Goal: Transaction & Acquisition: Purchase product/service

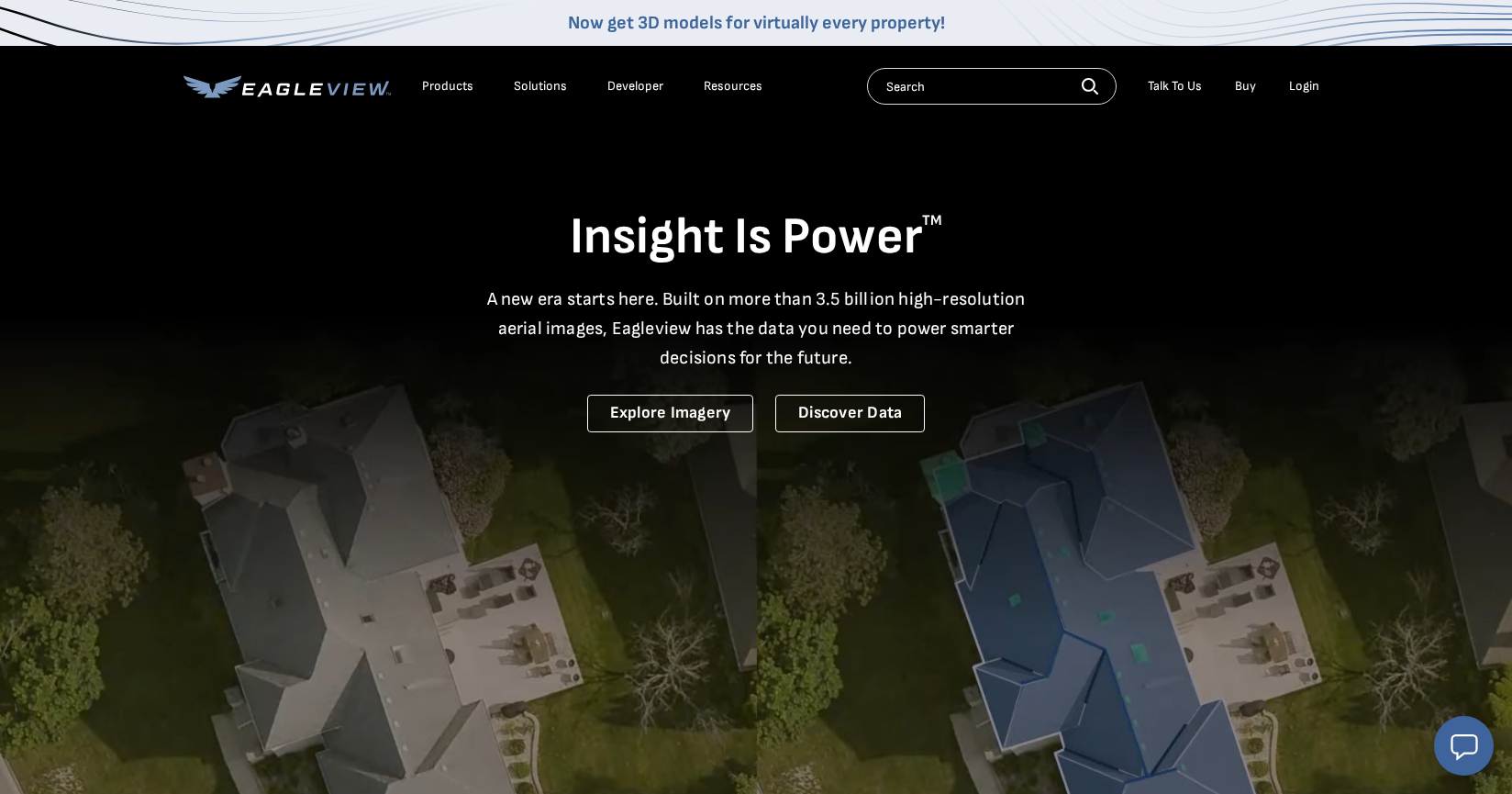
click at [1300, 92] on div "Login" at bounding box center [1304, 86] width 30 height 16
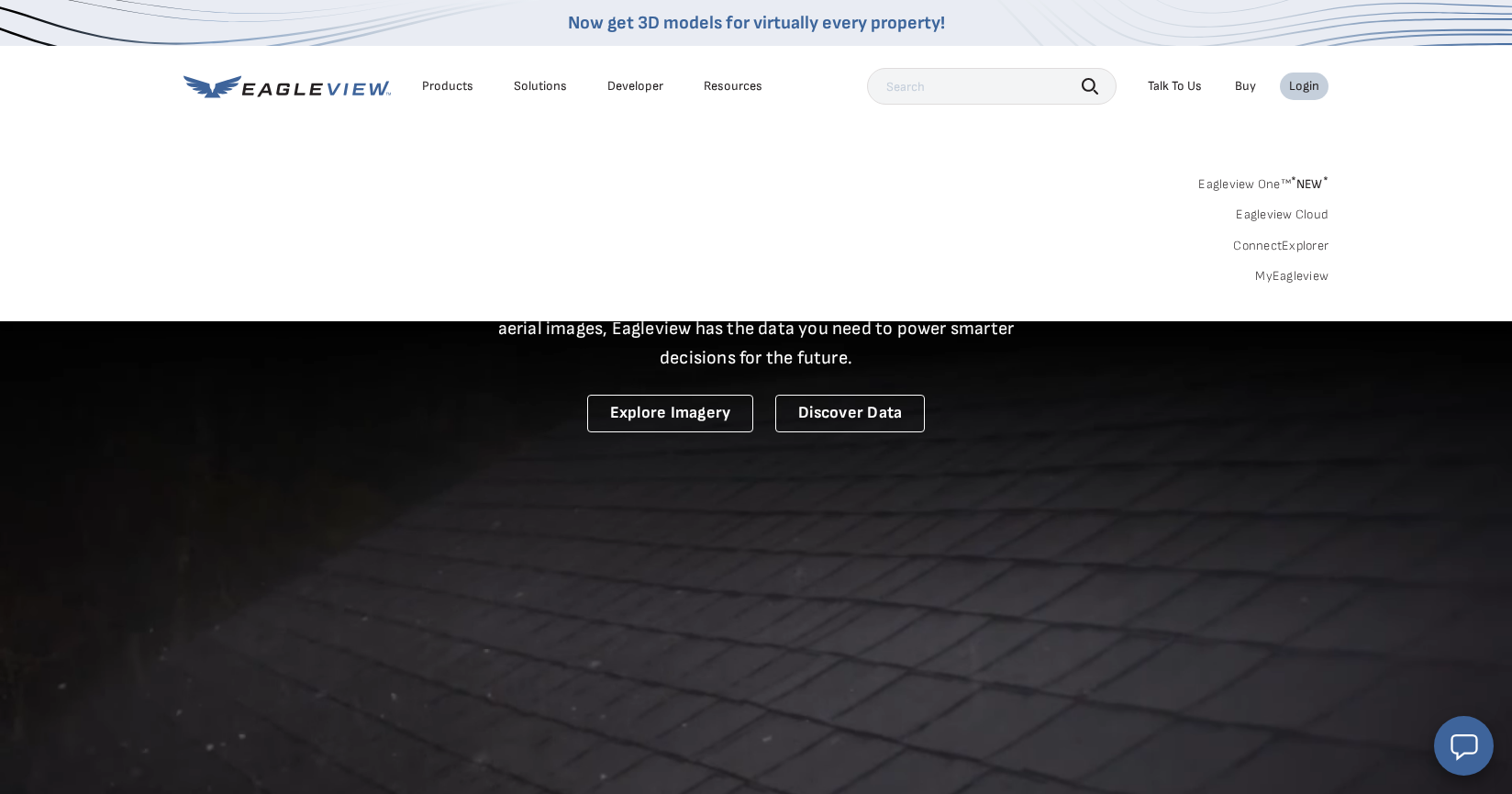
click at [1311, 87] on div "Login" at bounding box center [1304, 86] width 30 height 16
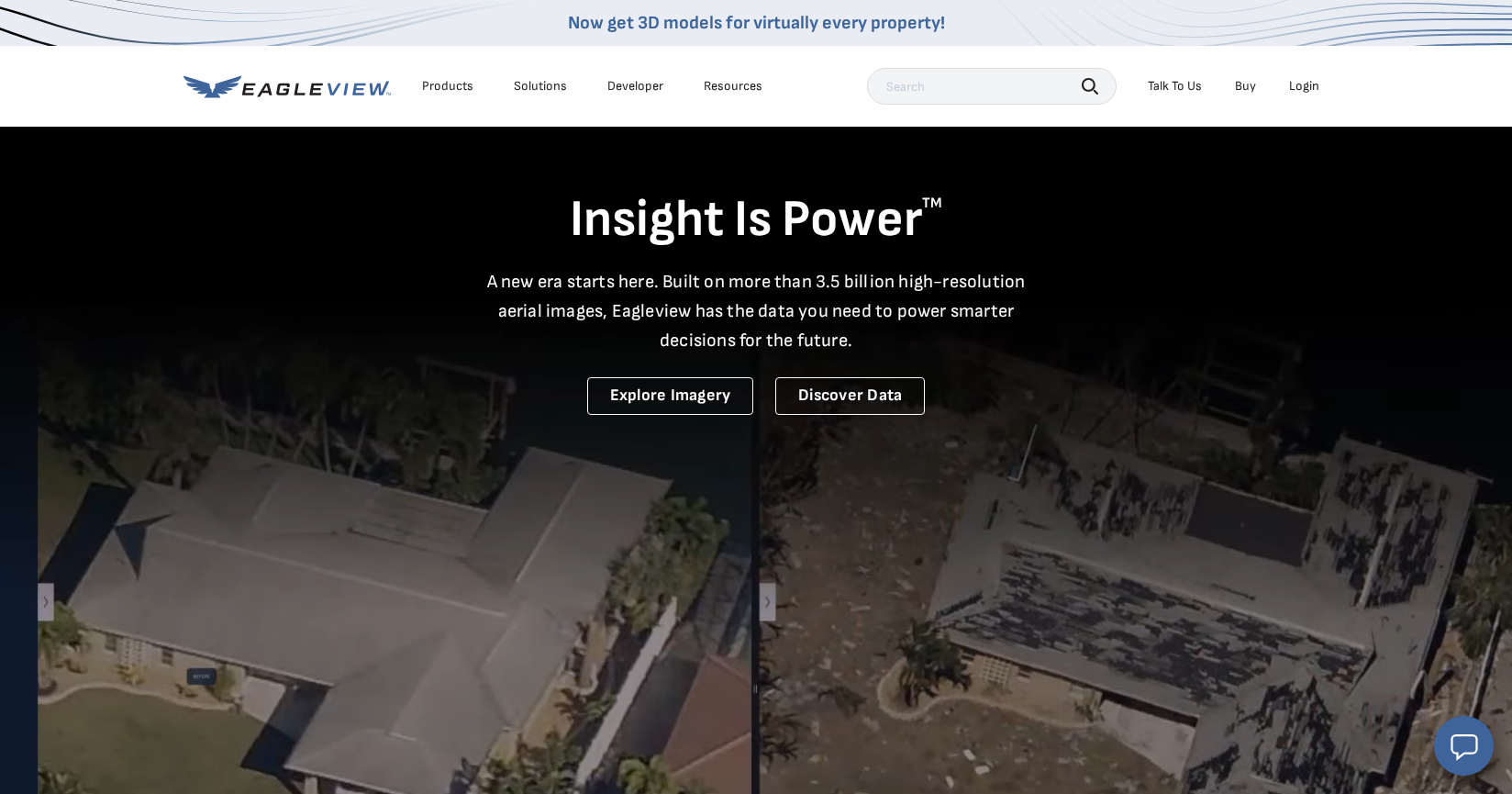
scroll to position [16, 0]
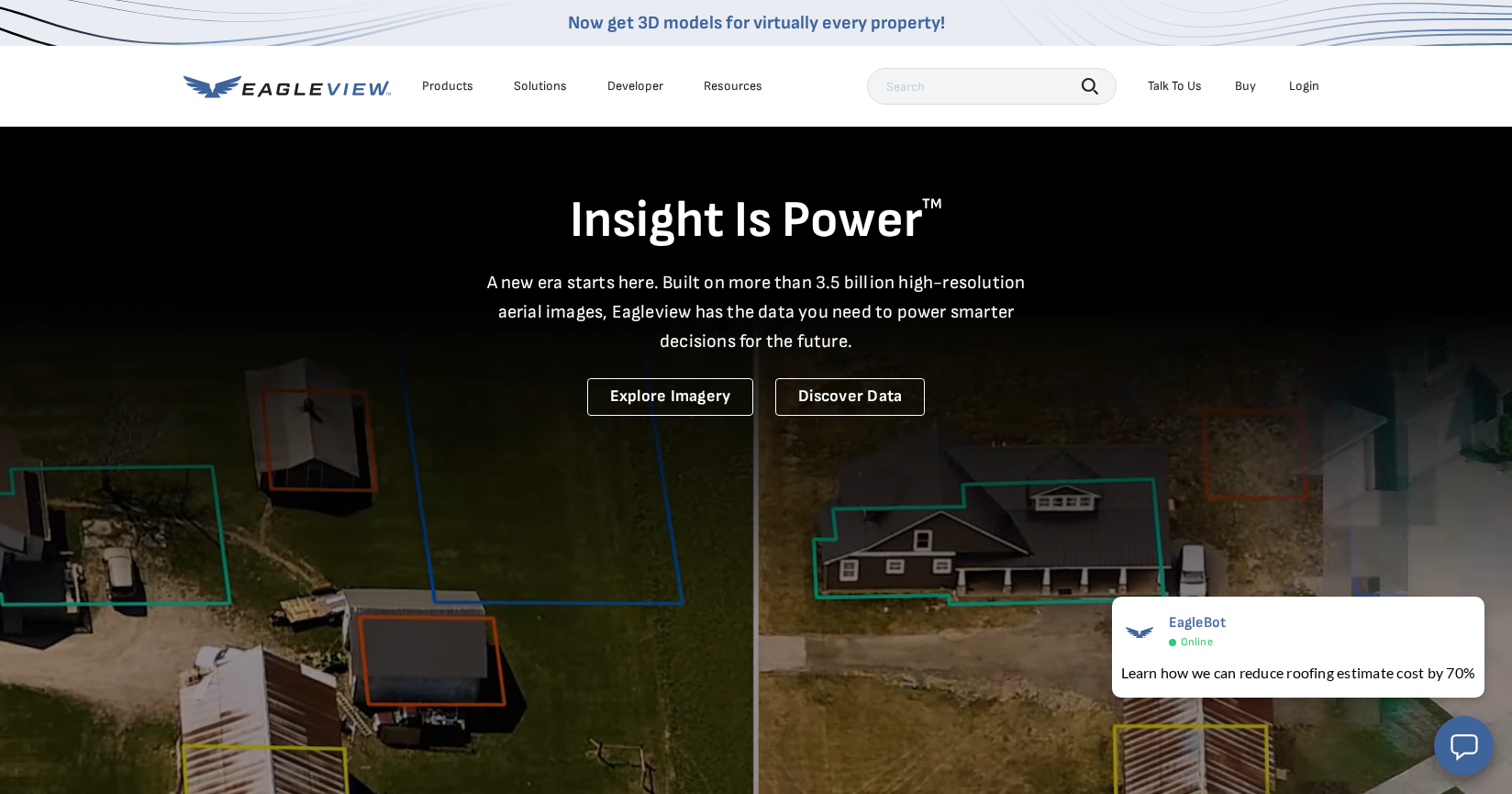
click at [1307, 88] on div "Login" at bounding box center [1304, 86] width 30 height 16
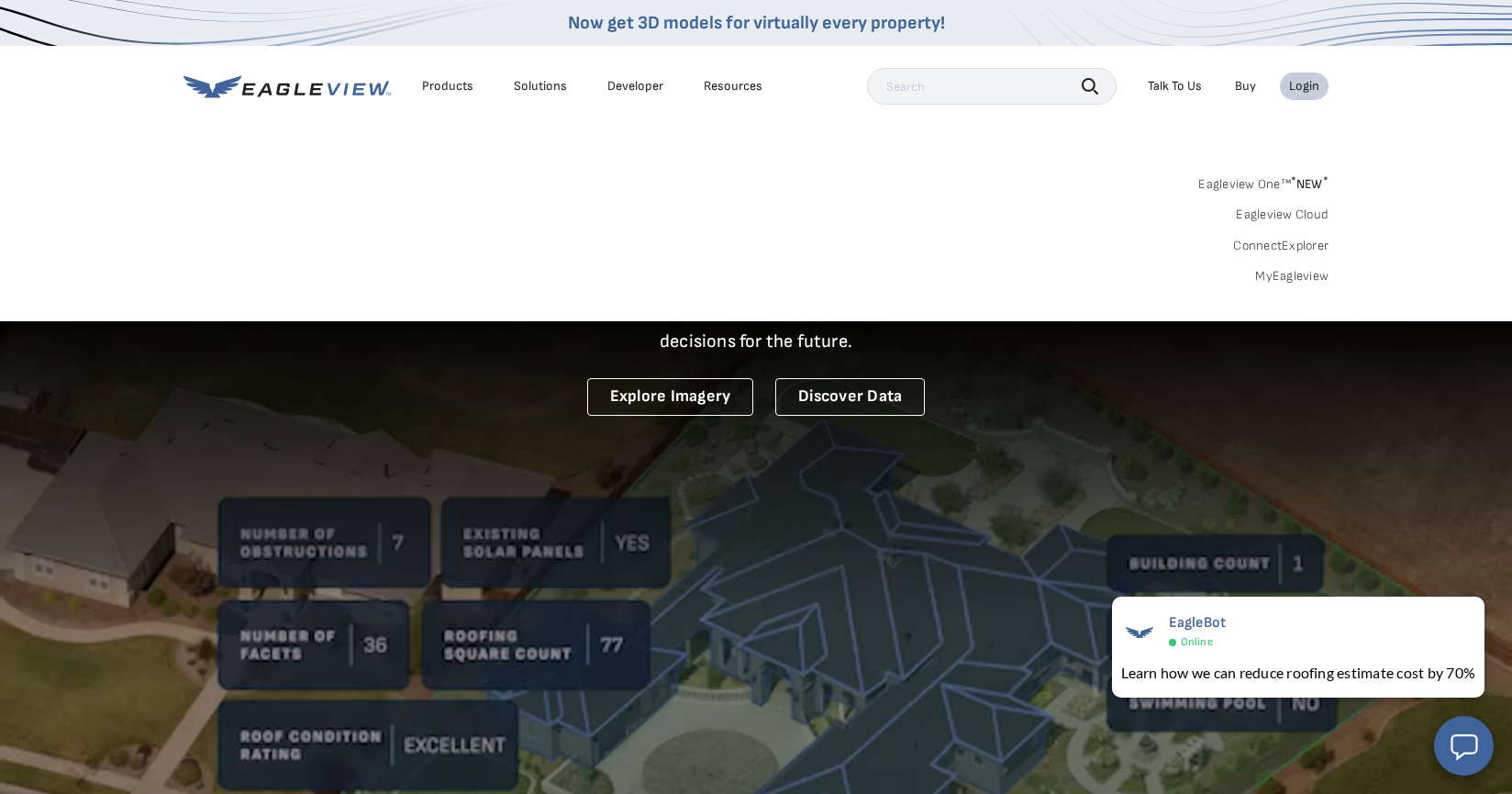
click at [296, 82] on icon at bounding box center [288, 87] width 208 height 23
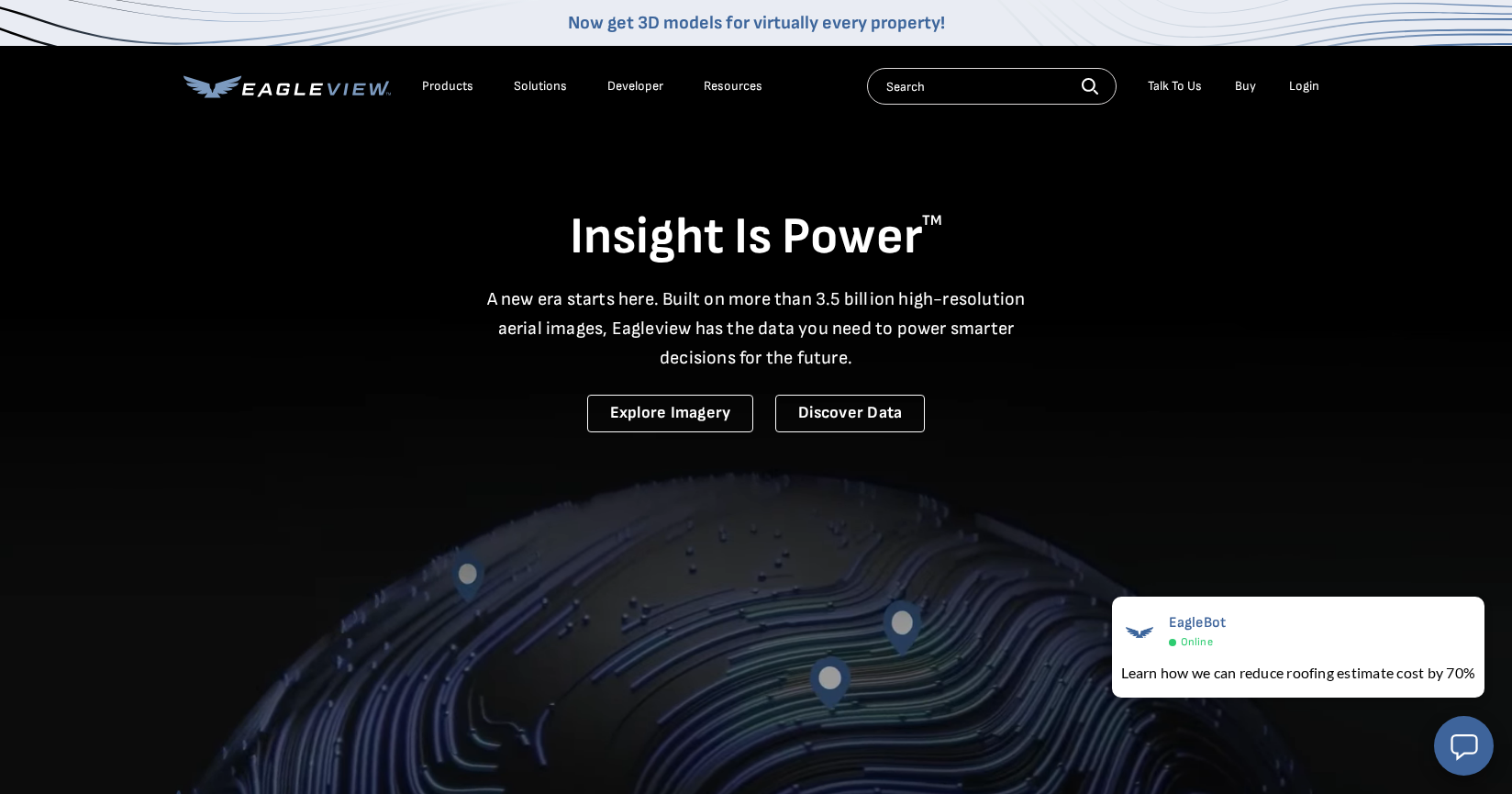
click at [320, 89] on icon at bounding box center [316, 89] width 13 height 12
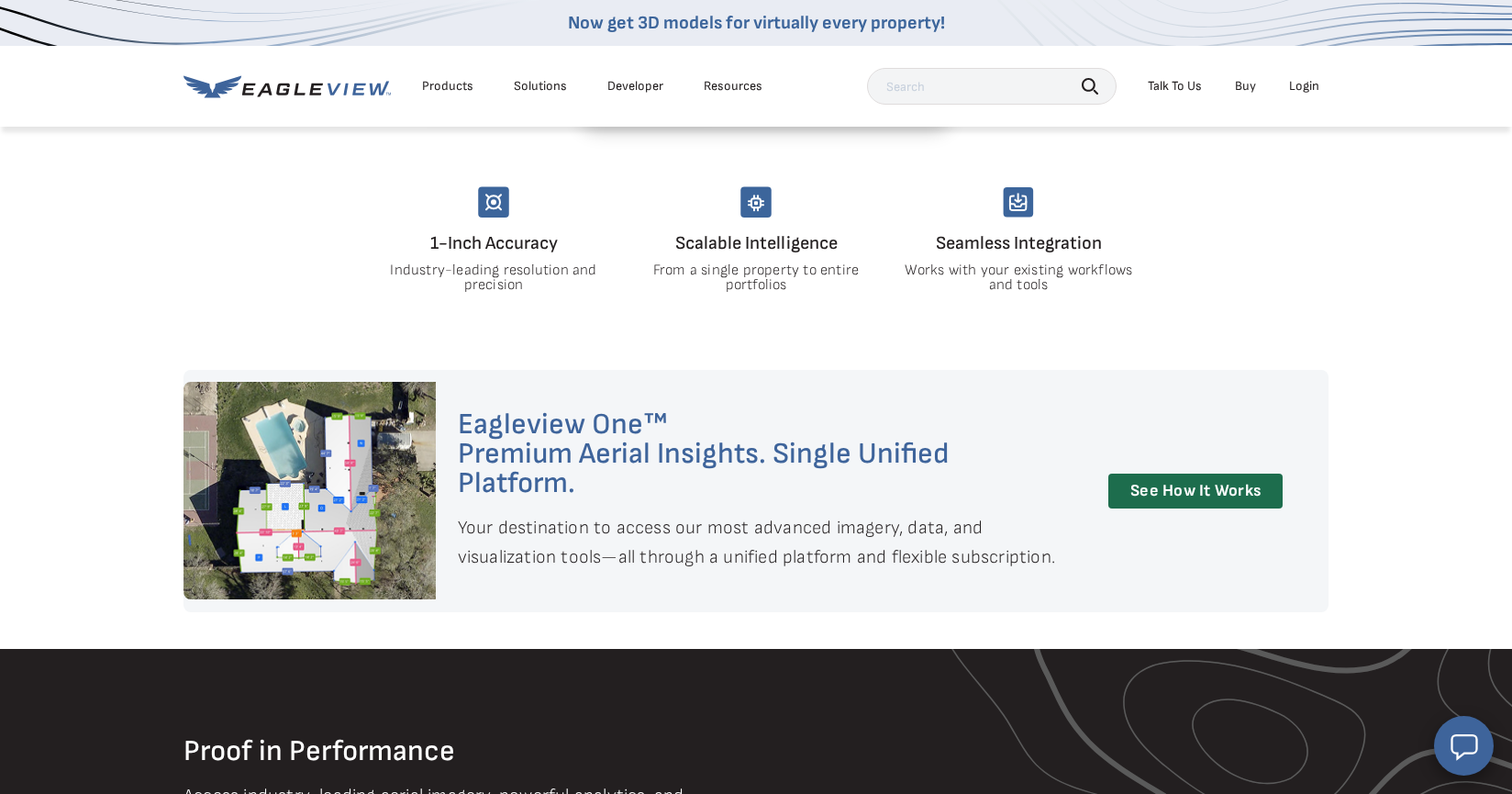
scroll to position [1271, 0]
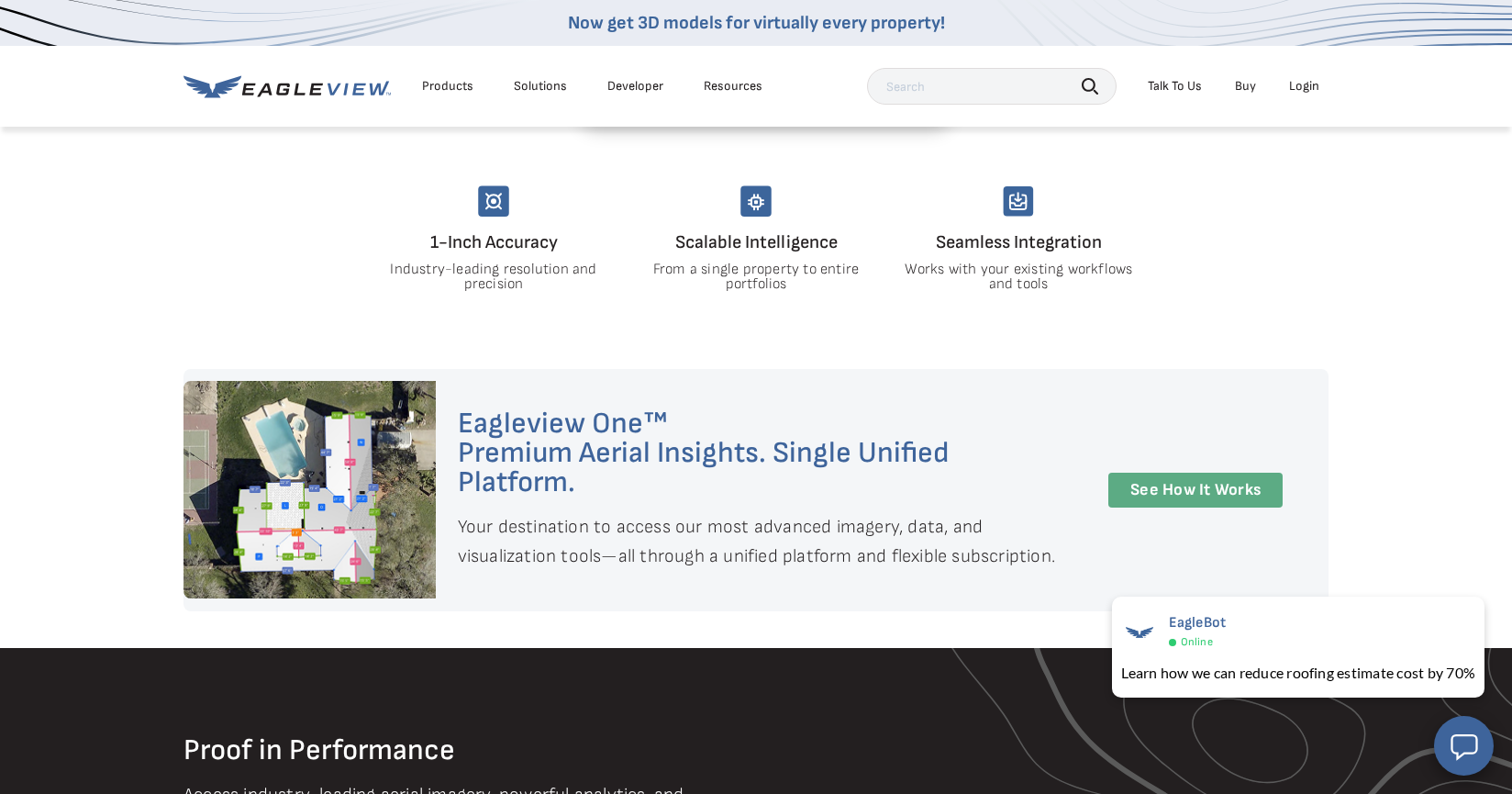
click at [1206, 491] on link "See How It Works" at bounding box center [1195, 491] width 174 height 36
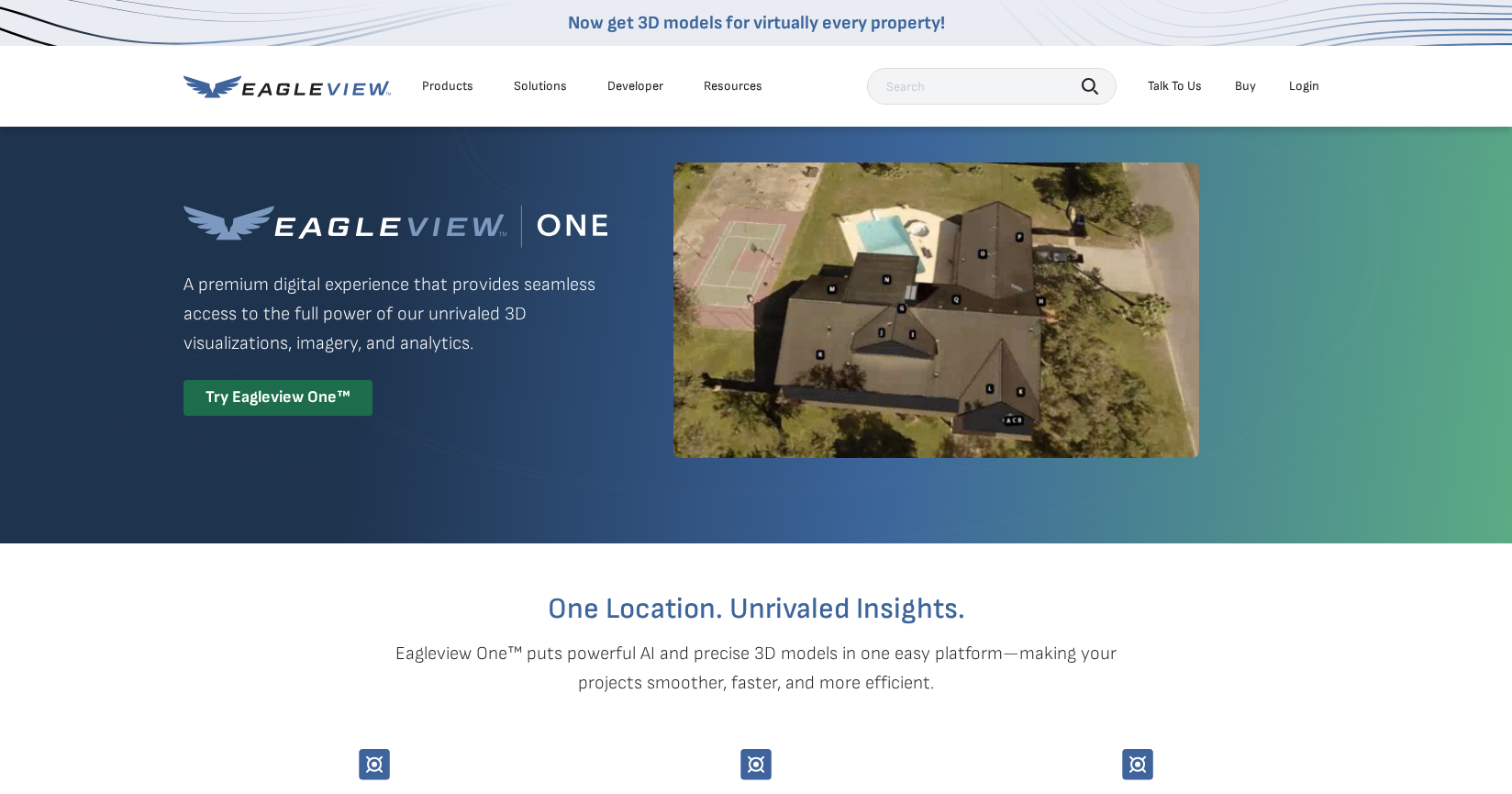
scroll to position [36, 0]
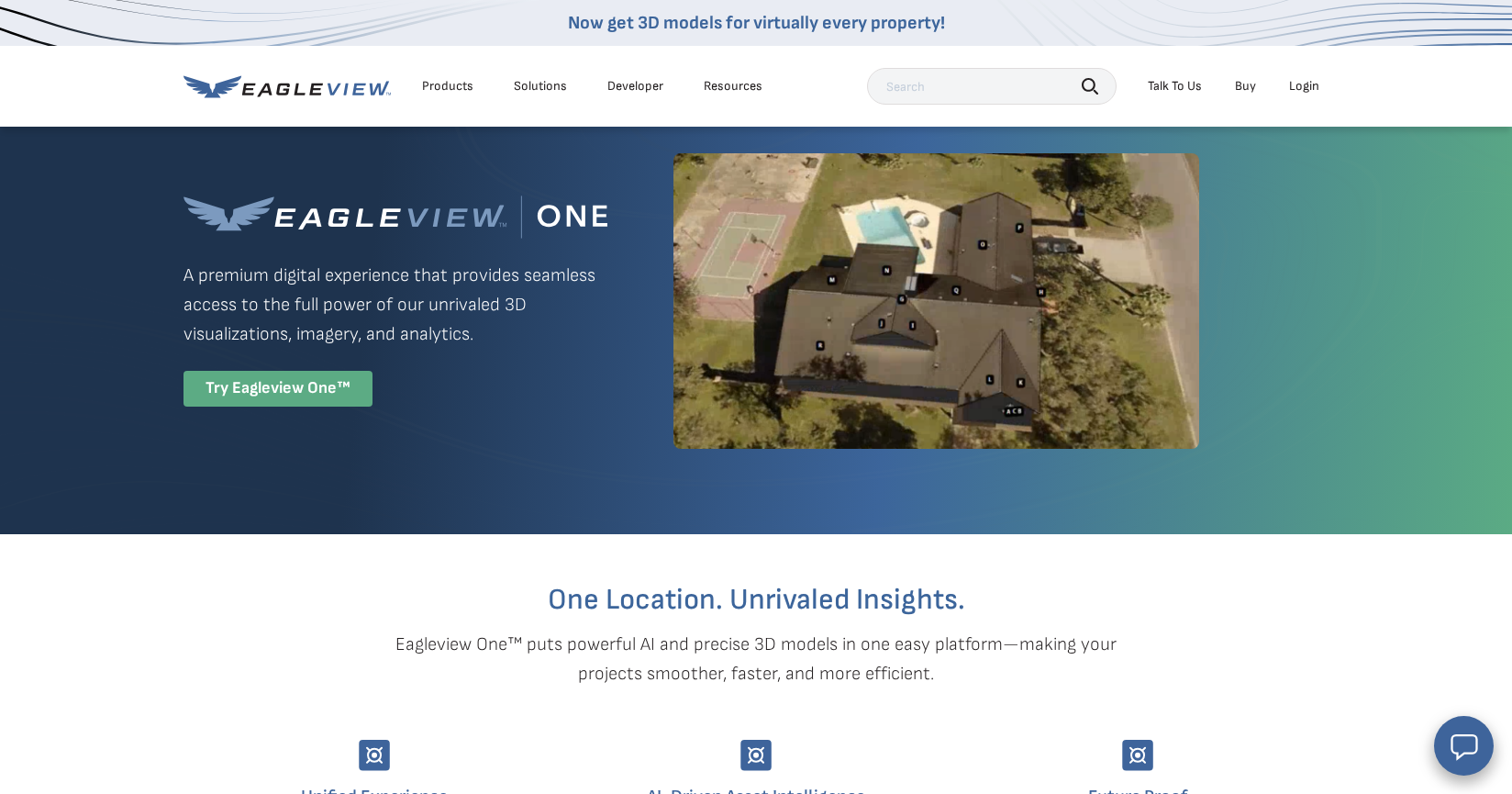
click at [269, 397] on div "Try Eagleview One™" at bounding box center [278, 389] width 189 height 36
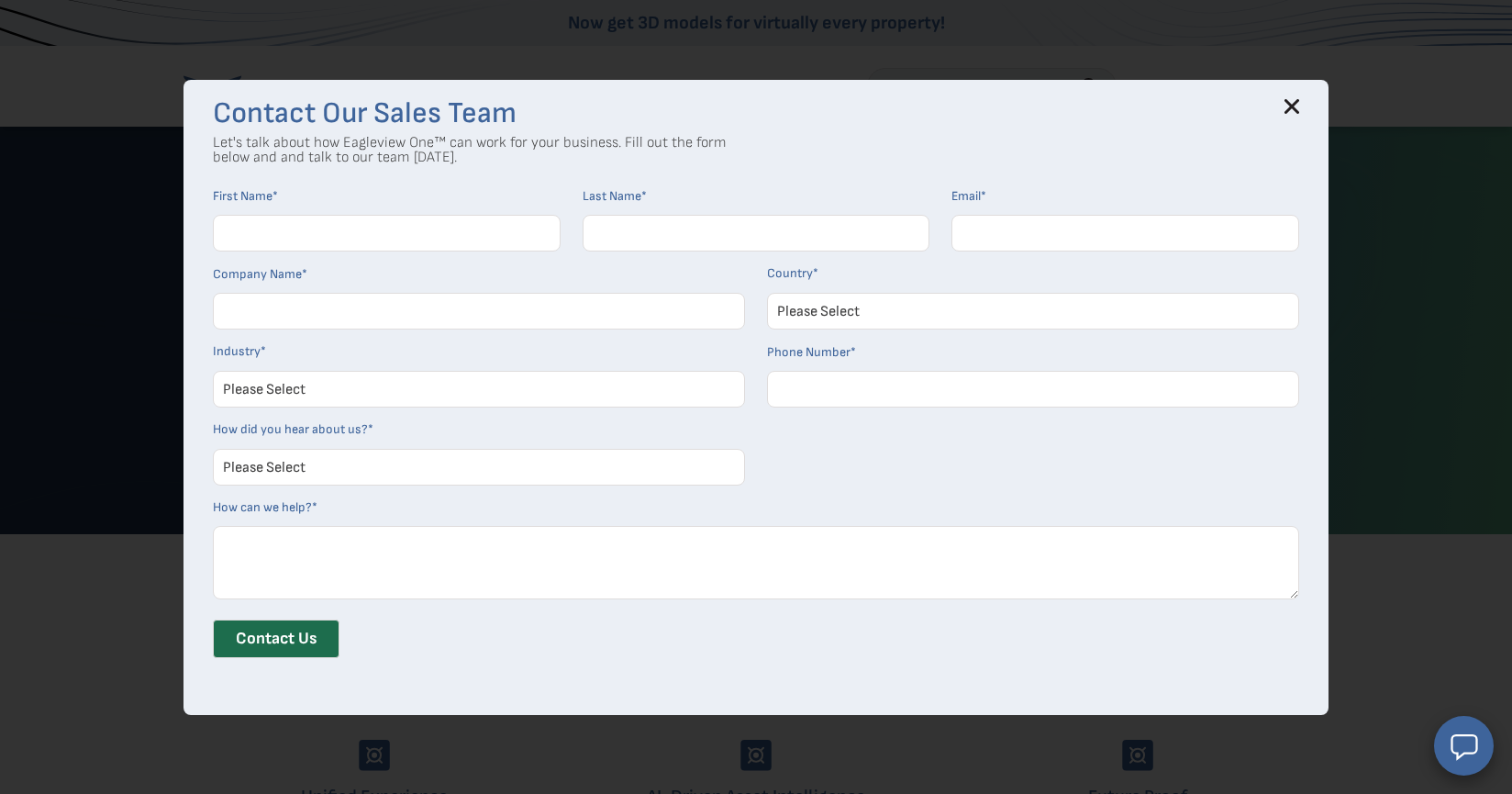
scroll to position [10, 0]
click at [1296, 104] on icon at bounding box center [1292, 107] width 12 height 12
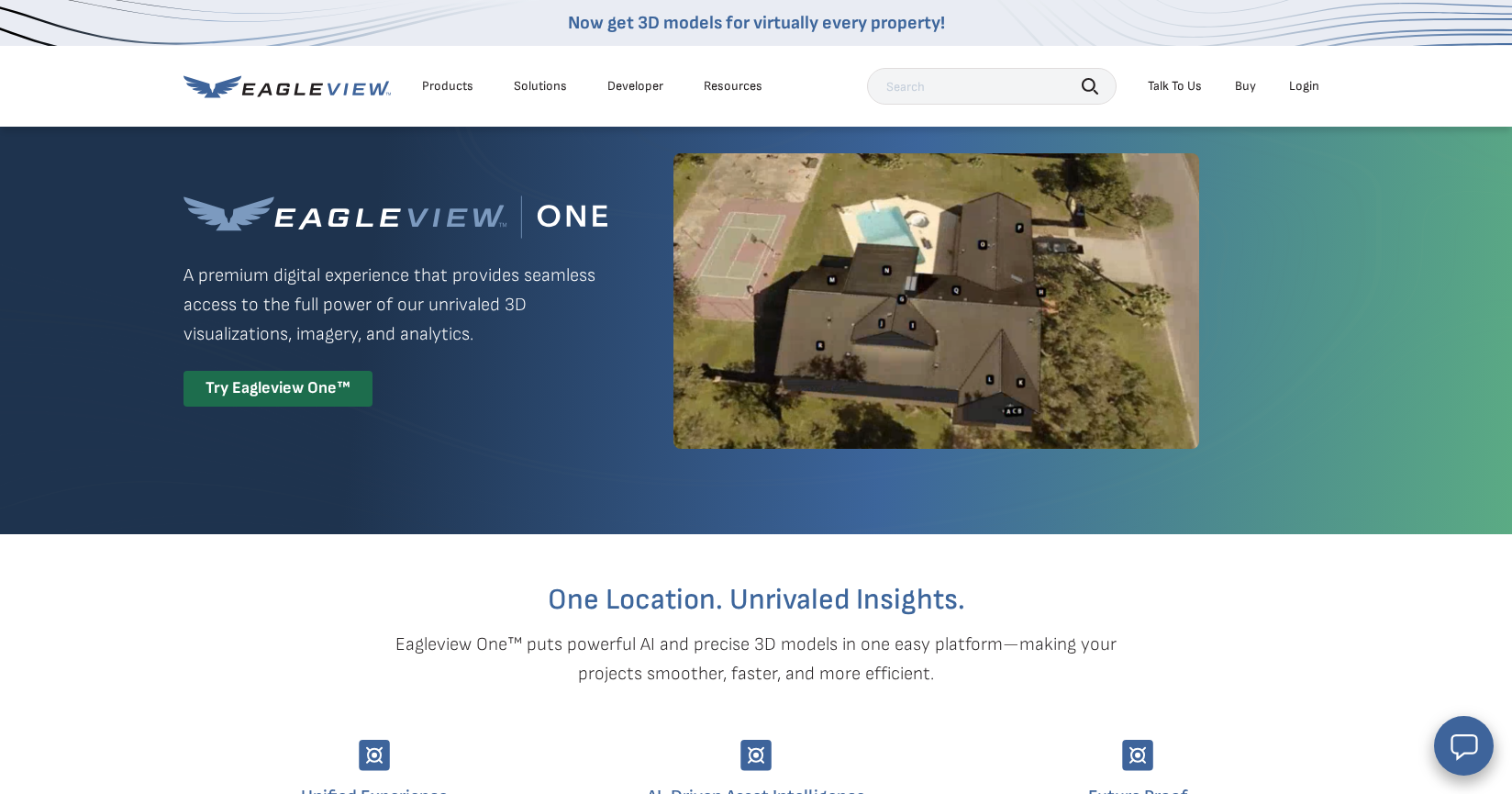
click at [1302, 87] on div "Login" at bounding box center [1304, 86] width 30 height 16
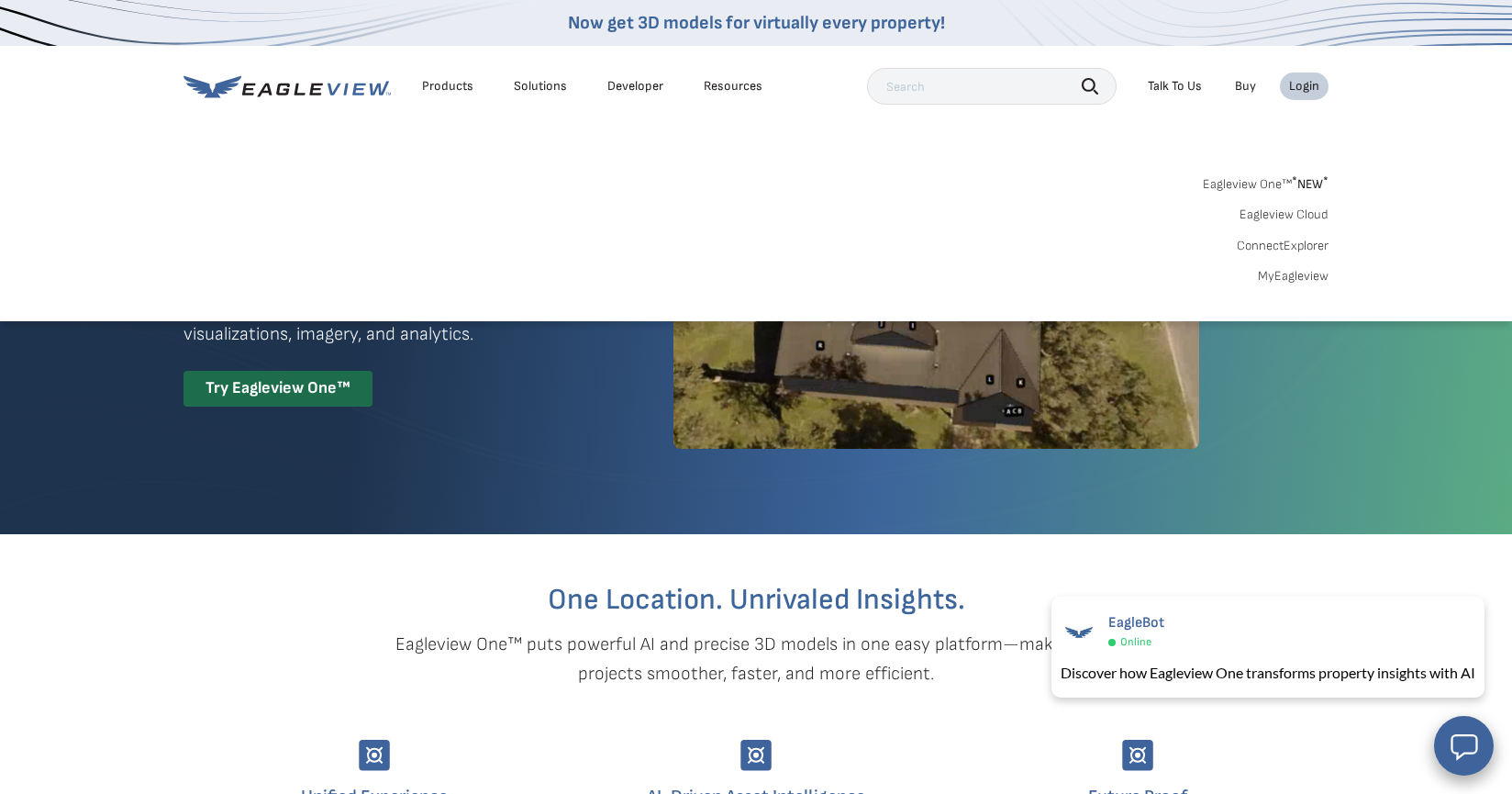
click at [1276, 186] on link "Eagleview One™ * NEW *" at bounding box center [1265, 181] width 126 height 21
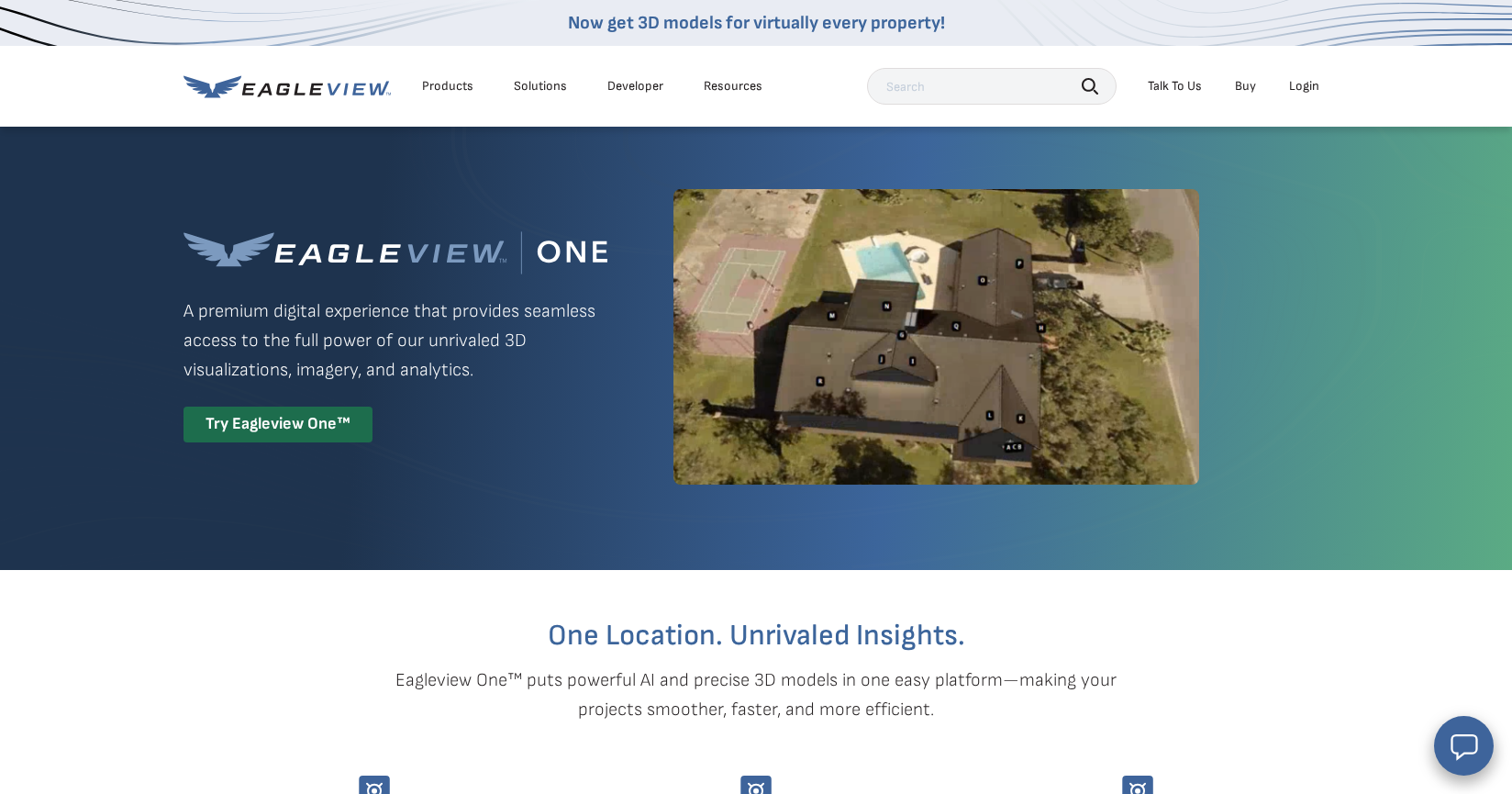
click at [1300, 90] on div "Login" at bounding box center [1304, 86] width 30 height 16
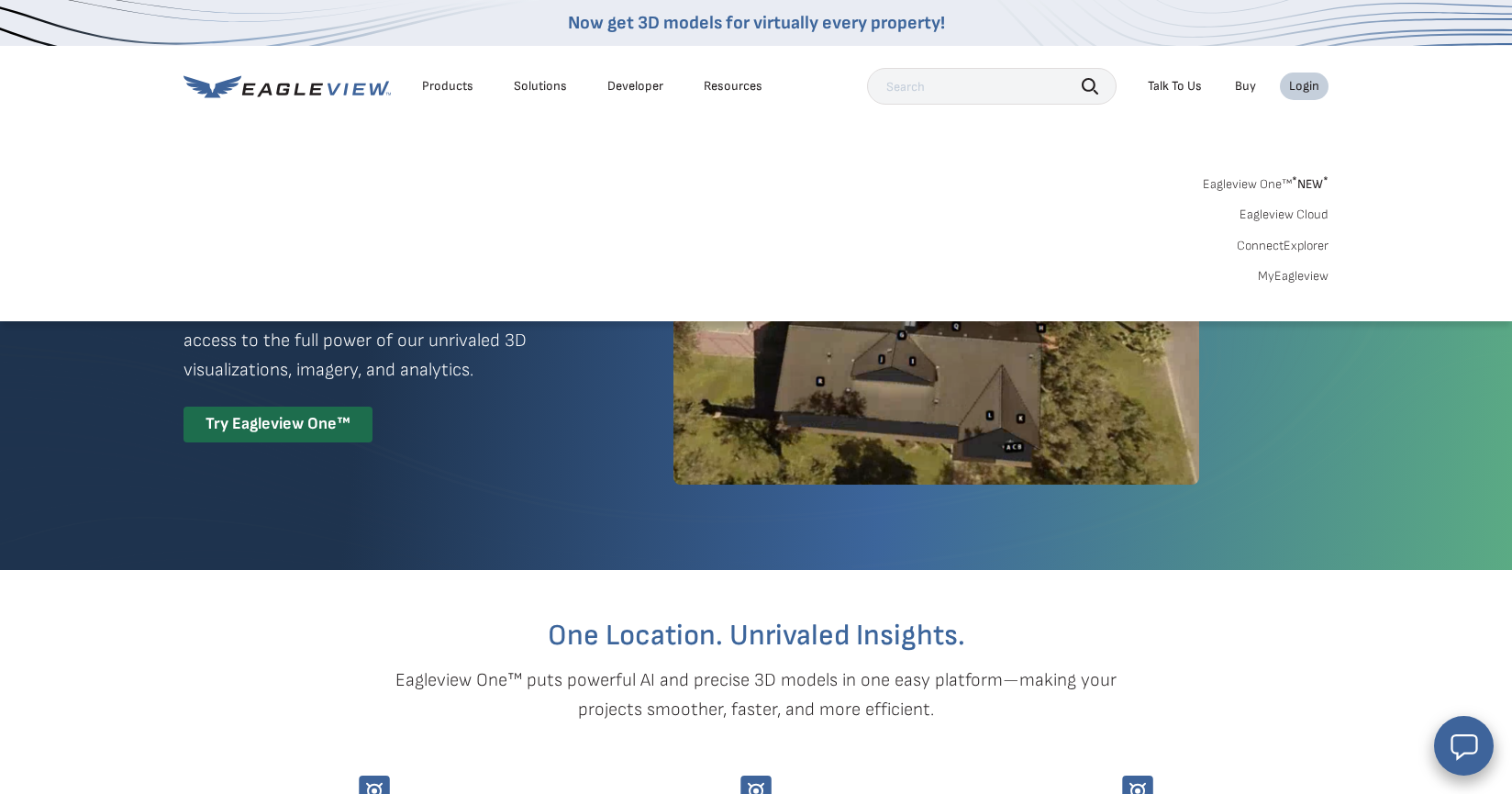
click at [1291, 273] on link "MyEagleview" at bounding box center [1293, 275] width 71 height 16
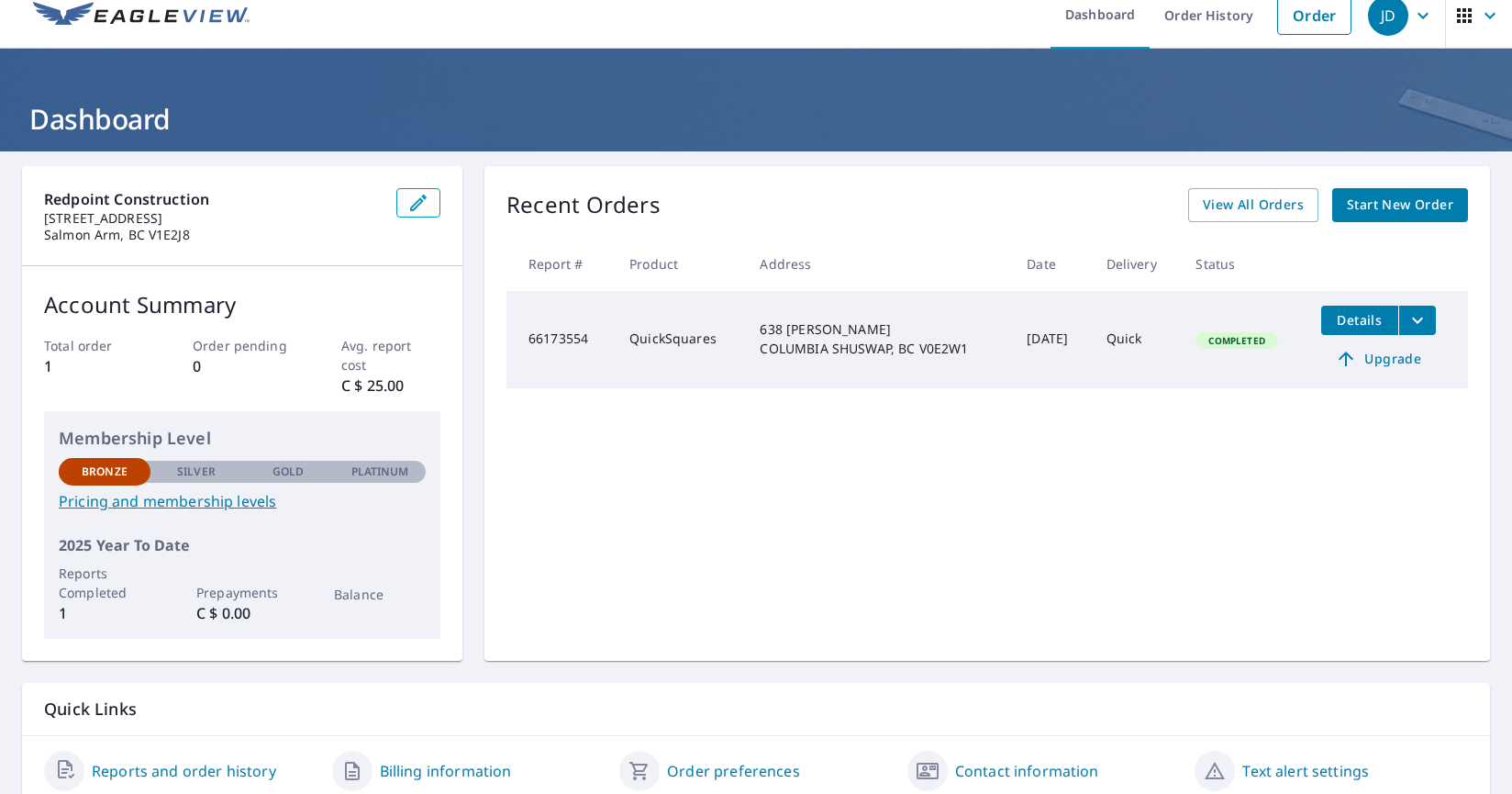
scroll to position [23, 0]
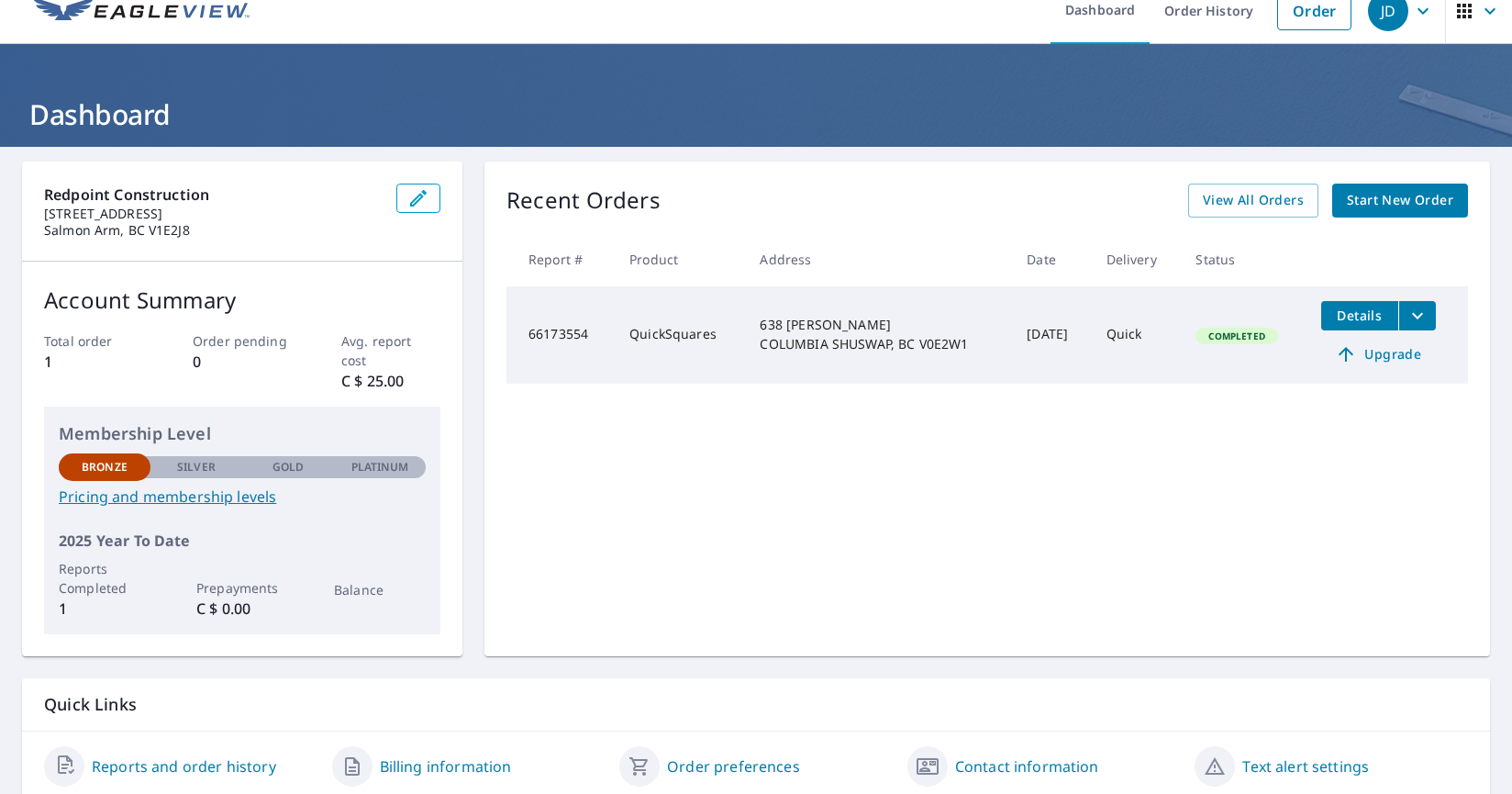
click at [1368, 315] on span "Details" at bounding box center [1360, 316] width 55 height 17
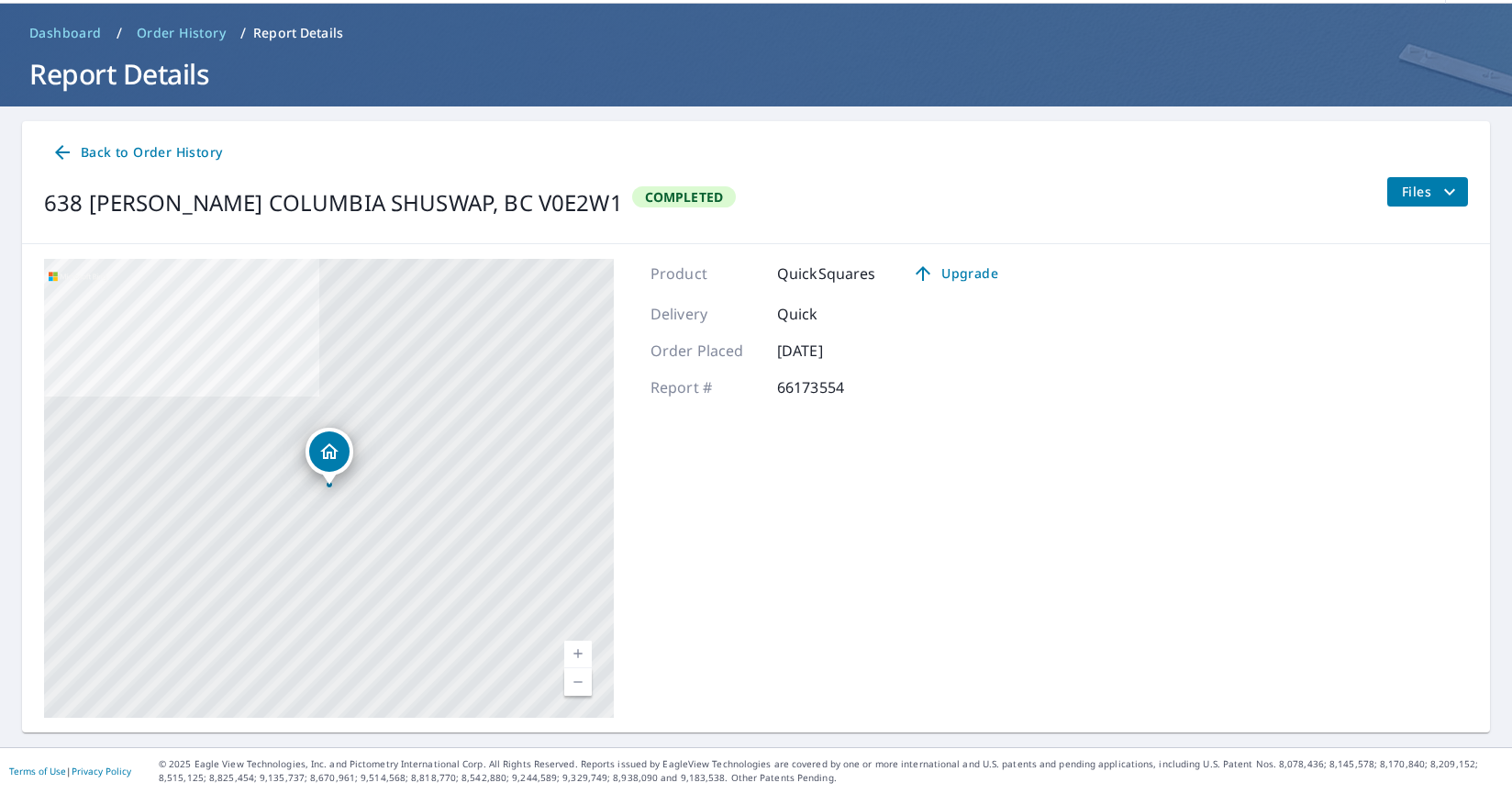
scroll to position [62, 0]
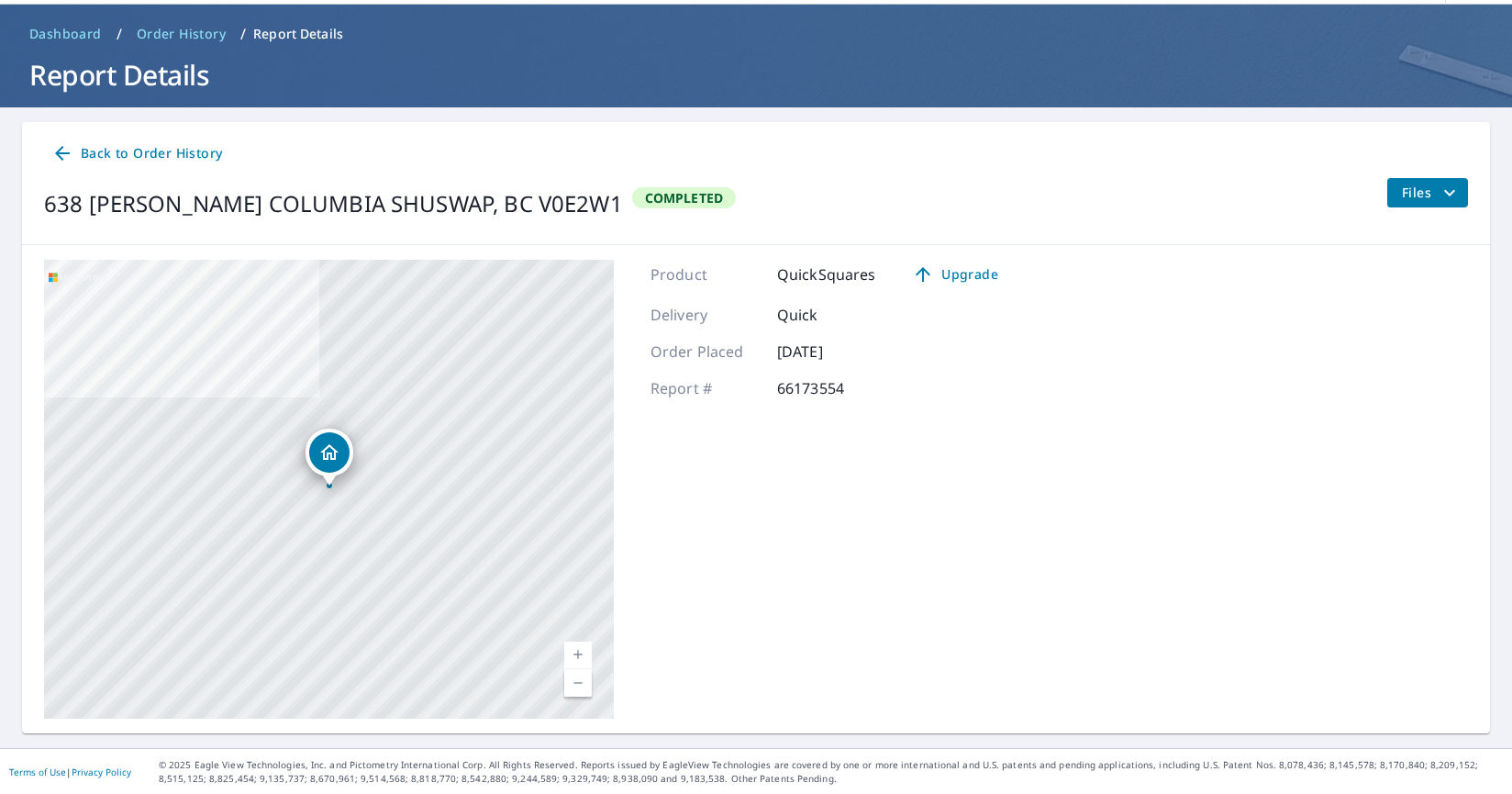
click at [1427, 190] on span "Files" at bounding box center [1431, 193] width 59 height 22
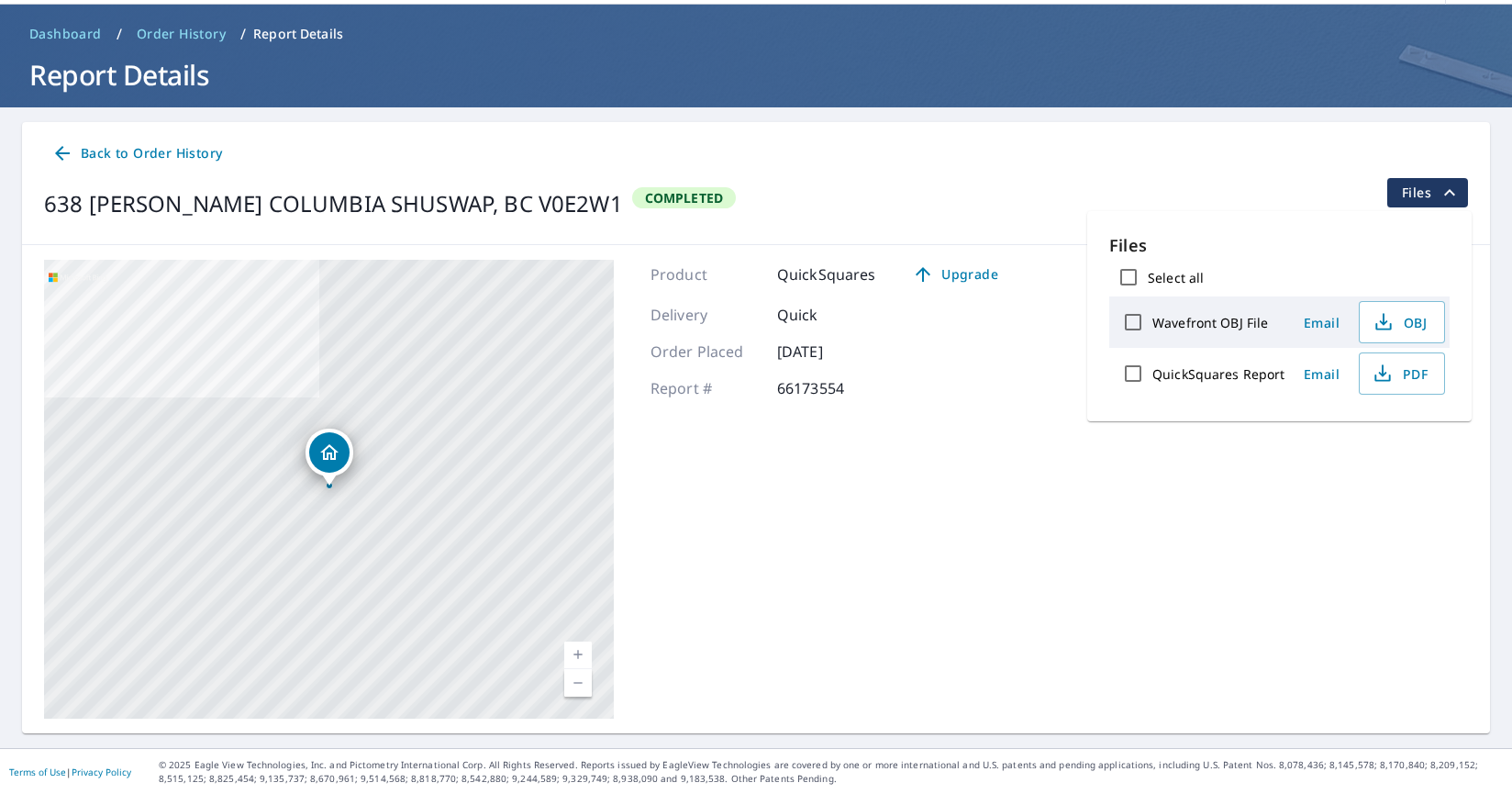
click at [1427, 190] on span "Files" at bounding box center [1431, 193] width 59 height 22
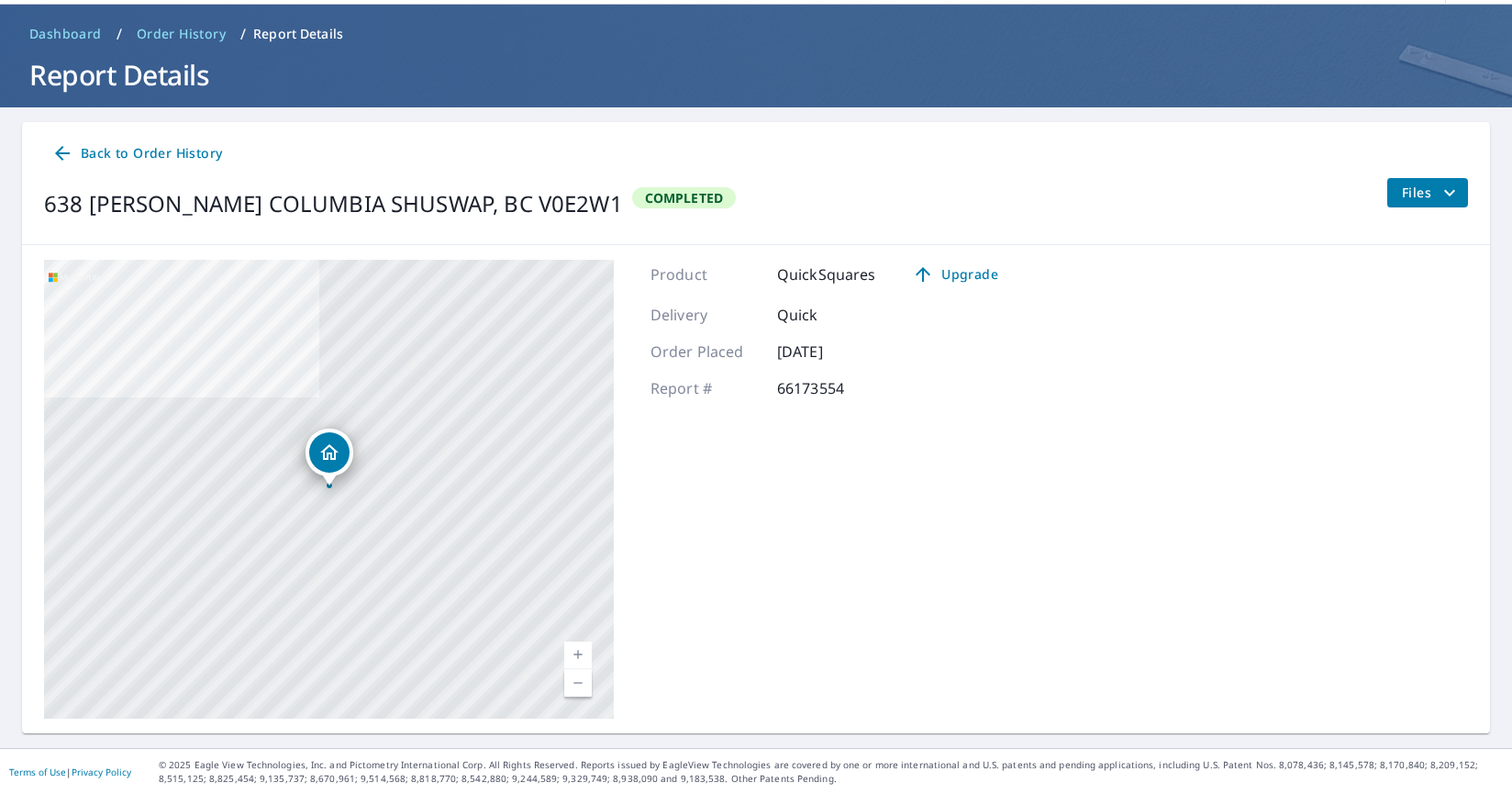
scroll to position [0, 0]
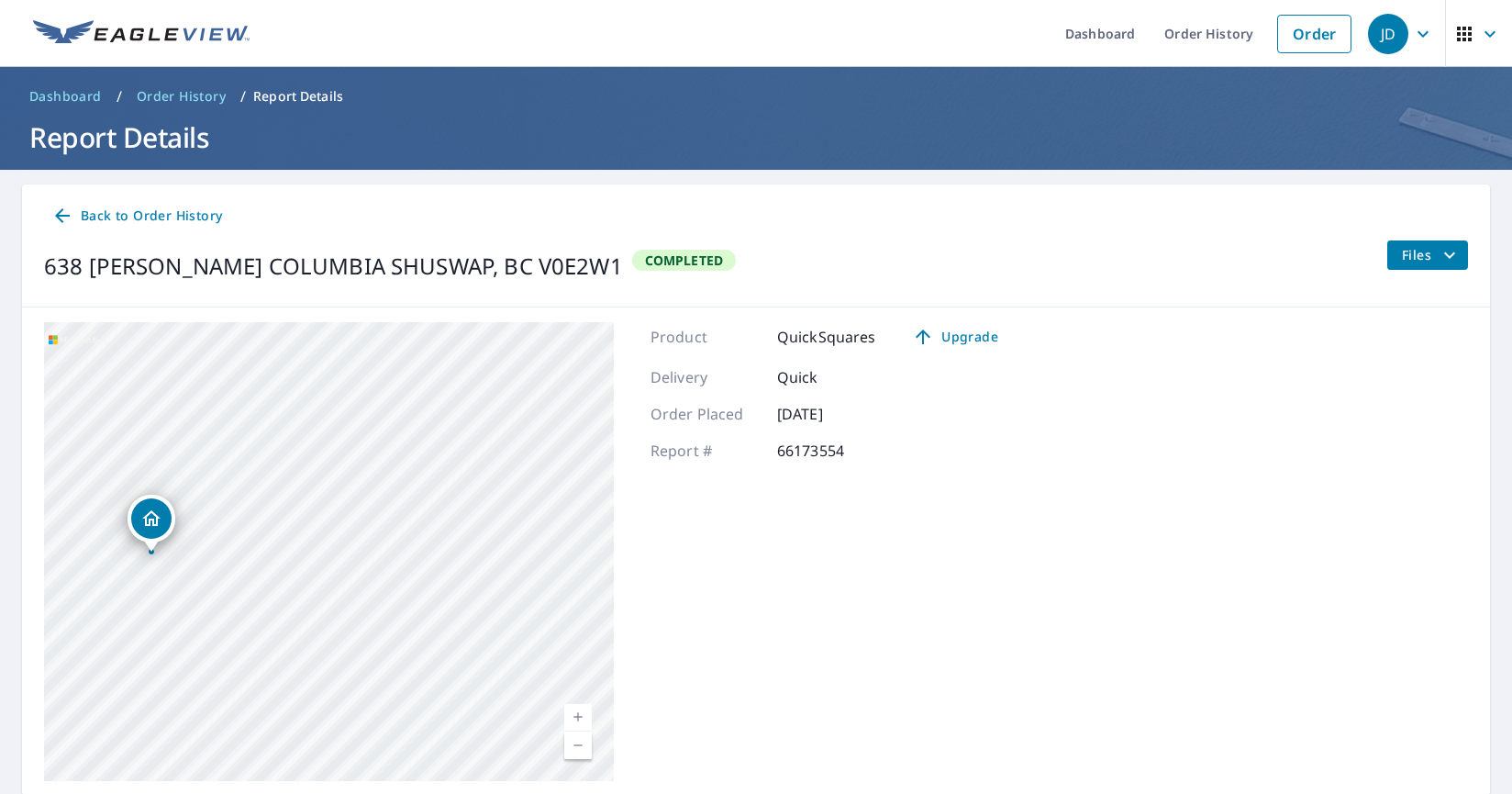
drag, startPoint x: 188, startPoint y: 529, endPoint x: 876, endPoint y: 543, distance: 688.1
click at [877, 545] on div "638 CAOUETTE RD COLUMBIA SHUSWAP, BC V0E2W1 Aerial Road A standard road map Aer…" at bounding box center [756, 552] width 1468 height 488
click at [1138, 588] on div "638 CAOUETTE RD COLUMBIA SHUSWAP, BC V0E2W1 Aerial Road A standard road map Aer…" at bounding box center [756, 552] width 1468 height 488
click at [354, 455] on div "638 CAOUETTE RD COLUMBIA SHUSWAP, BC V0E2W1" at bounding box center [329, 551] width 570 height 458
drag, startPoint x: 77, startPoint y: 366, endPoint x: 695, endPoint y: 615, distance: 666.3
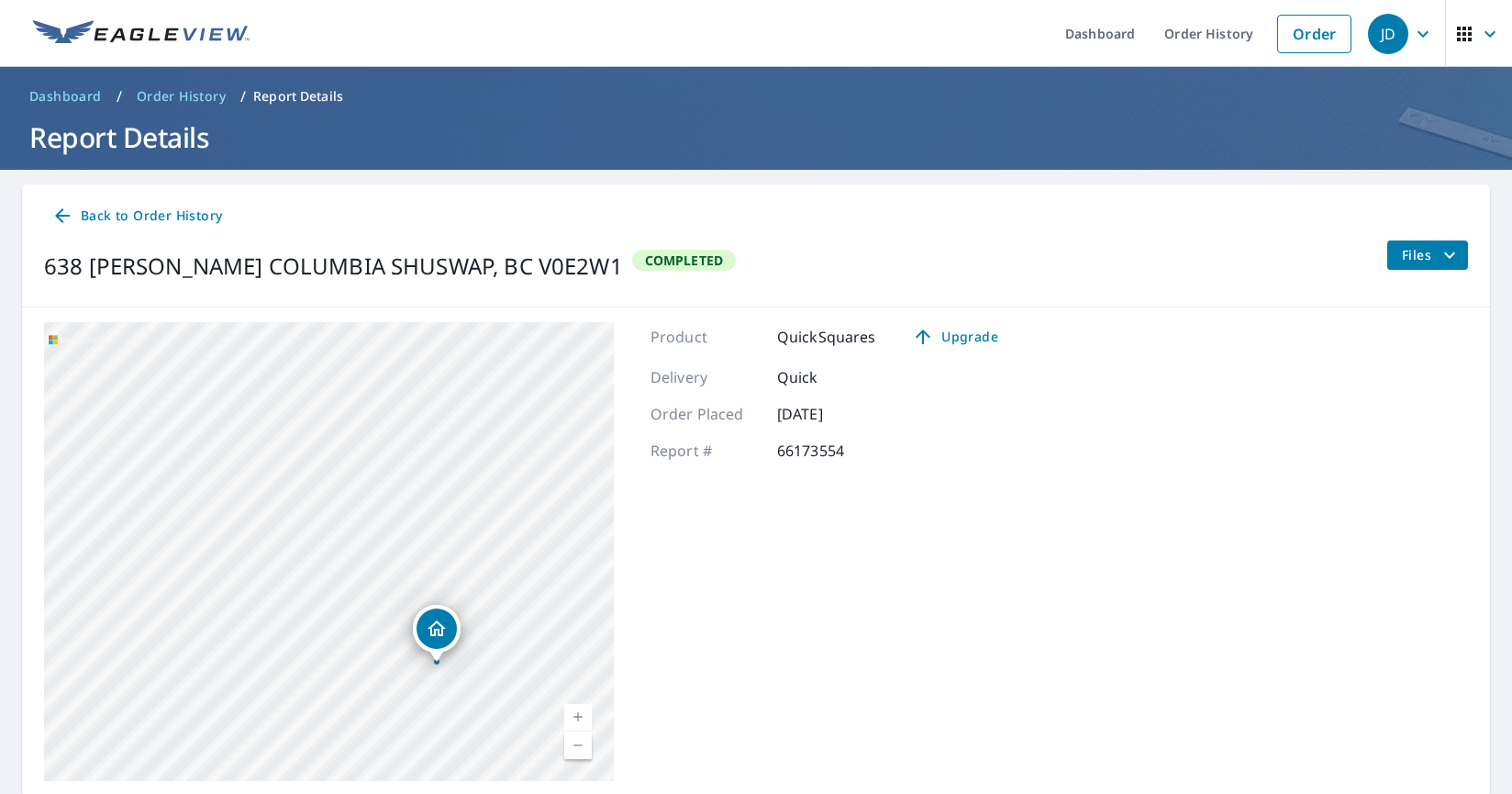
click at [696, 616] on div "638 CAOUETTE RD COLUMBIA SHUSWAP, BC V0E2W1 Aerial Road A standard road map Aer…" at bounding box center [756, 552] width 1468 height 488
click at [529, 598] on div "638 CAOUETTE RD COLUMBIA SHUSWAP, BC V0E2W1" at bounding box center [329, 551] width 570 height 458
click at [108, 571] on div "638 CAOUETTE RD COLUMBIA SHUSWAP, BC V0E2W1" at bounding box center [329, 551] width 570 height 458
drag, startPoint x: 108, startPoint y: 571, endPoint x: 373, endPoint y: 560, distance: 265.2
click at [373, 560] on div "638 CAOUETTE RD COLUMBIA SHUSWAP, BC V0E2W1" at bounding box center [329, 551] width 570 height 458
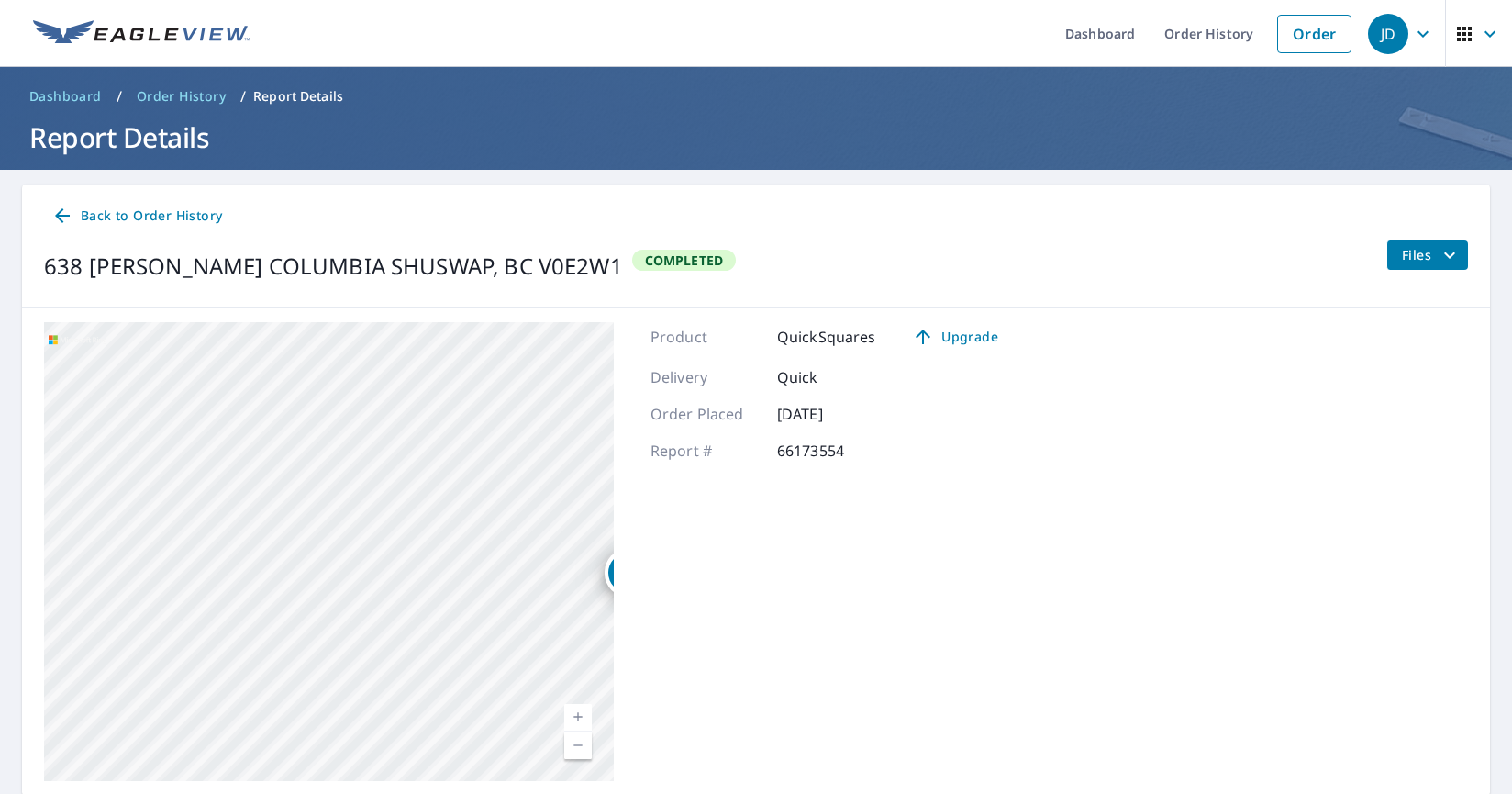
click at [310, 97] on p "Report Details" at bounding box center [298, 95] width 90 height 18
click at [189, 217] on span "Back to Order History" at bounding box center [136, 216] width 171 height 23
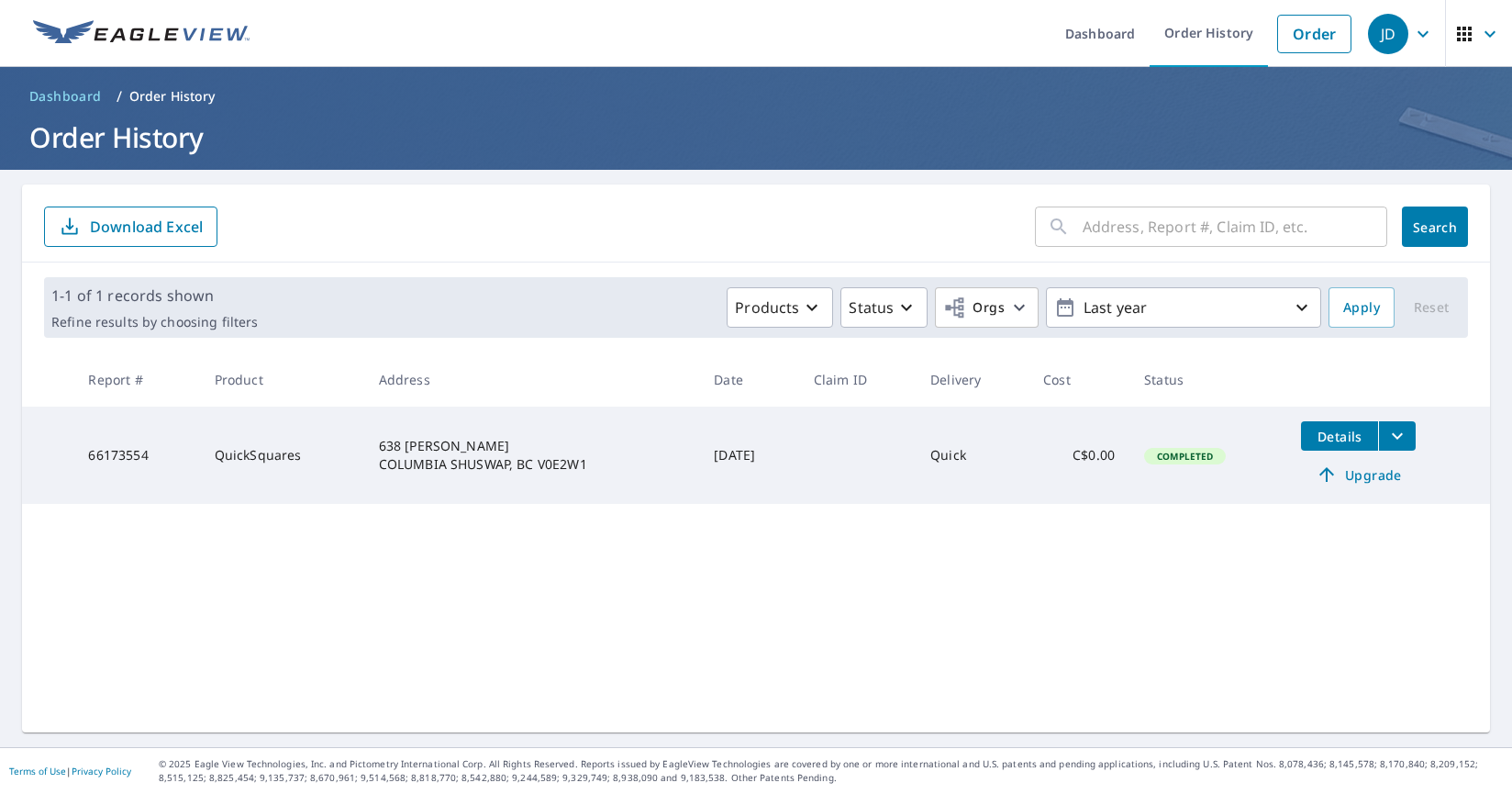
click at [1408, 437] on icon "filesDropdownBtn-66173554" at bounding box center [1397, 436] width 22 height 22
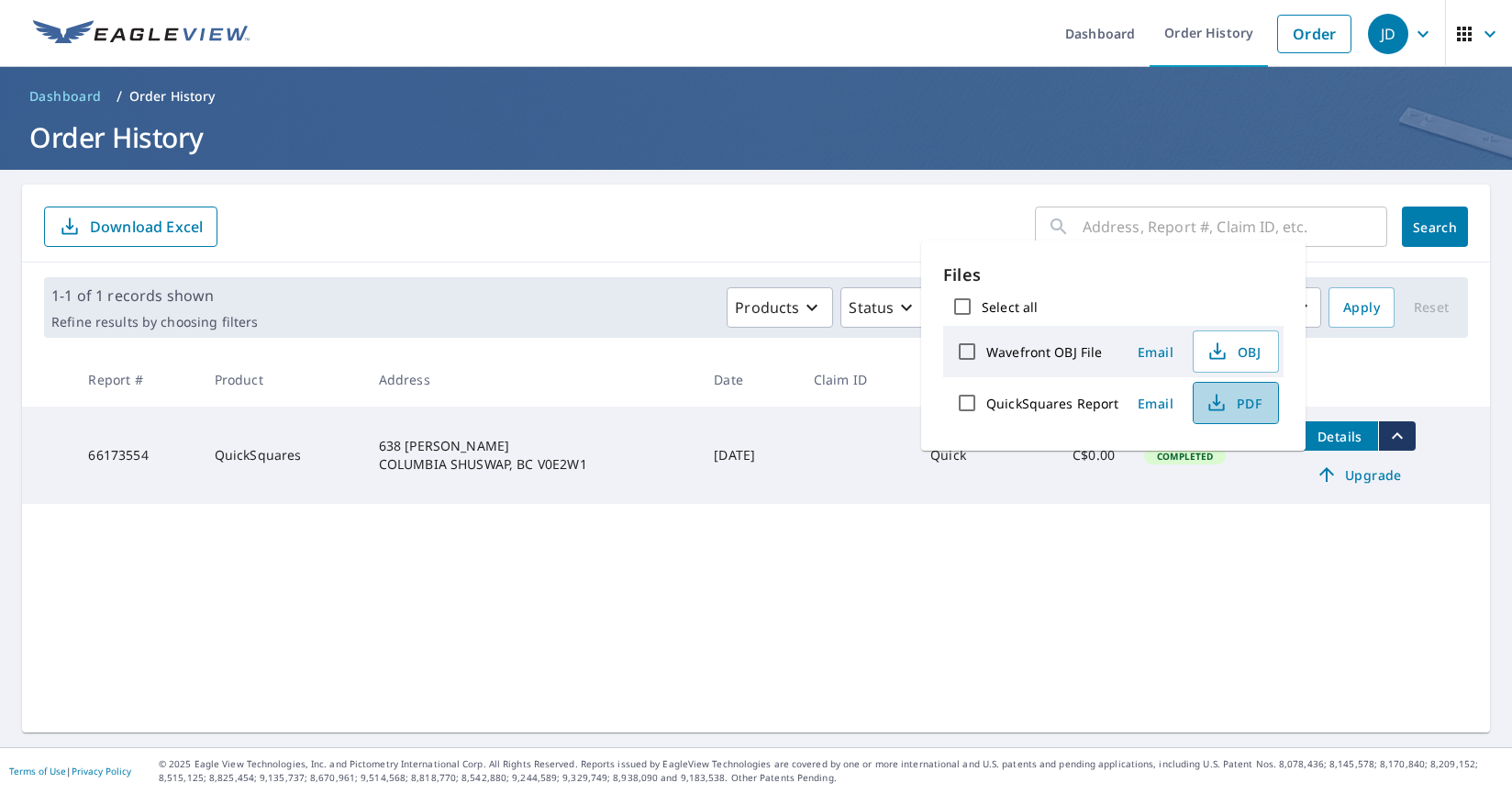
click at [1208, 401] on icon "button" at bounding box center [1216, 402] width 22 height 22
click at [672, 265] on div "1-1 of 1 records shown Refine results by choosing filters Products Status Orgs …" at bounding box center [756, 307] width 1468 height 90
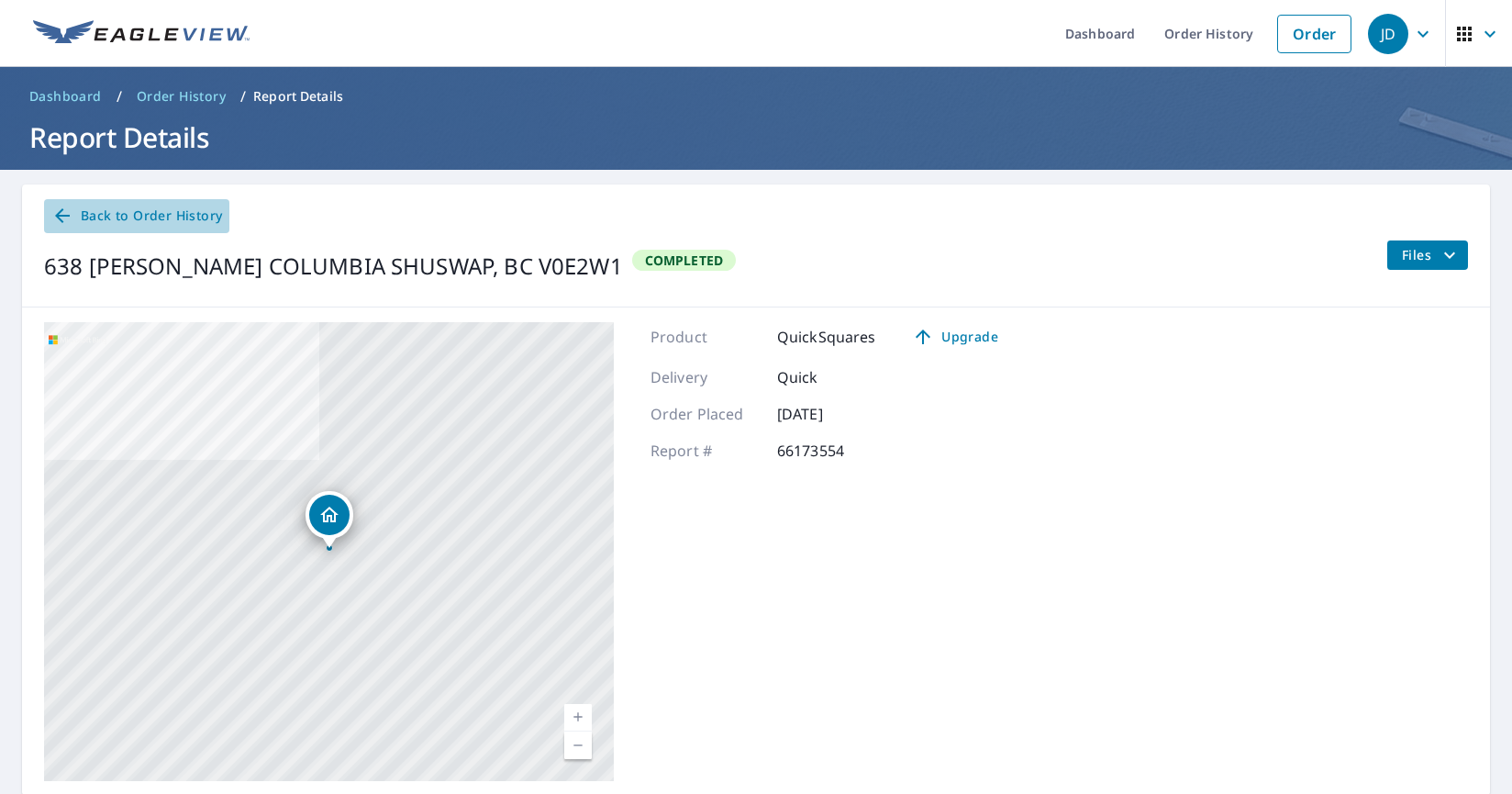
click at [196, 216] on span "Back to Order History" at bounding box center [136, 216] width 171 height 23
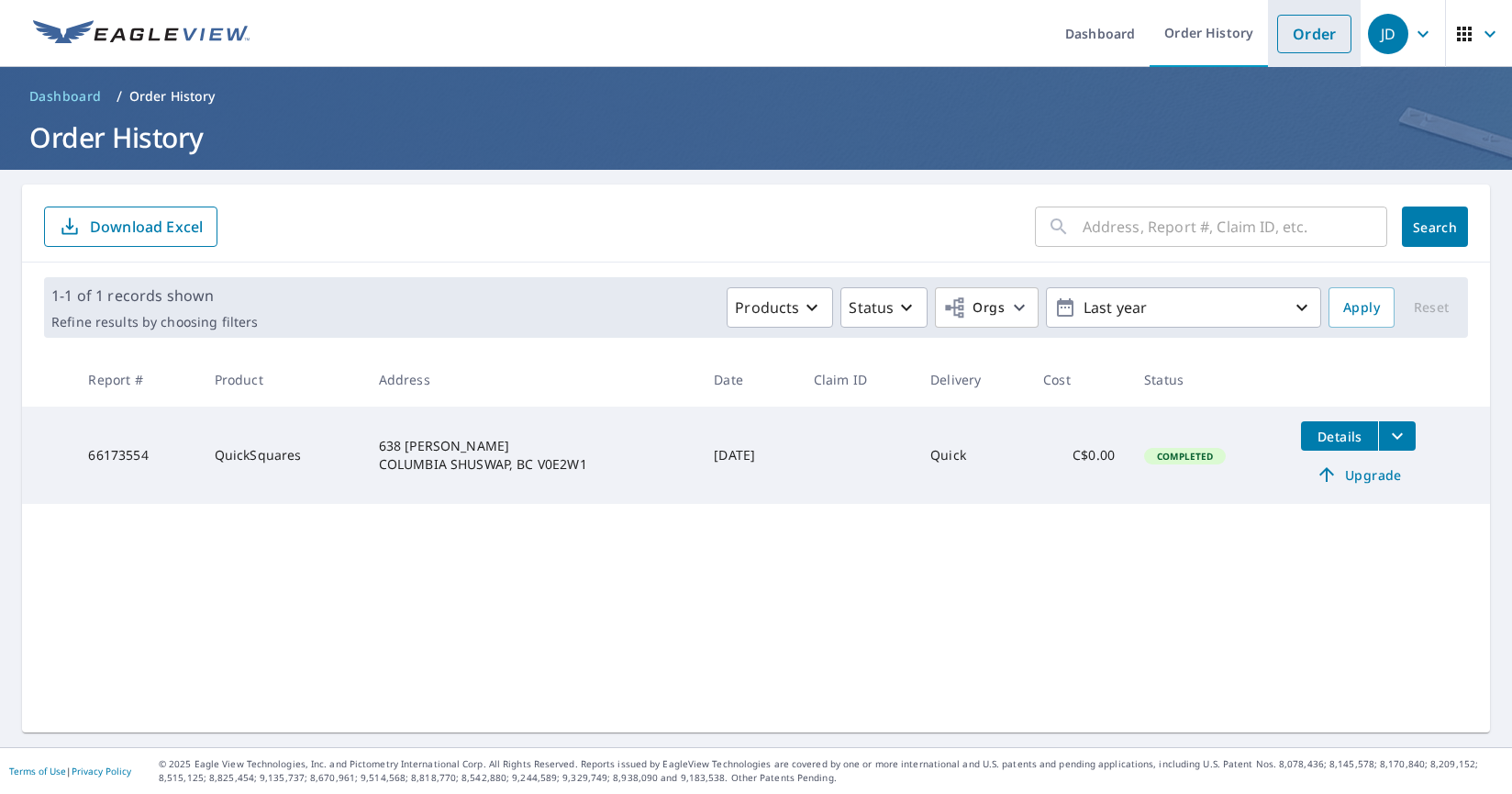
click at [1317, 36] on link "Order" at bounding box center [1314, 33] width 74 height 38
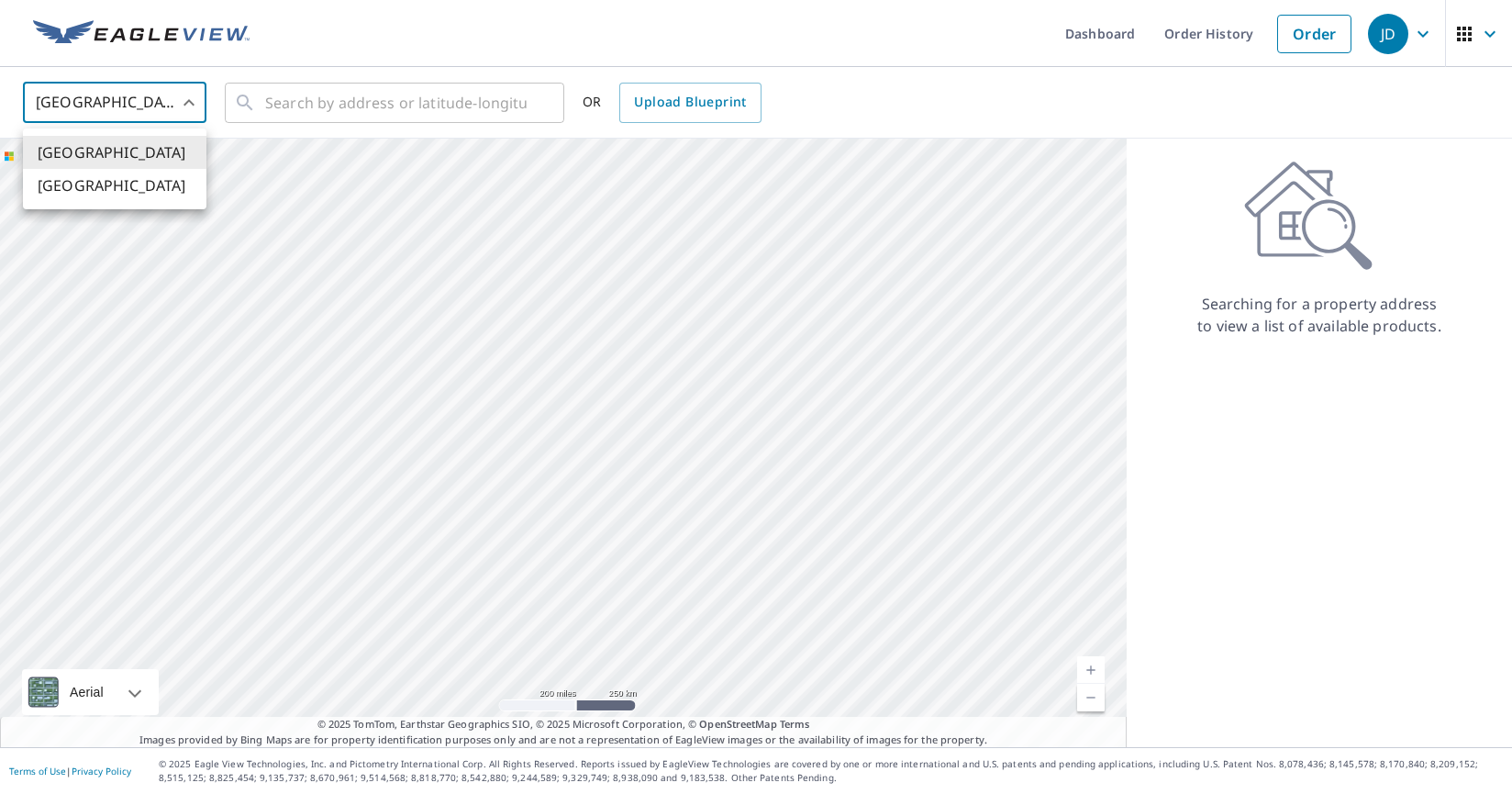
click at [187, 102] on body "JD JD Dashboard Order History Order JD United States US ​ ​ OR Upload Blueprint…" at bounding box center [756, 397] width 1512 height 794
click at [141, 184] on li "[GEOGRAPHIC_DATA]" at bounding box center [114, 185] width 184 height 33
type input "CA"
click at [484, 105] on input "text" at bounding box center [395, 103] width 261 height 51
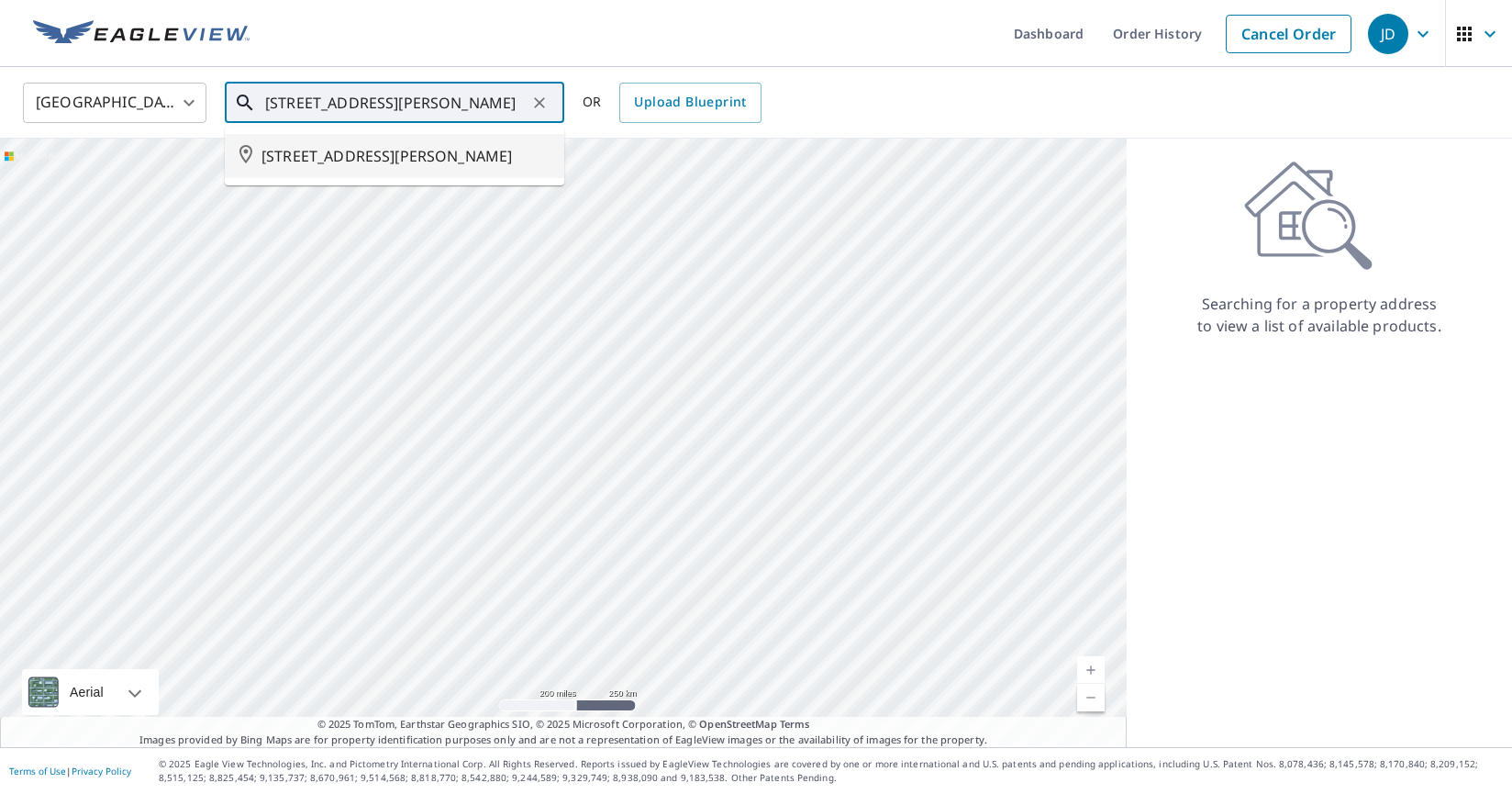
click at [308, 159] on span "630 CAOUETTE RD COLUMBIA SHUSWAP BC V0E2W1" at bounding box center [405, 155] width 288 height 22
type input "630 CAOUETTE RD COLUMBIA SHUSWAP BC V0E2W1"
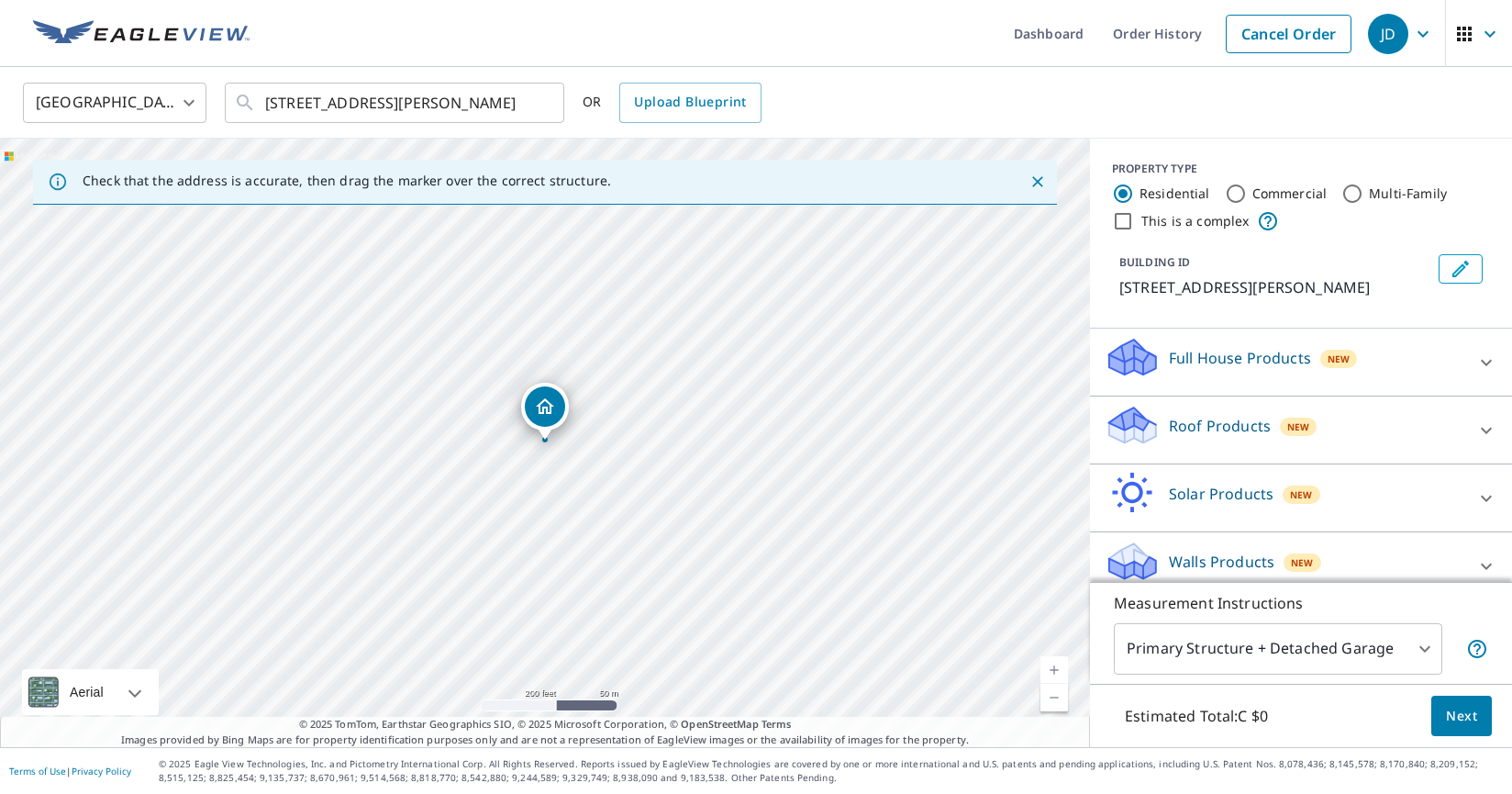
click at [1054, 667] on link "Current Level 17, Zoom In" at bounding box center [1054, 670] width 28 height 28
click at [1054, 667] on link "Current Level 18, Zoom In" at bounding box center [1054, 670] width 28 height 28
click at [1054, 667] on link "Current Level 19, Zoom In" at bounding box center [1054, 670] width 28 height 28
drag, startPoint x: 543, startPoint y: 410, endPoint x: 549, endPoint y: 454, distance: 44.4
click at [1492, 374] on icon at bounding box center [1485, 362] width 22 height 22
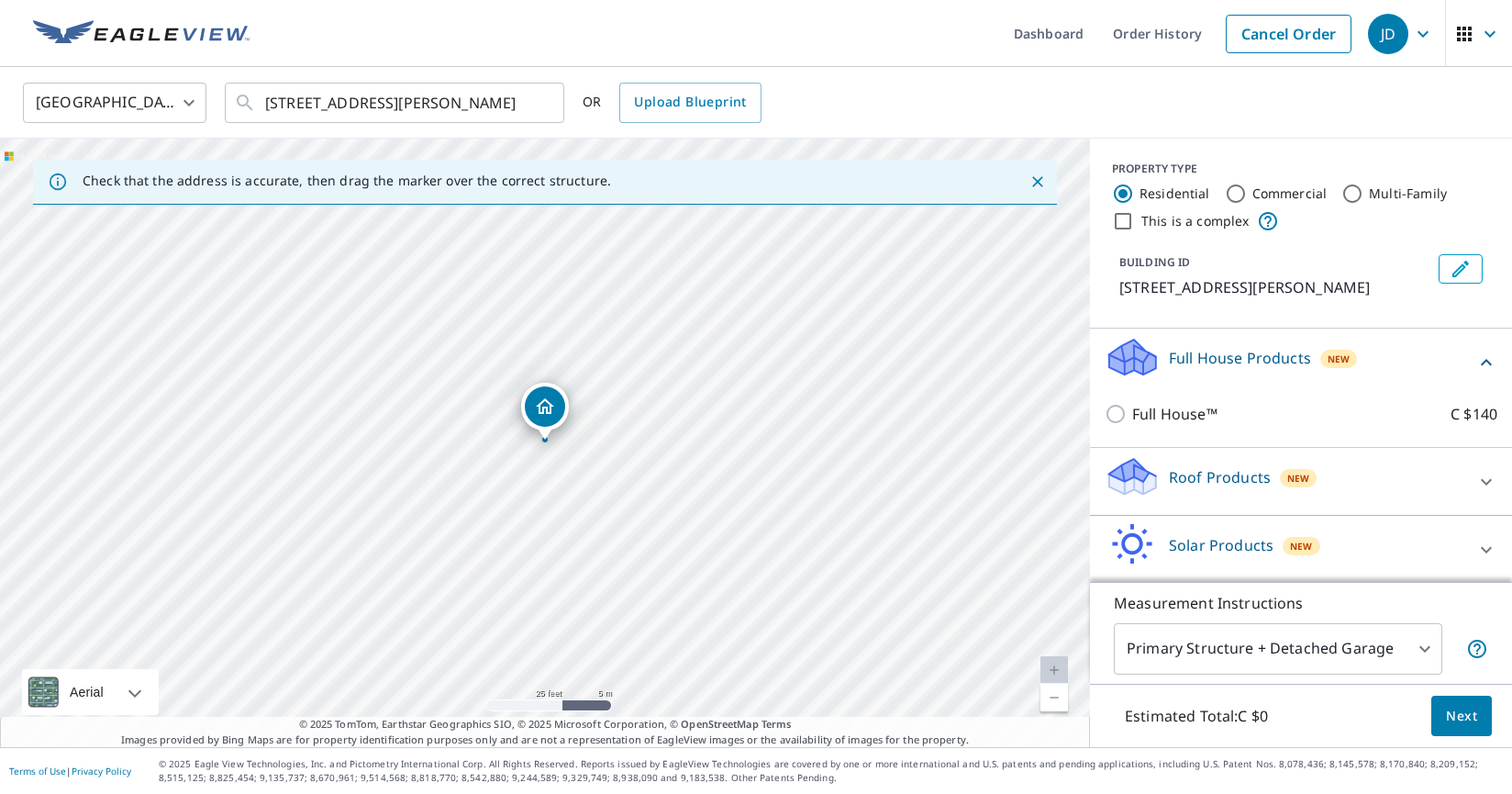
click at [1492, 374] on icon at bounding box center [1485, 362] width 22 height 22
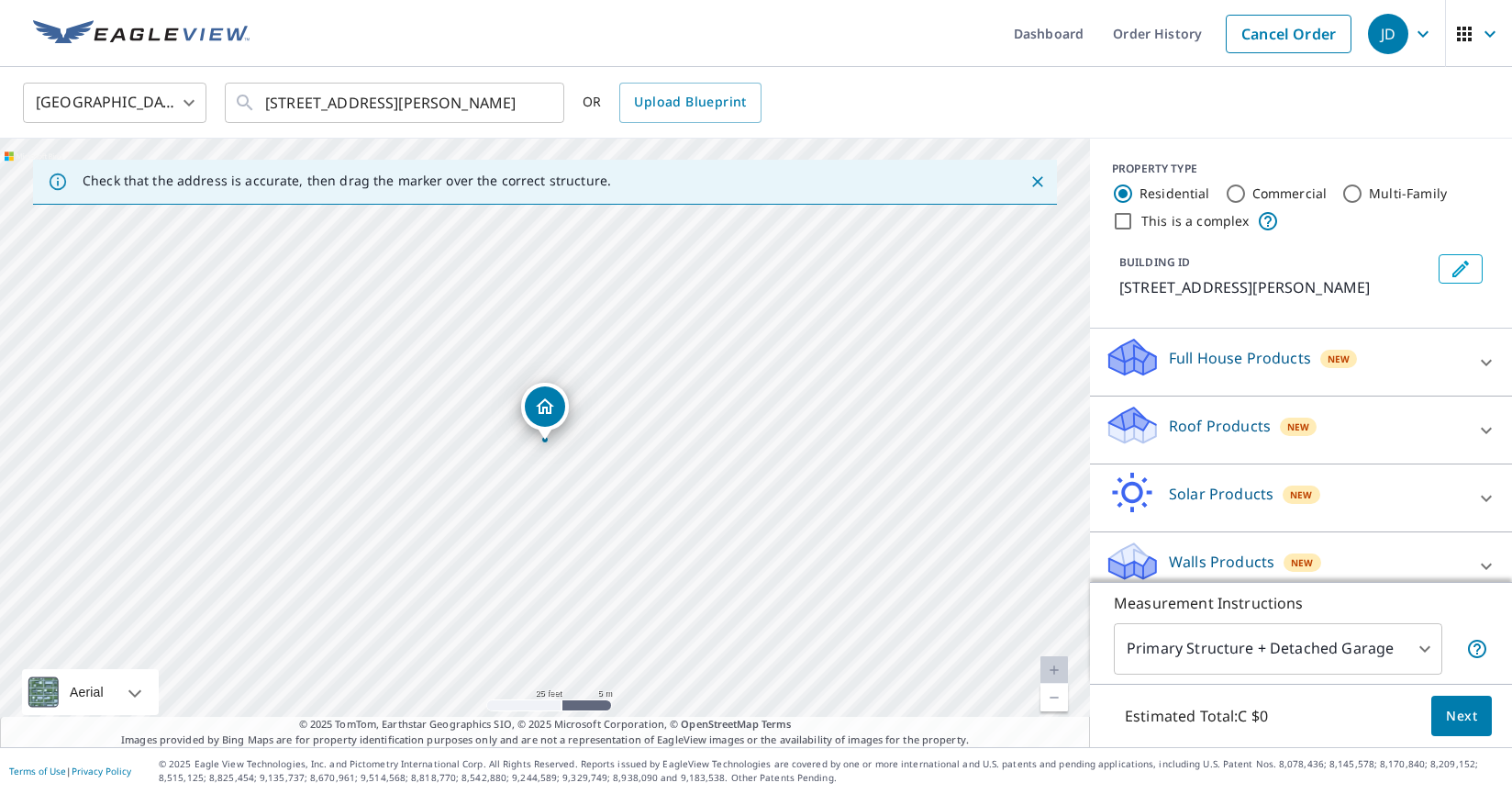
click at [1484, 441] on icon at bounding box center [1485, 430] width 22 height 22
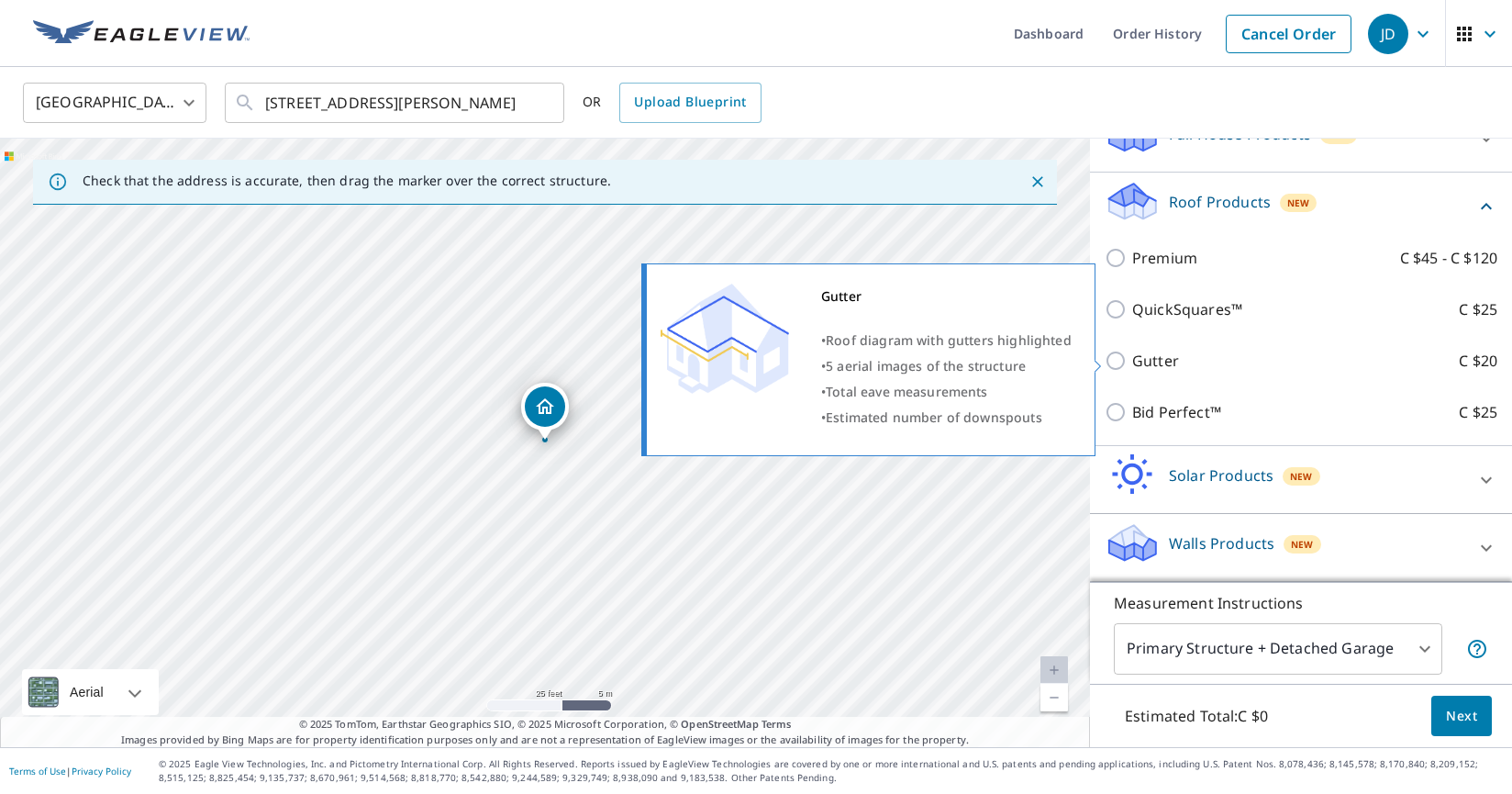
scroll to position [246, 0]
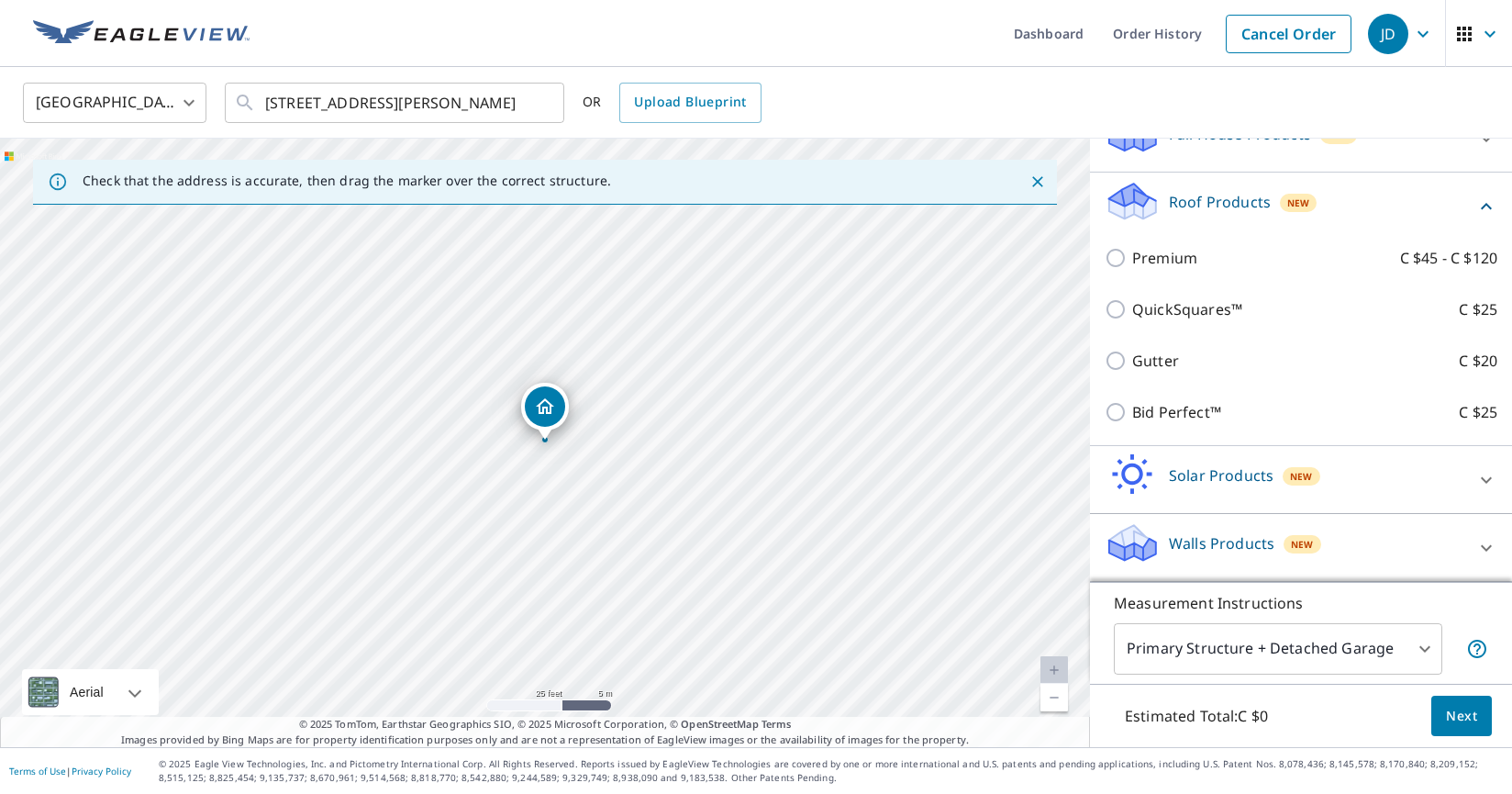
click at [1482, 548] on icon at bounding box center [1485, 547] width 22 height 22
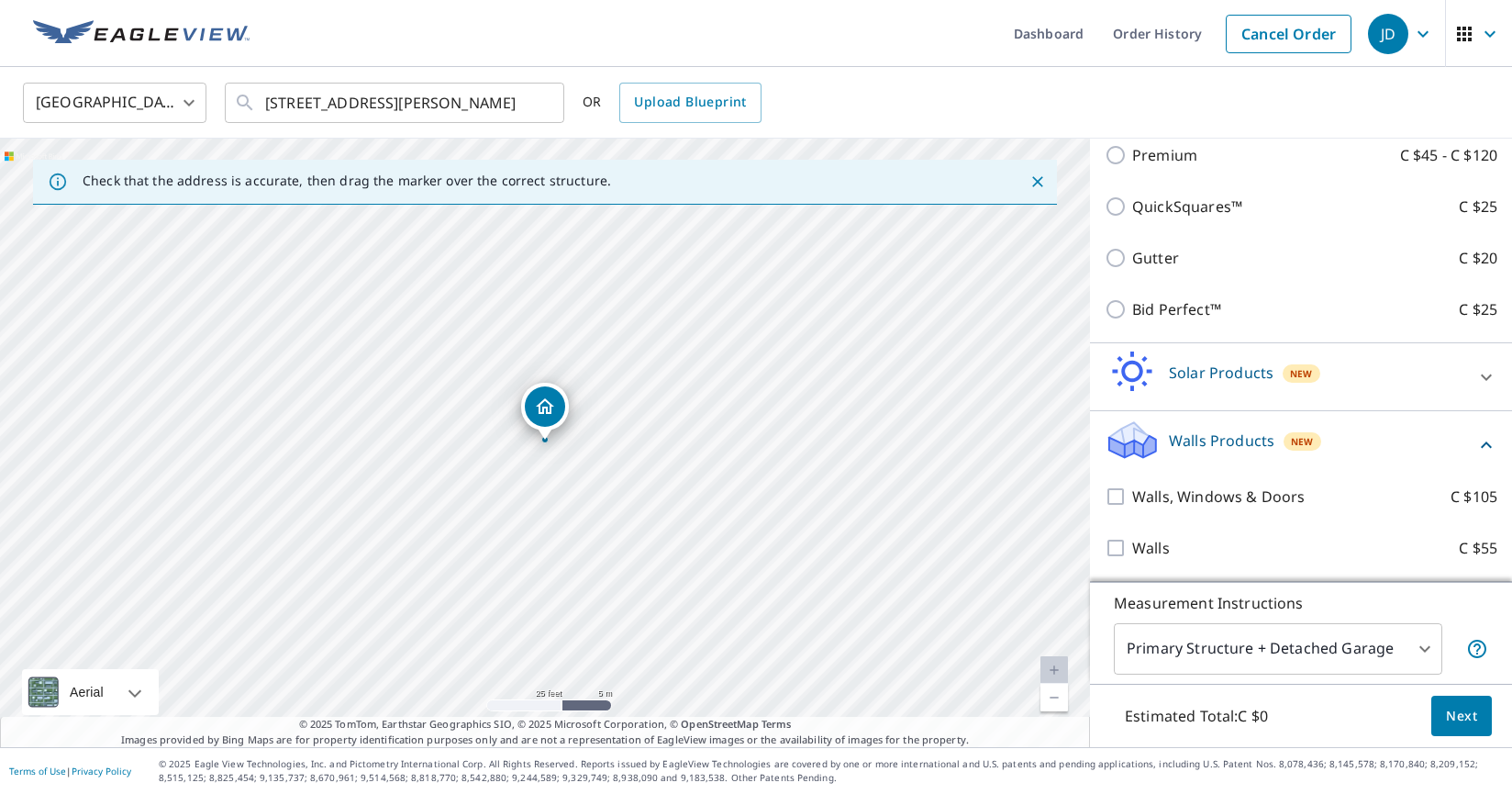
scroll to position [349, 0]
click at [1490, 447] on icon at bounding box center [1486, 444] width 11 height 7
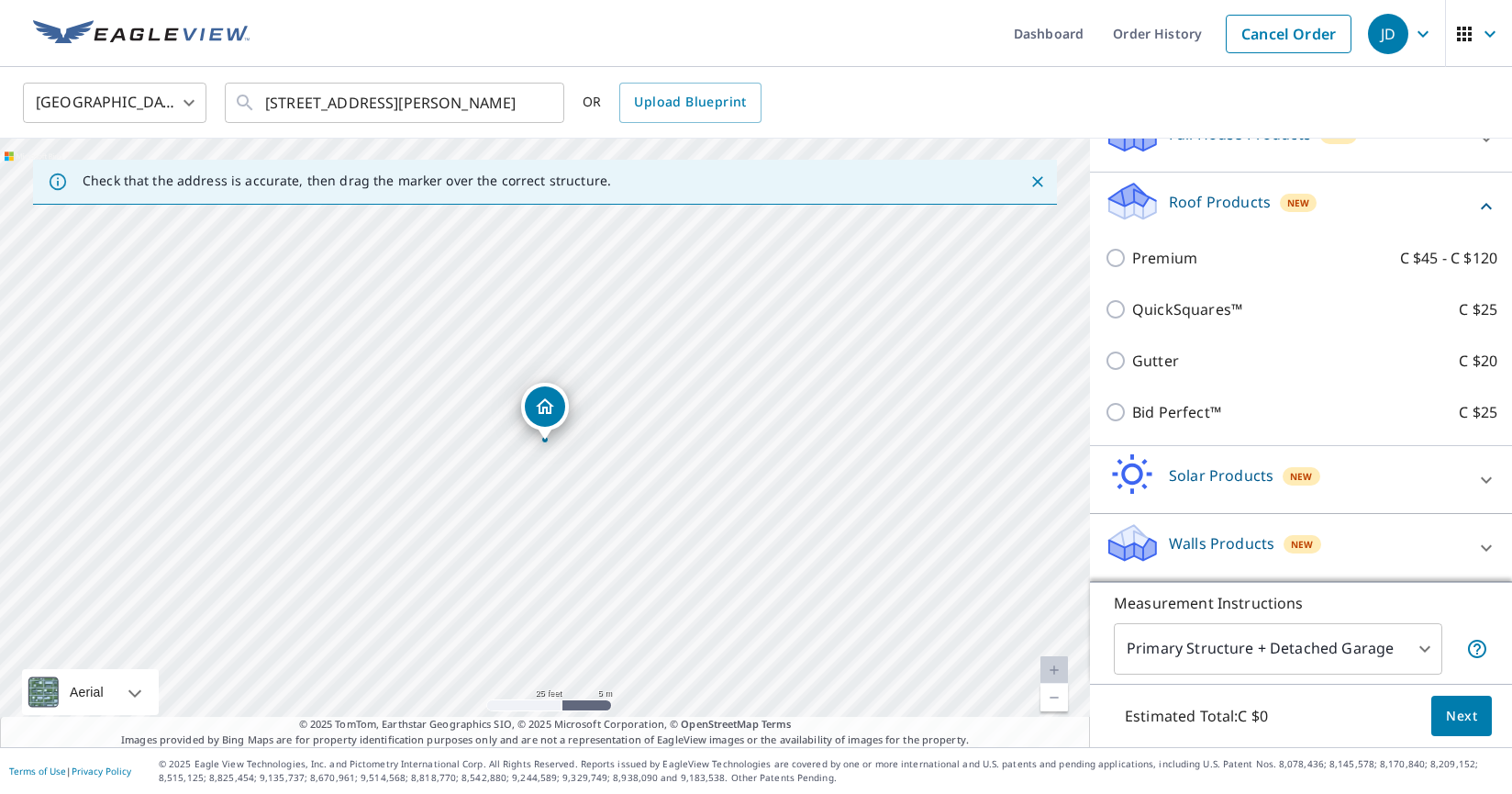
scroll to position [0, 0]
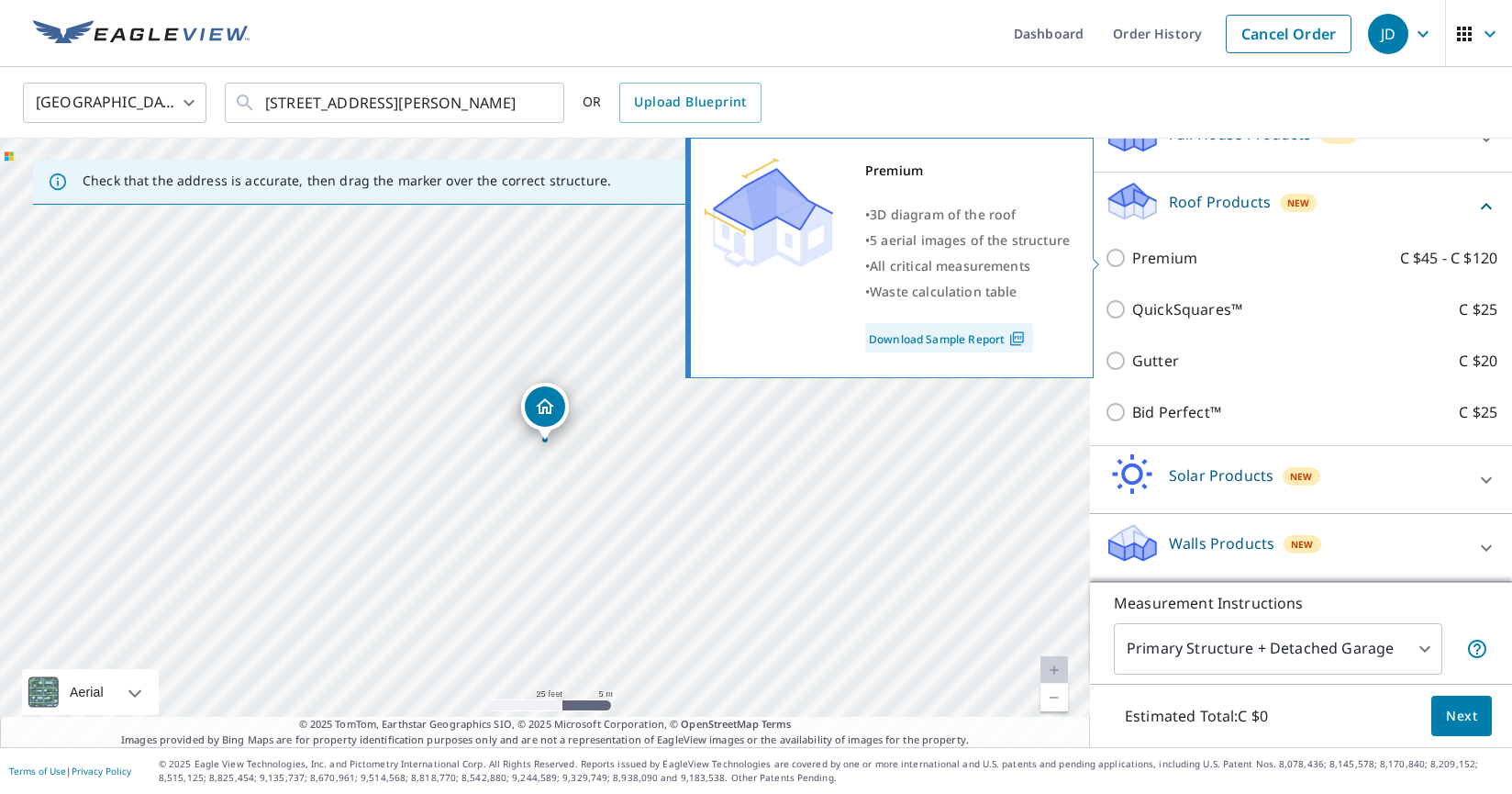
click at [984, 336] on link "Download Sample Report" at bounding box center [949, 337] width 168 height 30
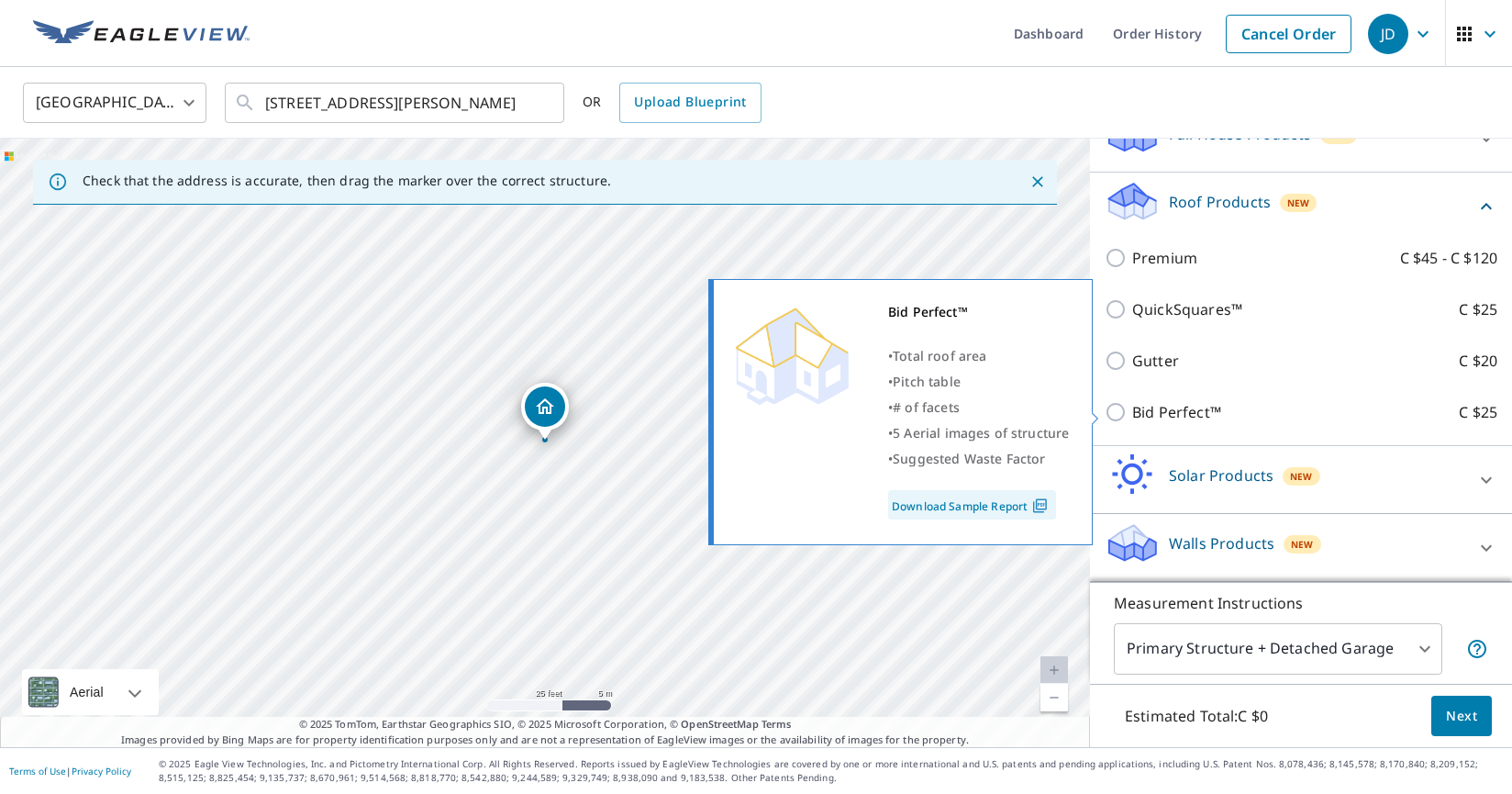
click at [1007, 502] on link "Download Sample Report" at bounding box center [972, 504] width 168 height 30
click at [1120, 413] on input "Bid Perfect™ C $25" at bounding box center [1118, 412] width 28 height 22
checkbox input "true"
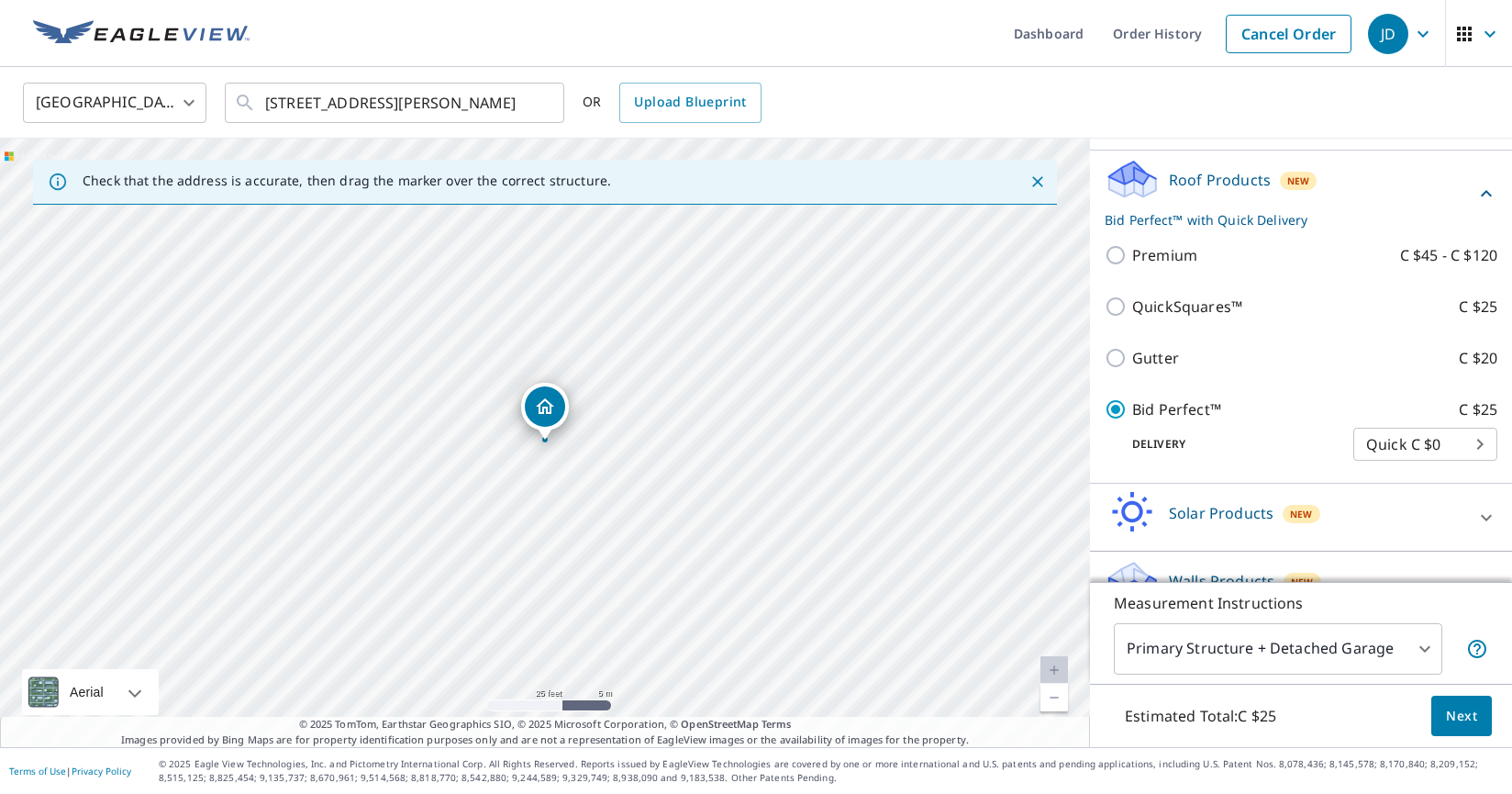
click at [1483, 472] on body "JD JD Dashboard Order History Cancel Order JD Canada CA ​ 630 CAOUETTE RD COLUM…" at bounding box center [756, 397] width 1512 height 794
click at [1483, 472] on li "Quick C $0" at bounding box center [1424, 466] width 144 height 33
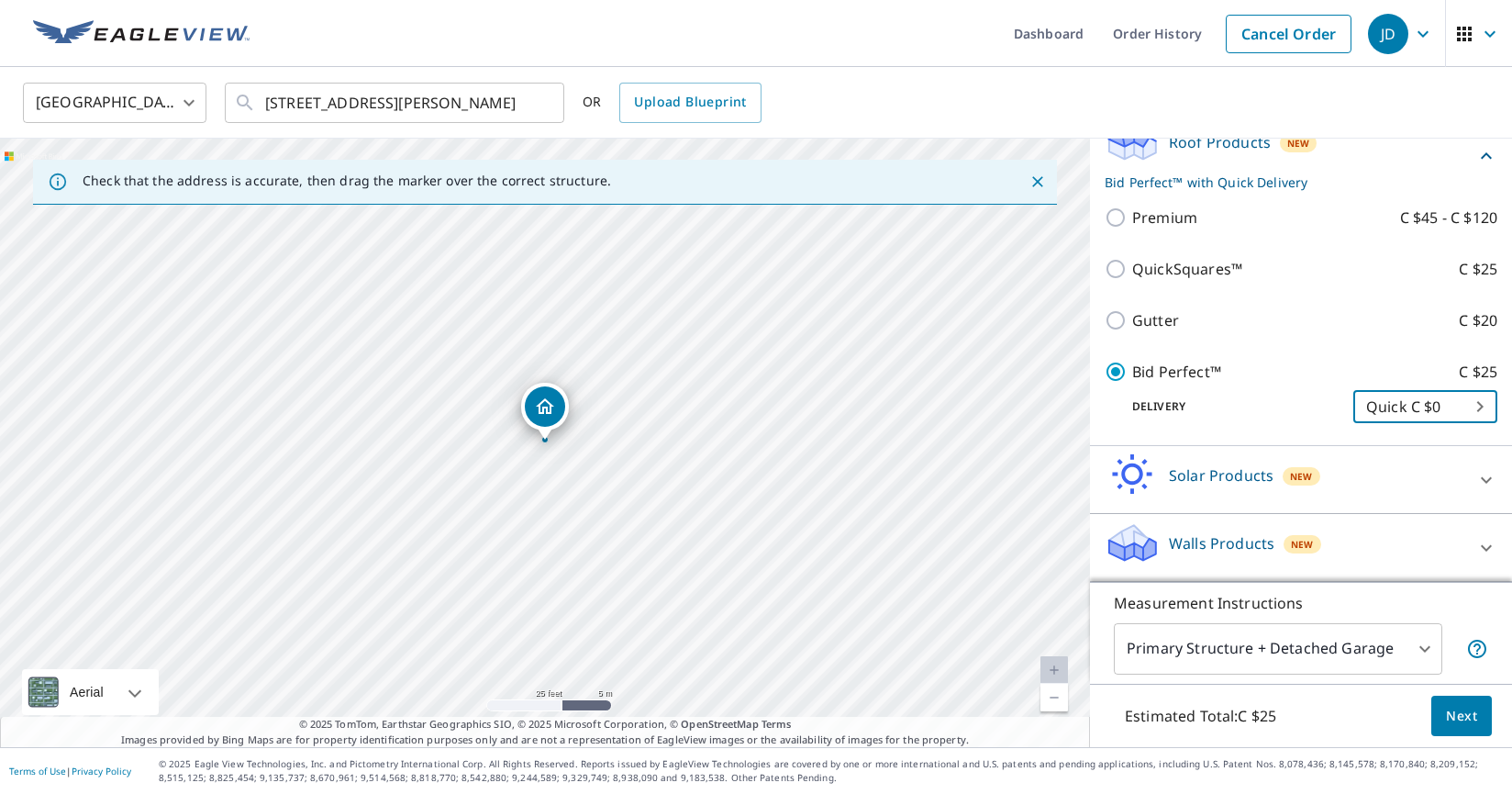
scroll to position [306, 0]
click at [1405, 408] on body "JD JD Dashboard Order History Cancel Order JD Canada CA ​ 630 CAOUETTE RD COLUM…" at bounding box center [756, 397] width 1512 height 794
click at [1405, 408] on li "Quick C $0" at bounding box center [1424, 406] width 144 height 33
click at [1482, 407] on body "JD JD Dashboard Order History Cancel Order JD Canada CA ​ 630 CAOUETTE RD COLUM…" at bounding box center [756, 397] width 1512 height 794
click at [1482, 407] on li "Quick C $0" at bounding box center [1424, 406] width 144 height 33
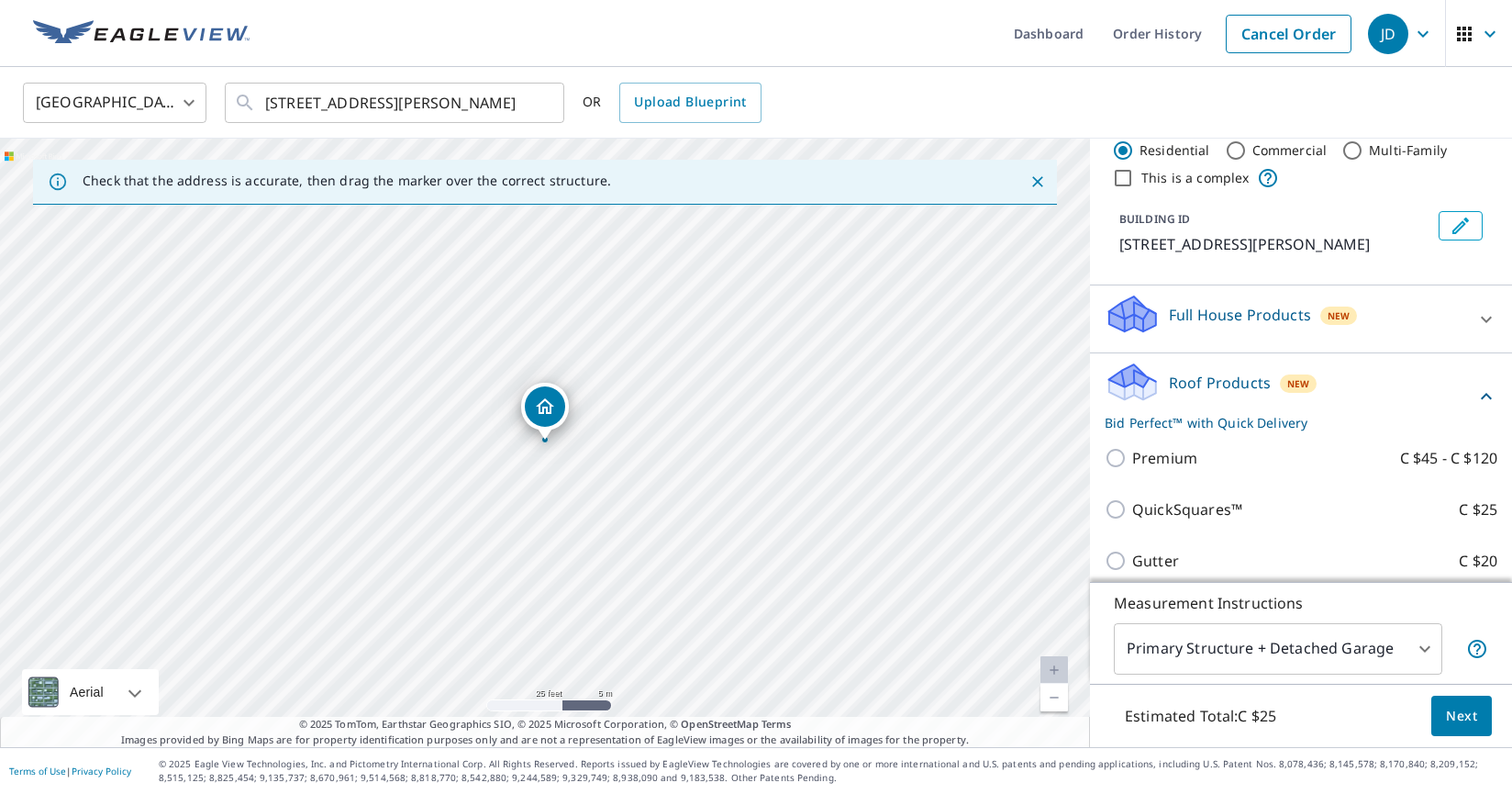
scroll to position [50, 0]
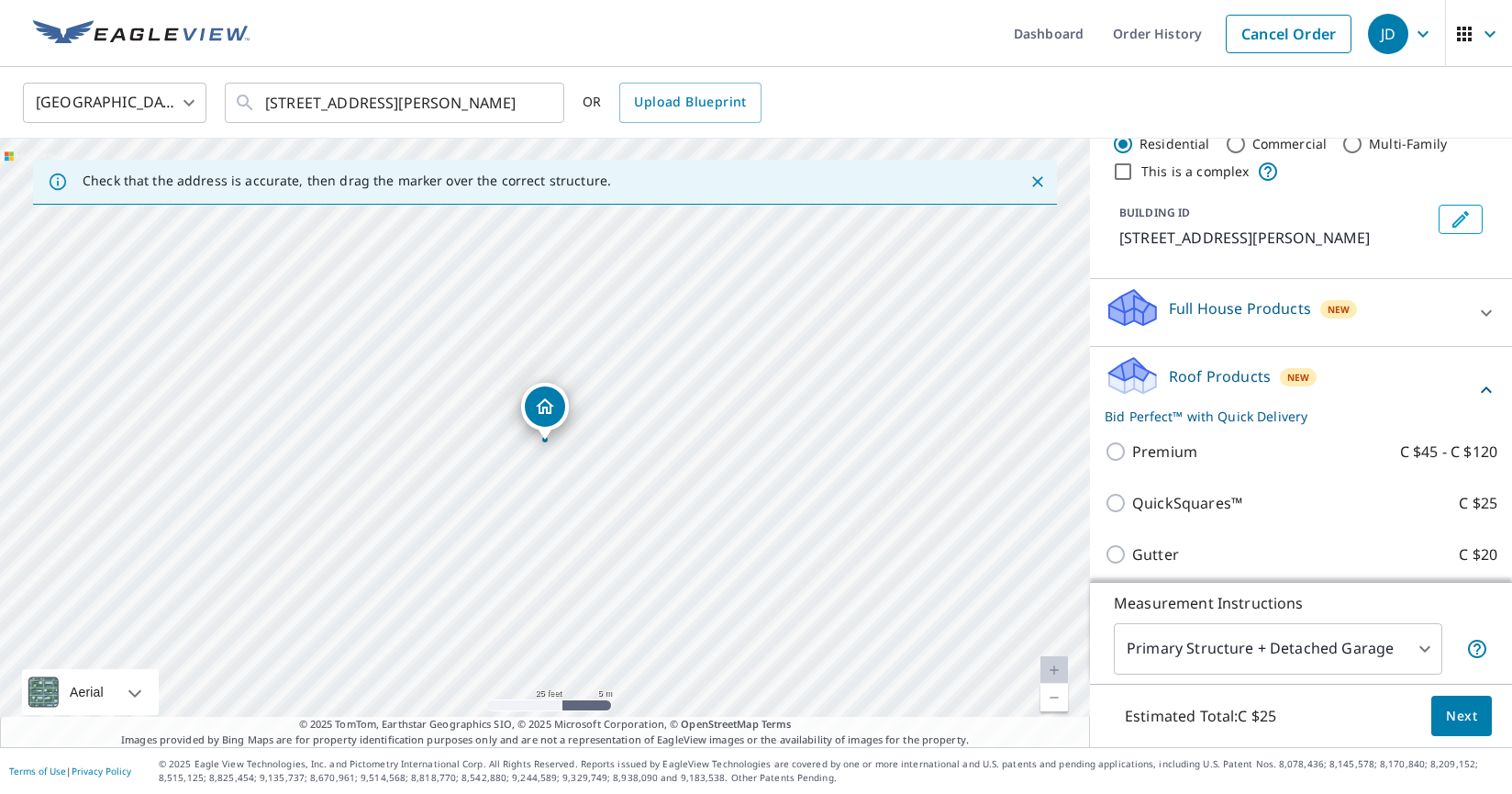
click at [1491, 324] on icon at bounding box center [1485, 313] width 22 height 22
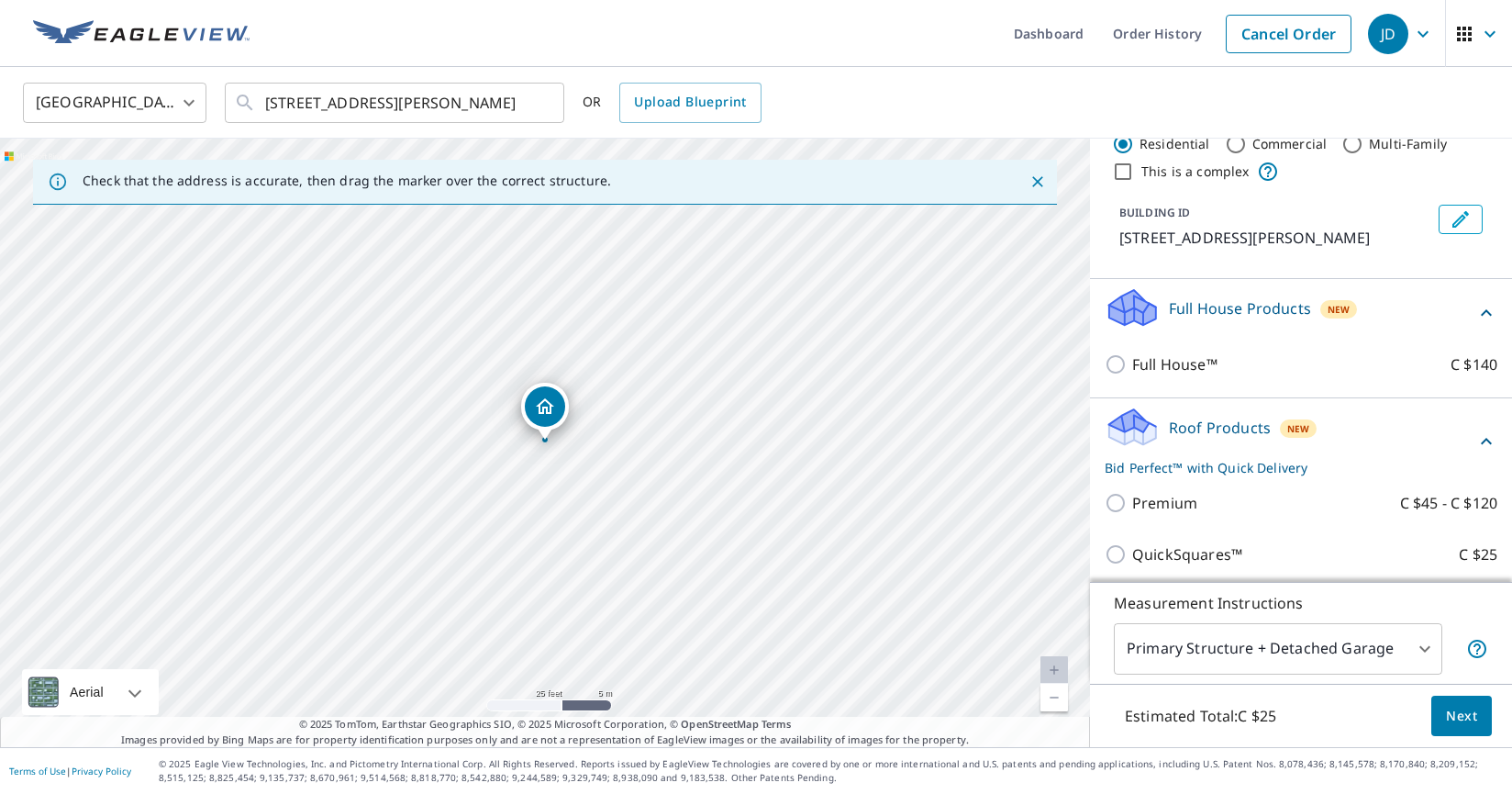
click at [1491, 324] on icon at bounding box center [1485, 313] width 22 height 22
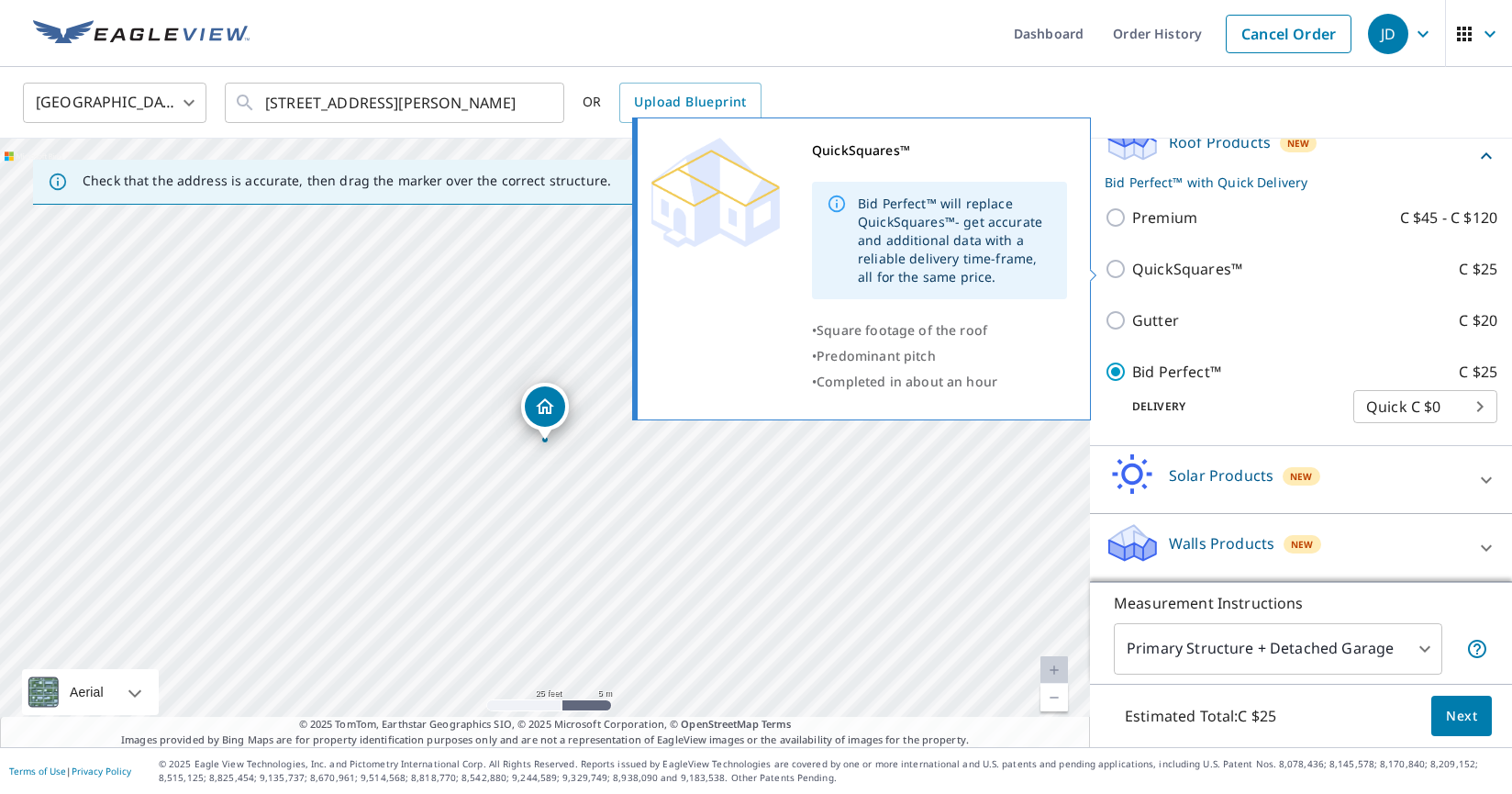
scroll to position [306, 0]
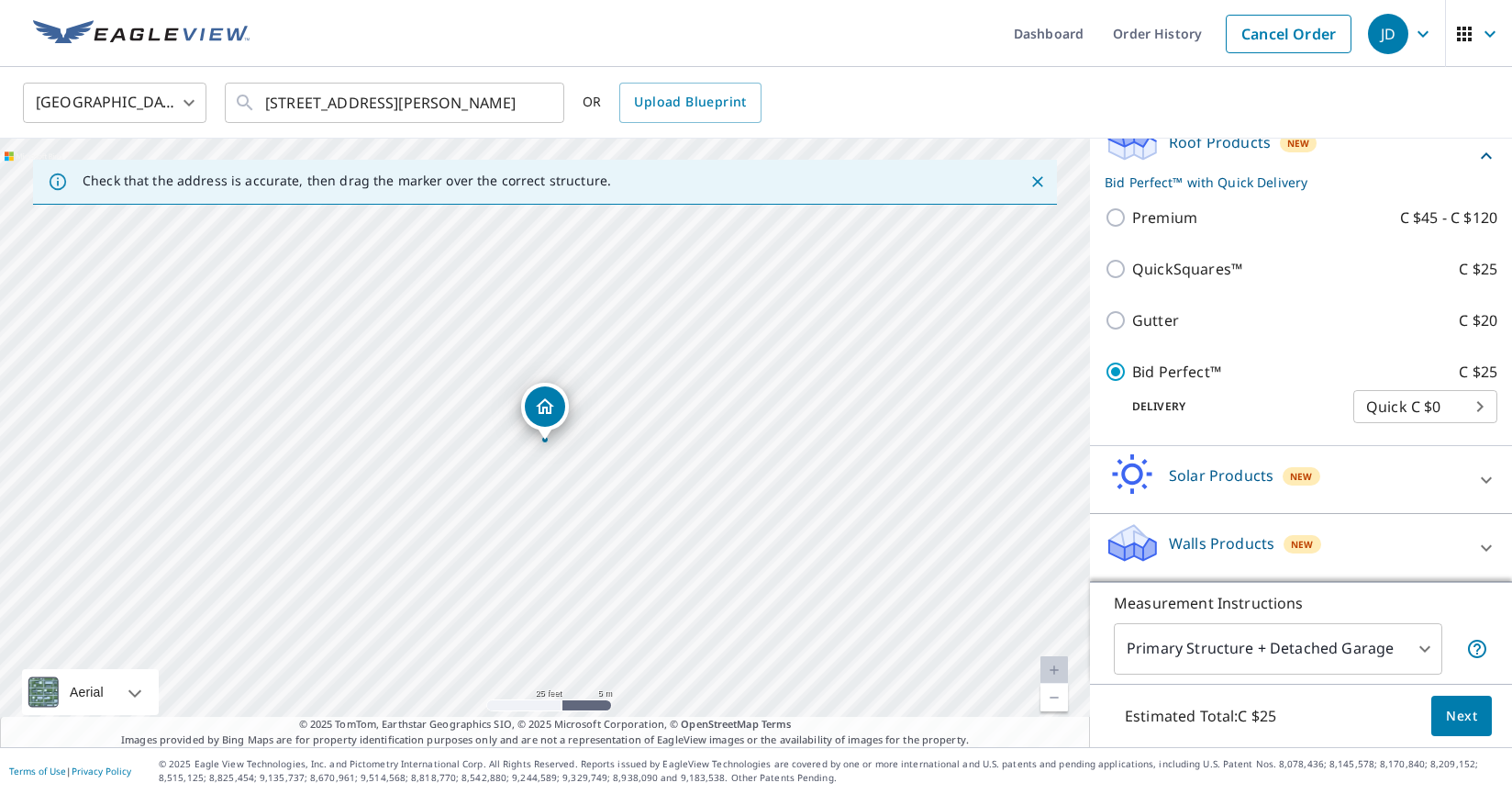
click at [1487, 549] on icon at bounding box center [1486, 547] width 11 height 7
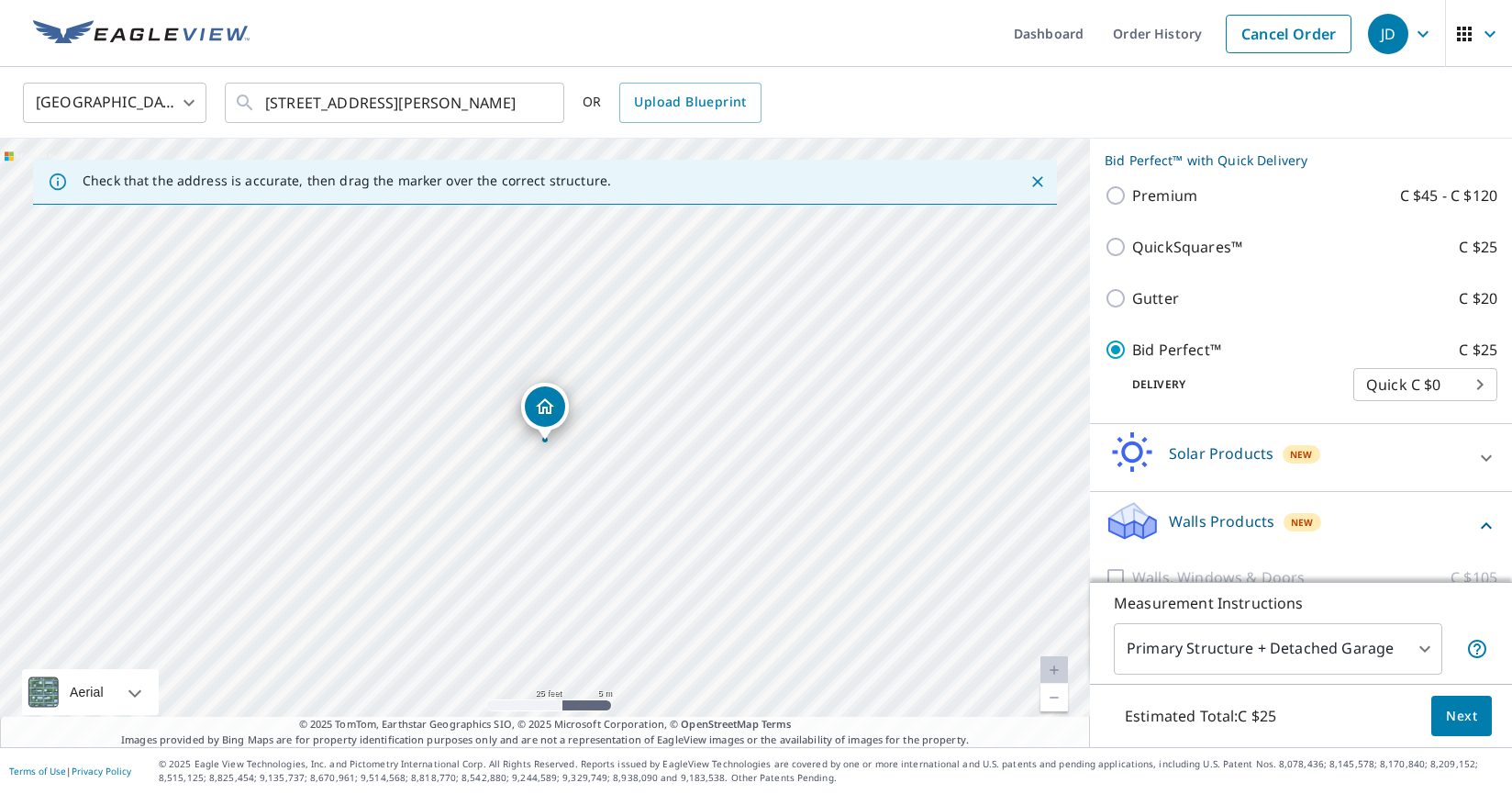
click at [1487, 537] on icon at bounding box center [1485, 525] width 22 height 22
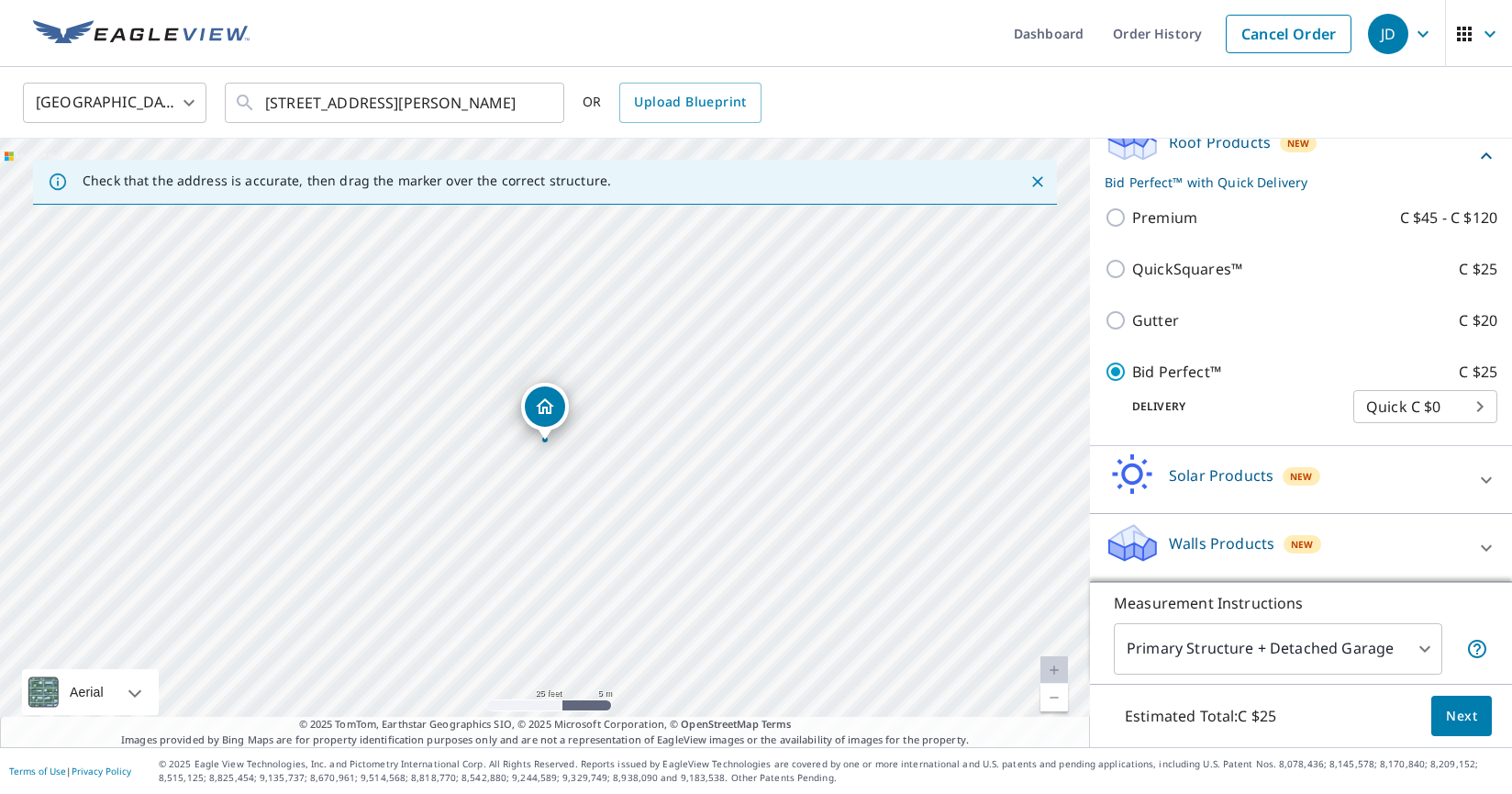
click at [1488, 544] on icon at bounding box center [1485, 547] width 22 height 22
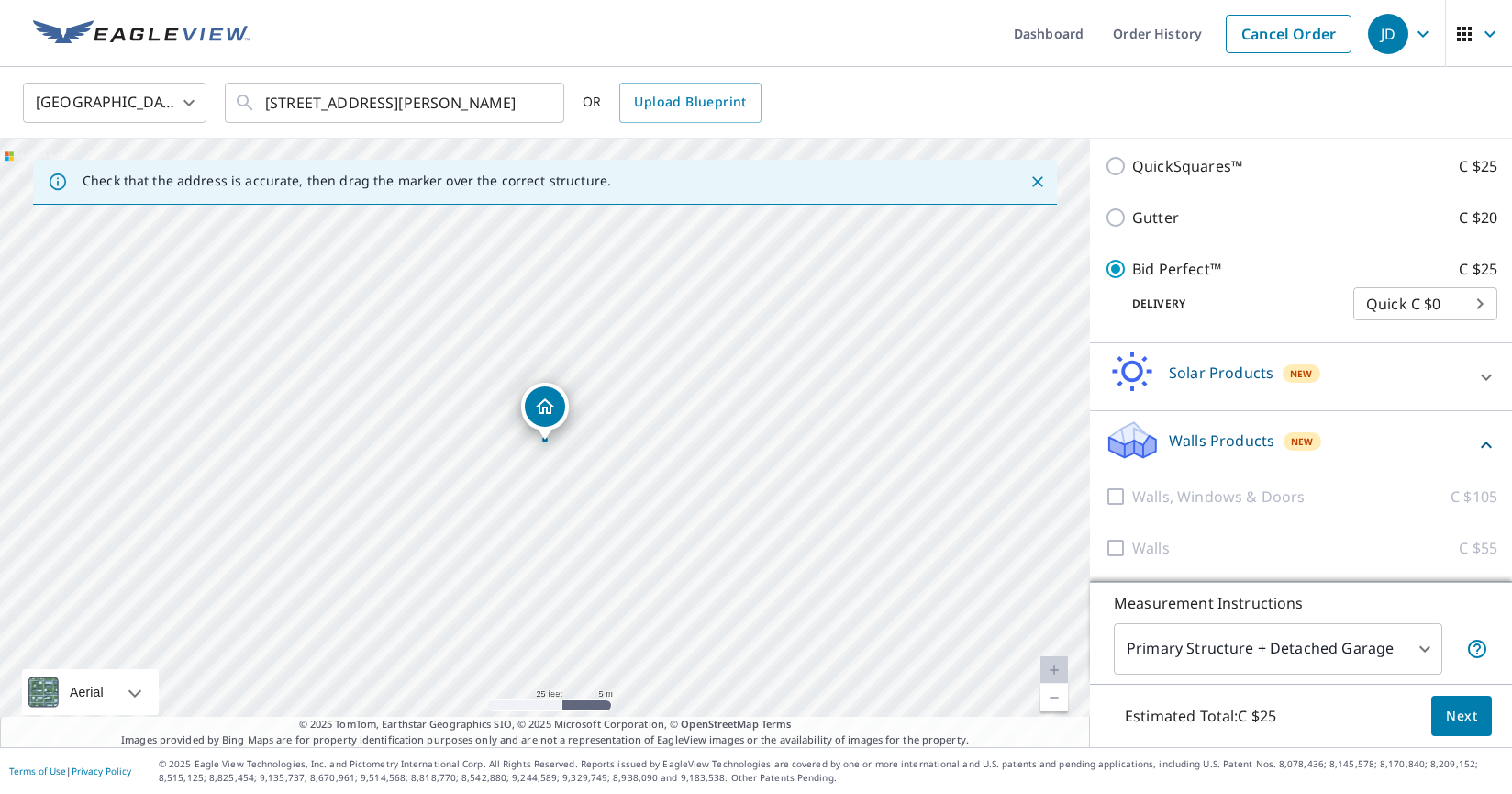
scroll to position [0, 0]
click at [1466, 717] on span "Next" at bounding box center [1462, 717] width 31 height 23
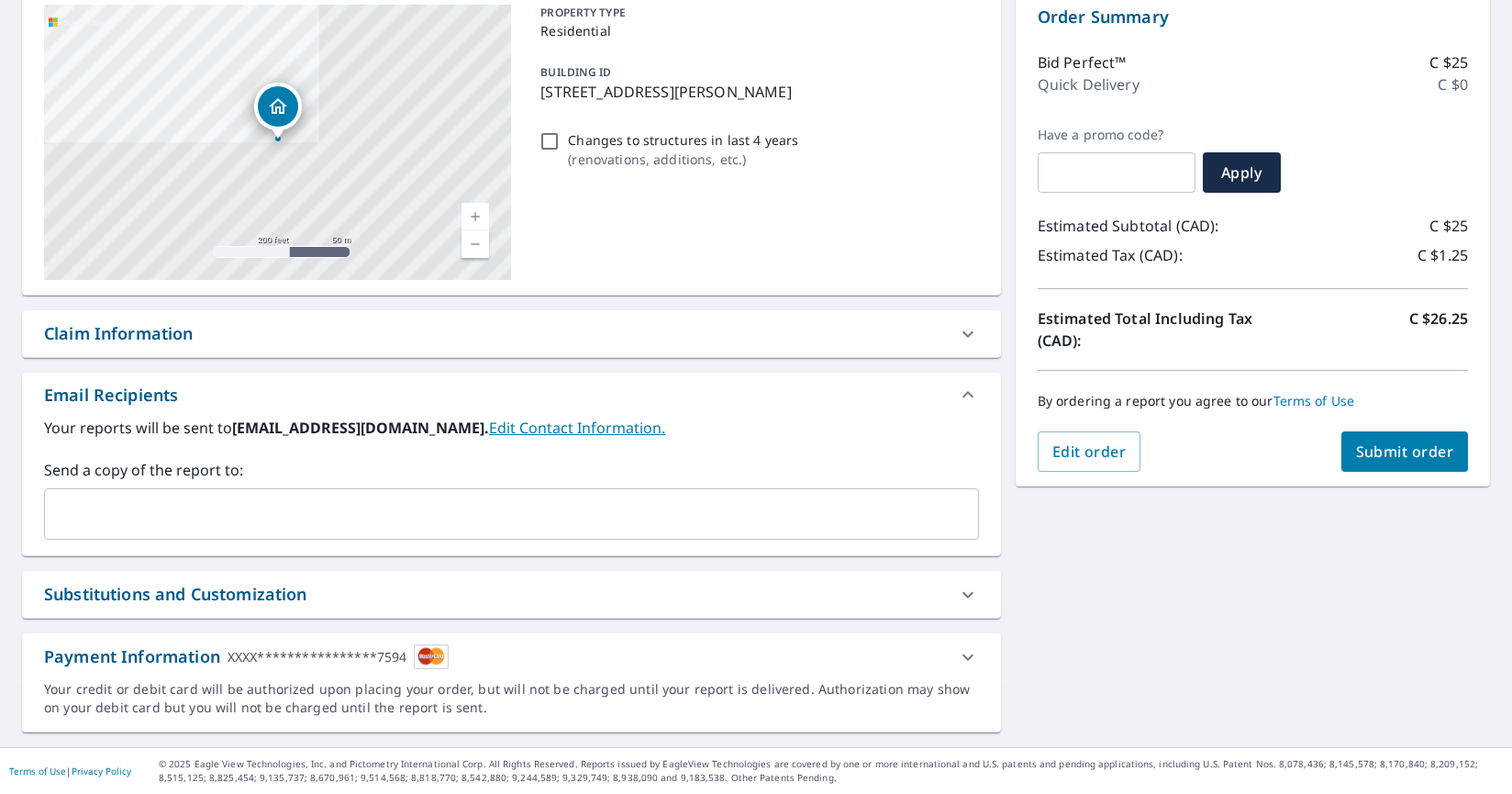
scroll to position [194, 0]
click at [163, 518] on input "text" at bounding box center [497, 514] width 891 height 35
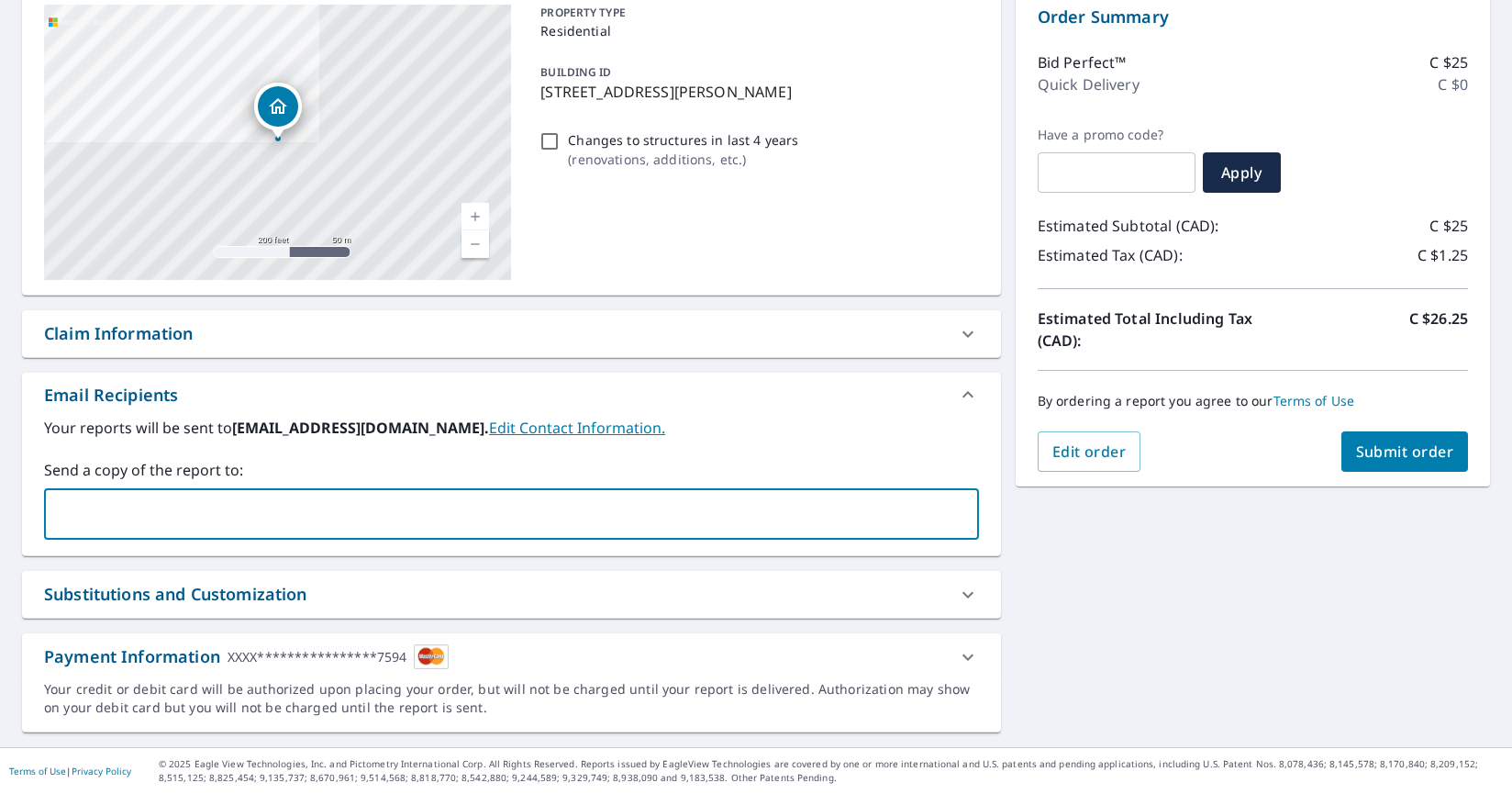
type input "admin@redpointconstruction.ca"
click at [482, 580] on div "Substitutions and Customization" at bounding box center [512, 594] width 979 height 47
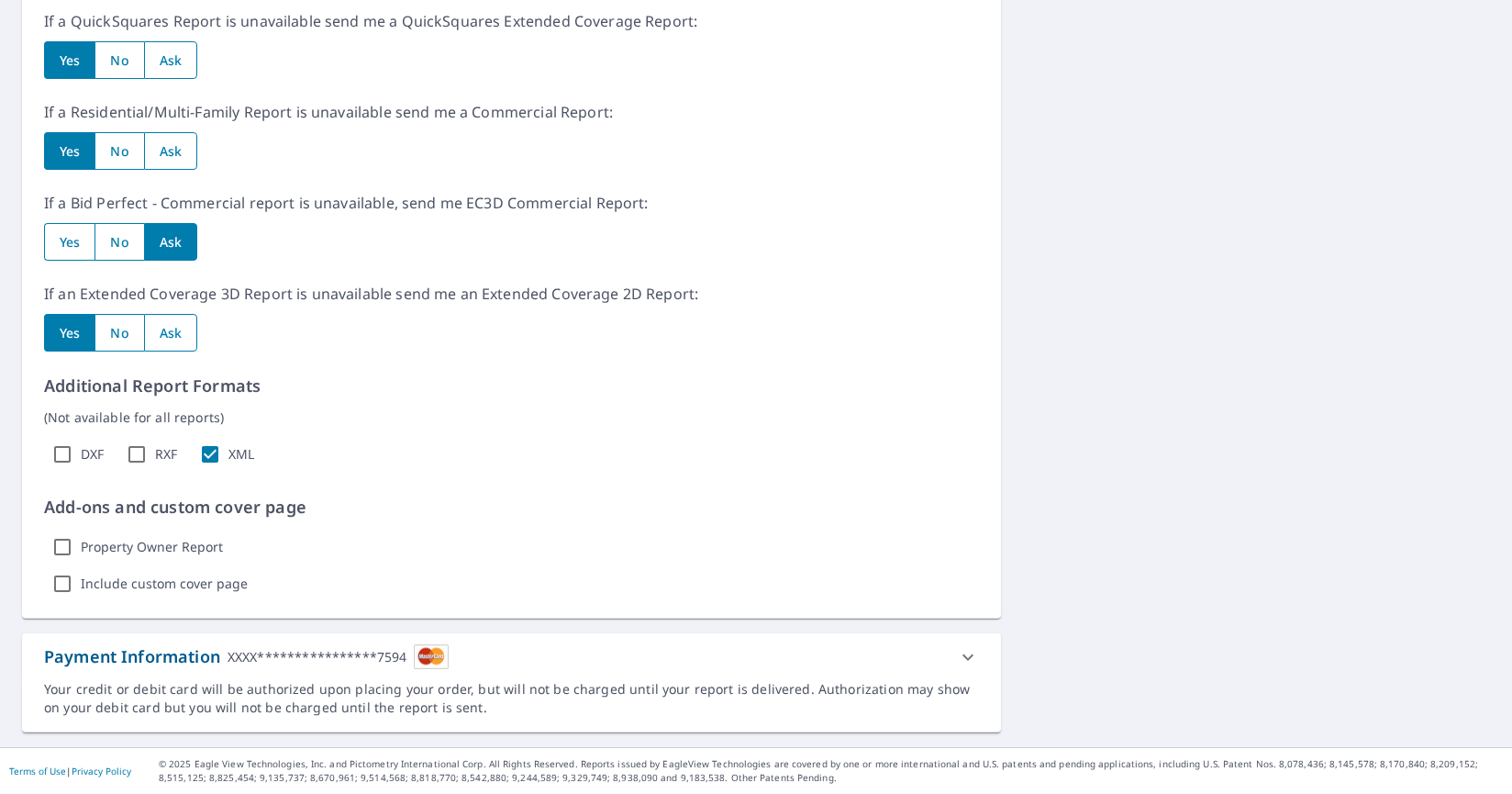
scroll to position [0, 0]
click at [970, 657] on icon at bounding box center [968, 657] width 11 height 7
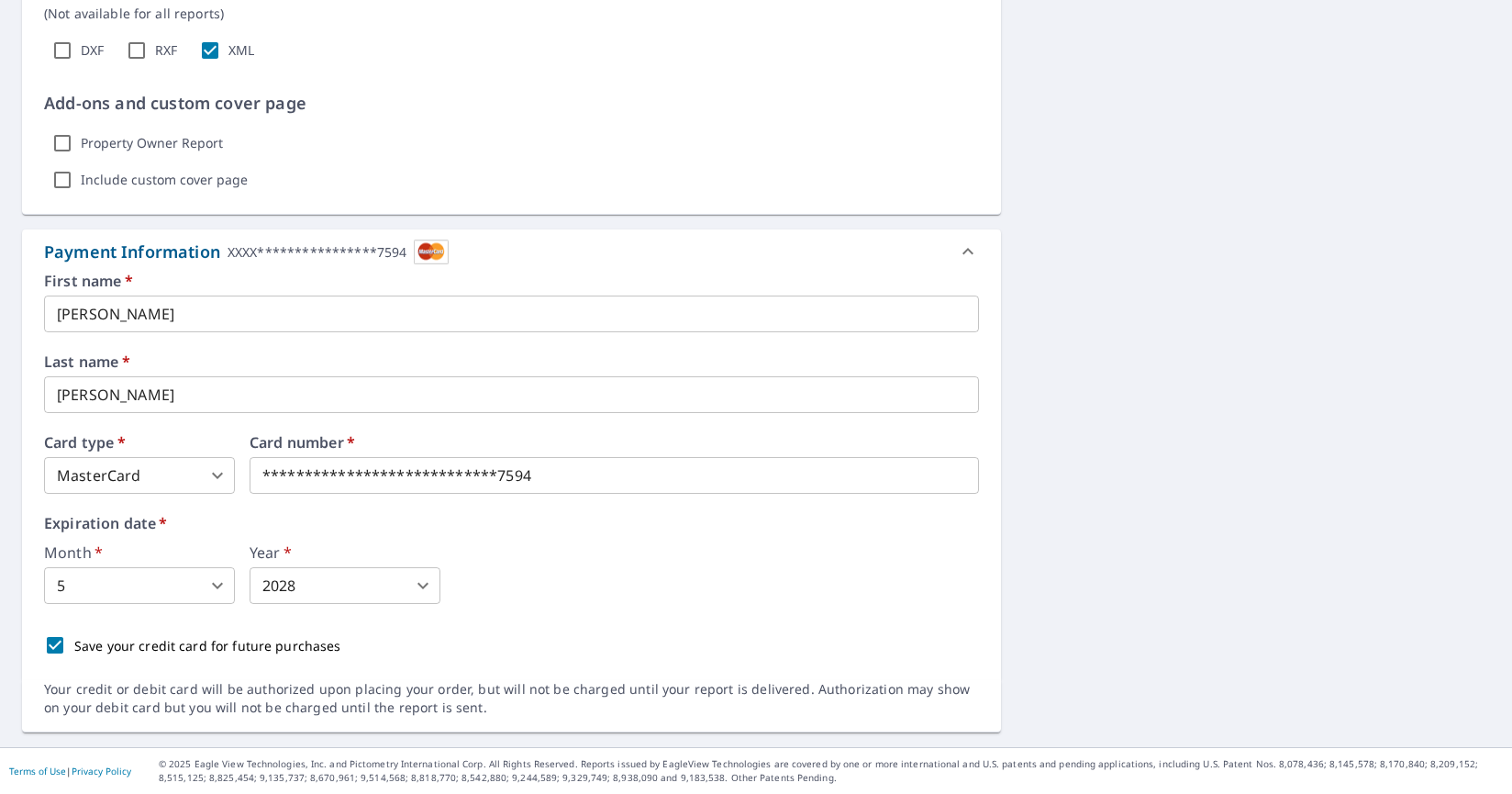
scroll to position [1341, 0]
click at [454, 476] on div "Card number   *" at bounding box center [615, 464] width 730 height 59
click at [228, 587] on body "JD JD Dashboard Order History Cancel Order JD Dashboard / Finalize Order Finali…" at bounding box center [756, 397] width 1512 height 794
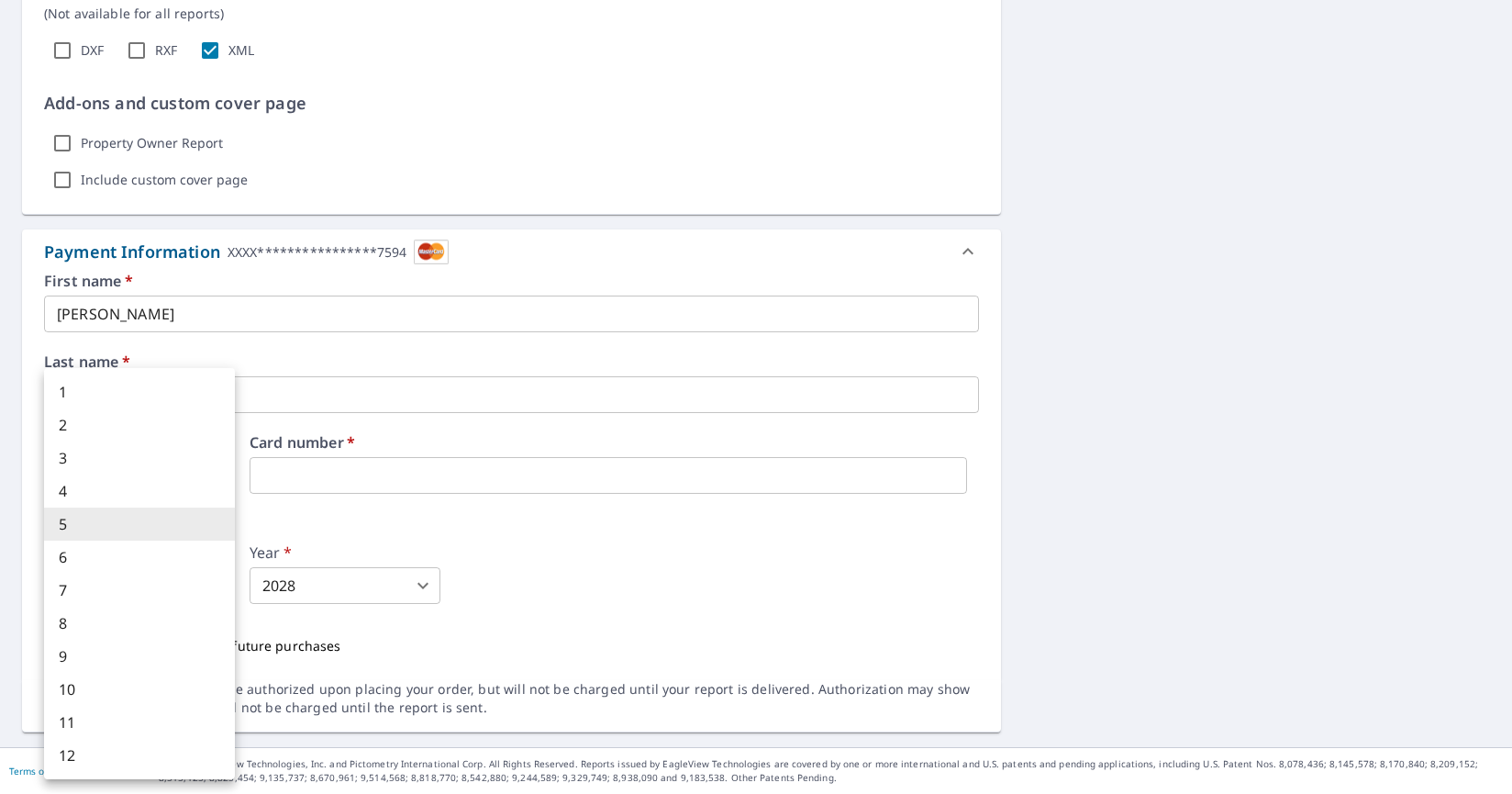
click at [406, 629] on div at bounding box center [756, 397] width 1512 height 794
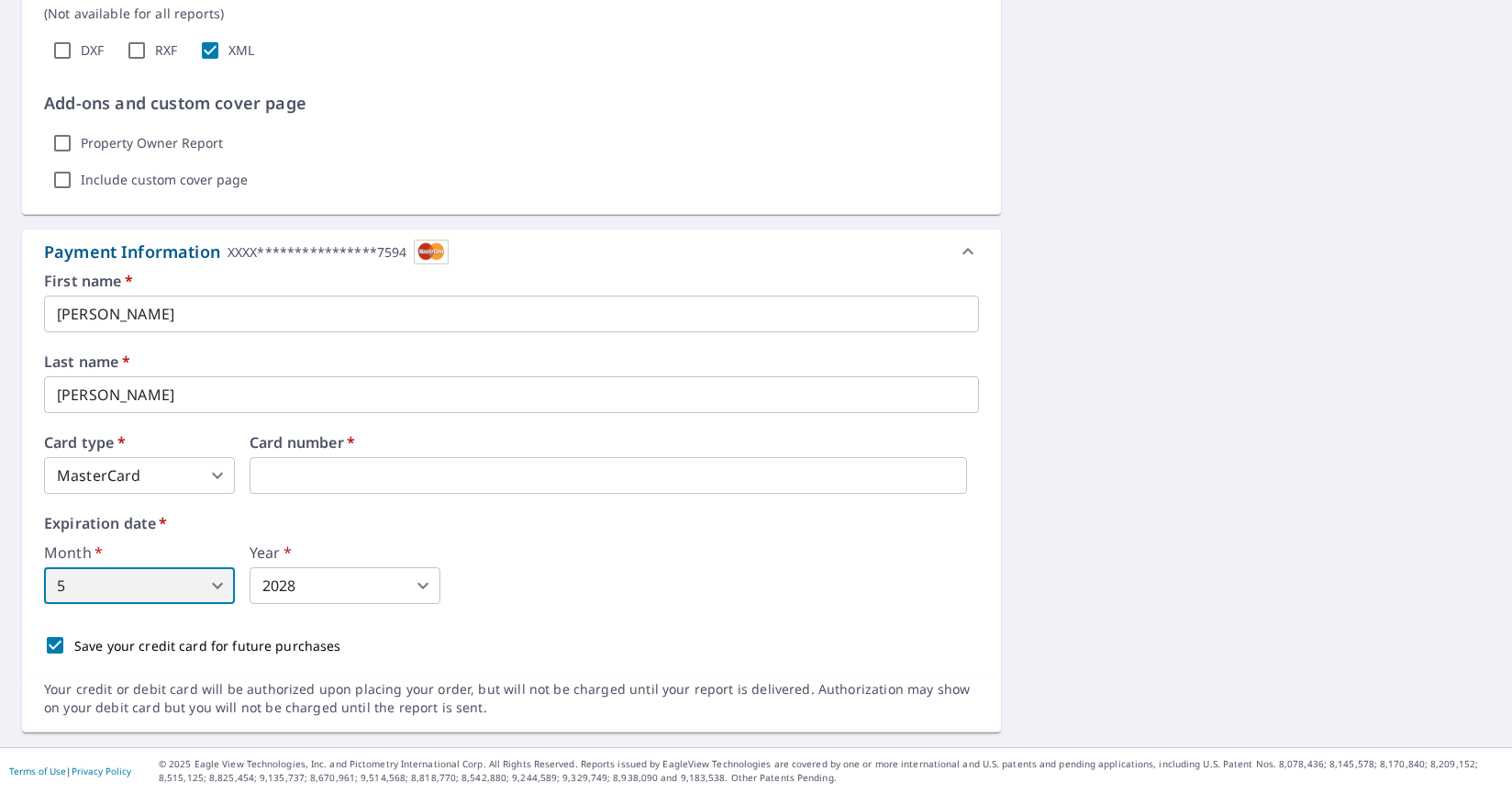
scroll to position [0, 0]
click at [971, 250] on icon at bounding box center [967, 251] width 22 height 22
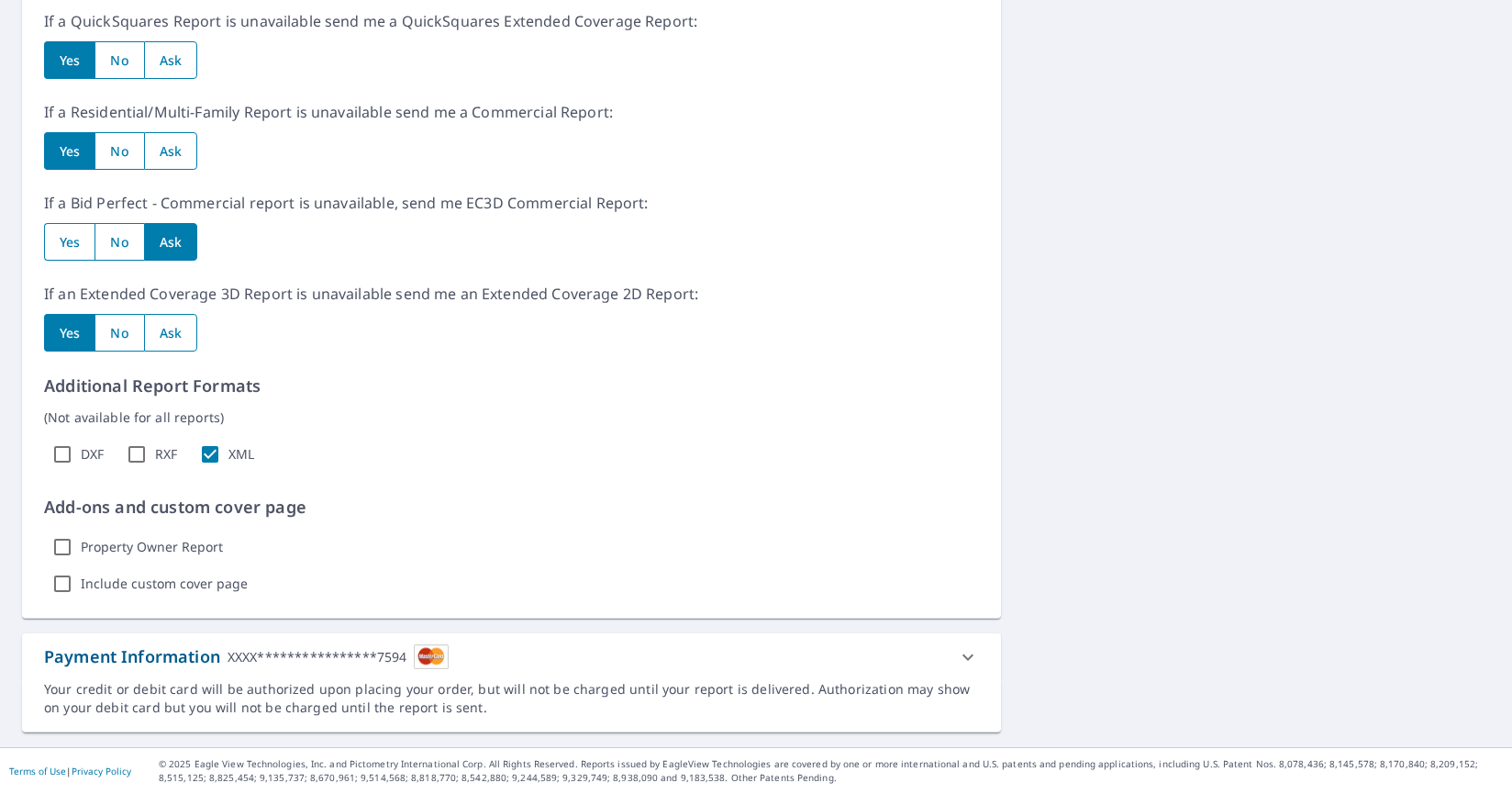
scroll to position [937, 0]
click at [964, 654] on icon at bounding box center [967, 657] width 22 height 22
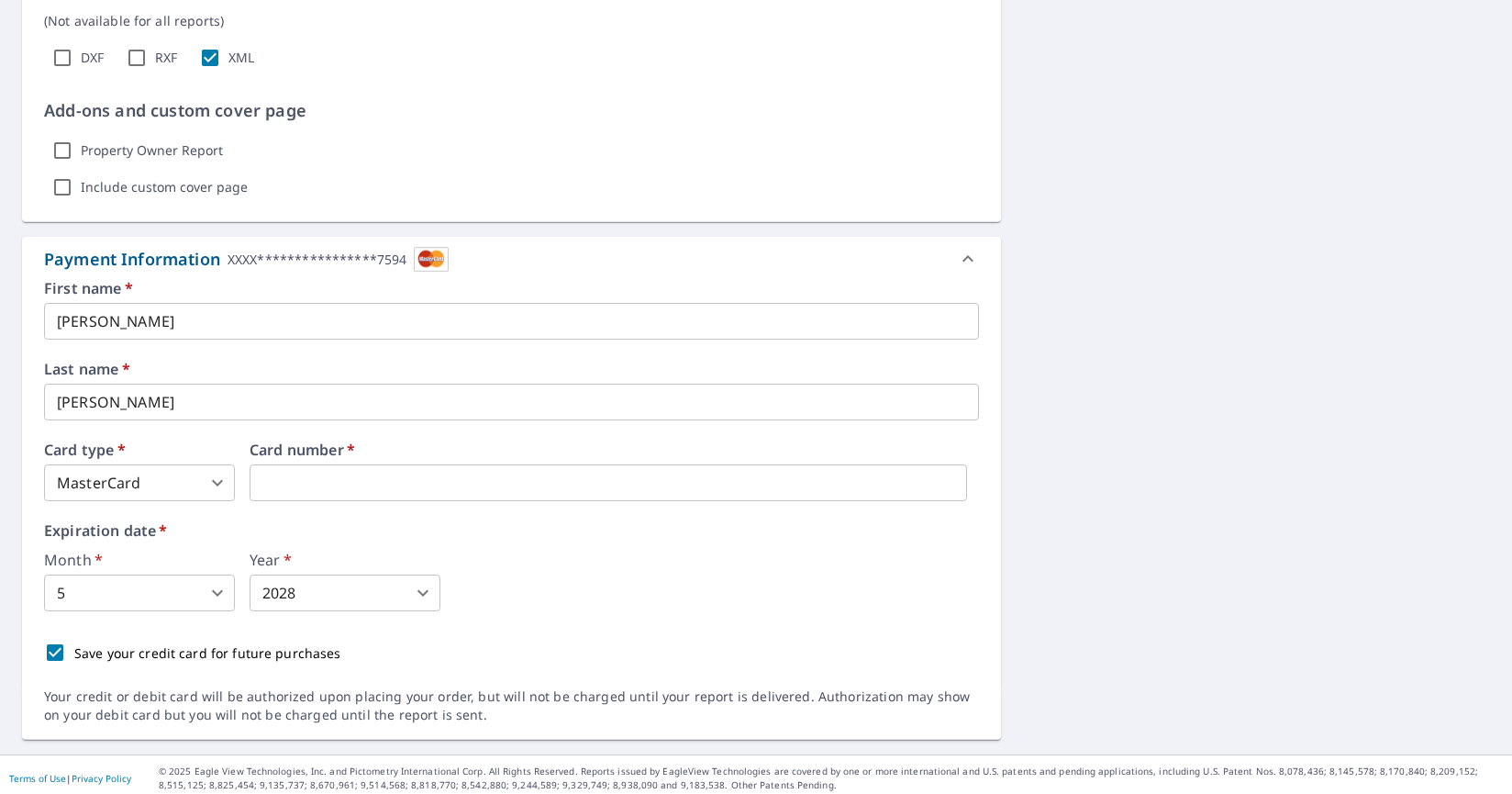
scroll to position [0, 0]
click at [754, 577] on div "Month   * 5 5 ​ Year   * 2028 2028 ​" at bounding box center [511, 582] width 935 height 59
click at [967, 256] on icon at bounding box center [968, 258] width 11 height 7
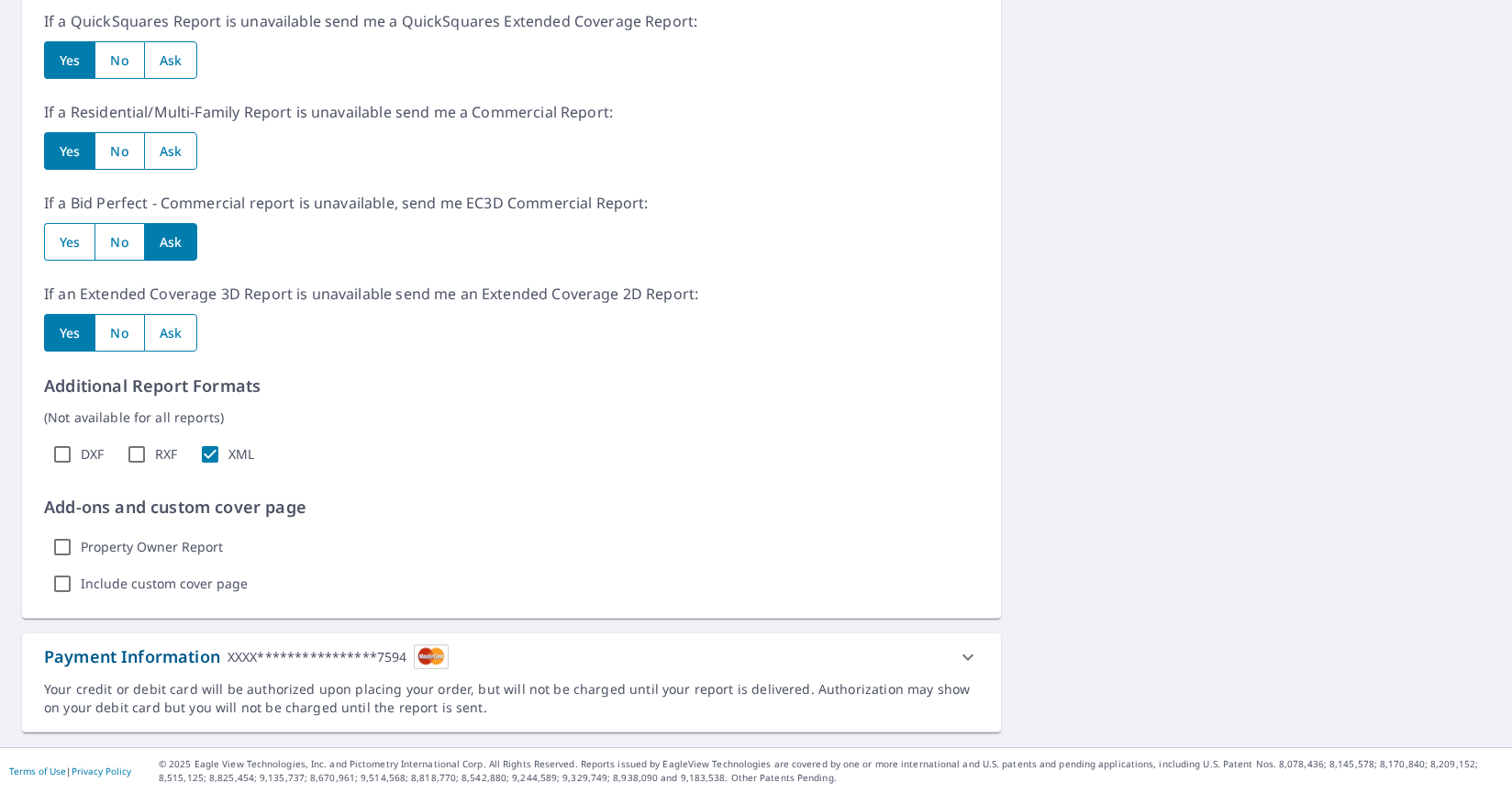
scroll to position [937, 0]
click at [826, 400] on div "Additional Report Formats (Not available for all reports) DXF RXF XML" at bounding box center [511, 423] width 935 height 99
click at [316, 437] on div "DXF RXF XML" at bounding box center [511, 454] width 935 height 37
click at [314, 652] on div "**********" at bounding box center [317, 657] width 180 height 25
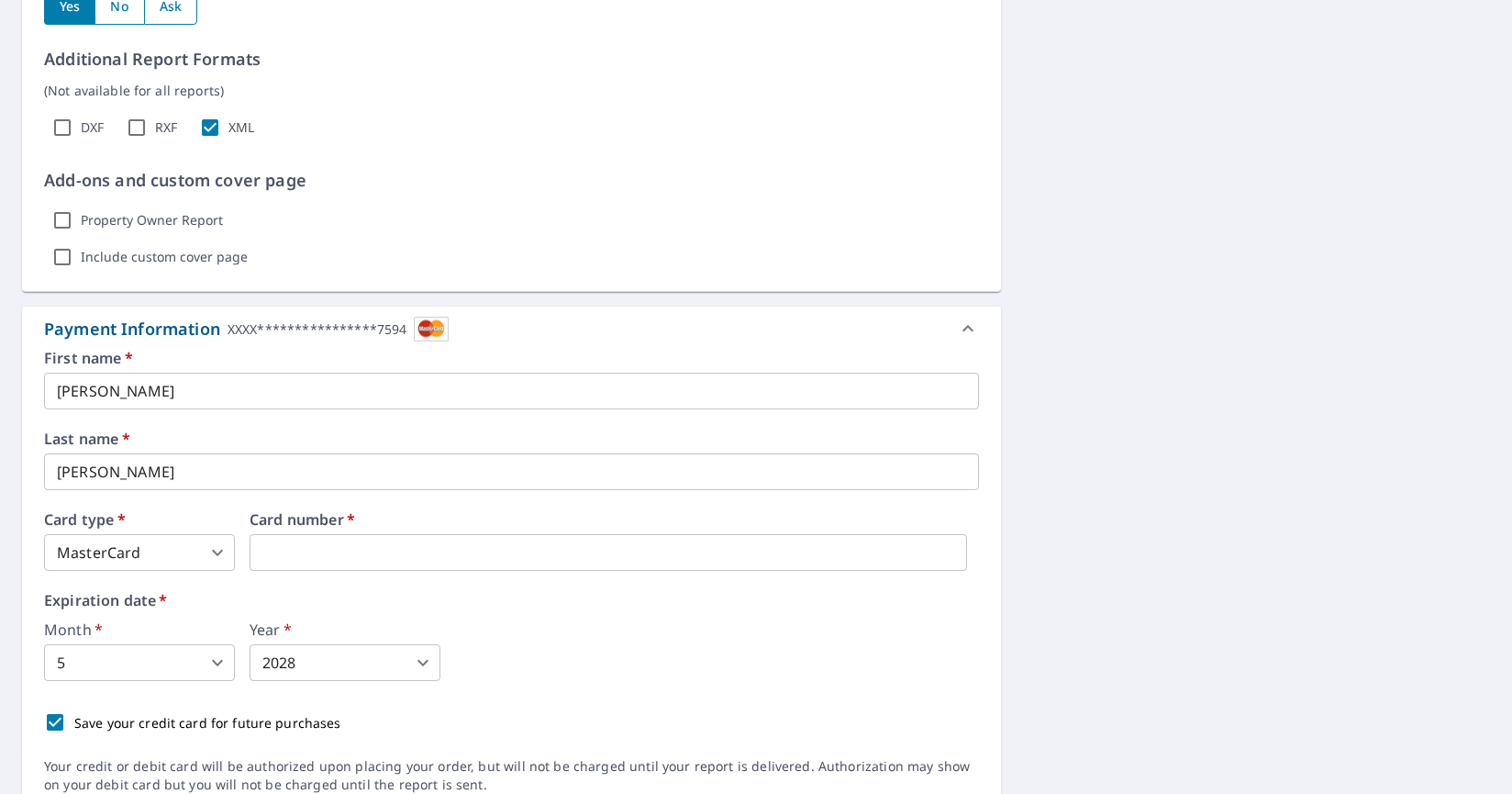
scroll to position [1265, 0]
click at [442, 610] on div "Expiration date   * Month   * 5 5 ​ Year   * 2028 2028 ​" at bounding box center [511, 636] width 935 height 88
click at [968, 329] on icon at bounding box center [967, 327] width 22 height 22
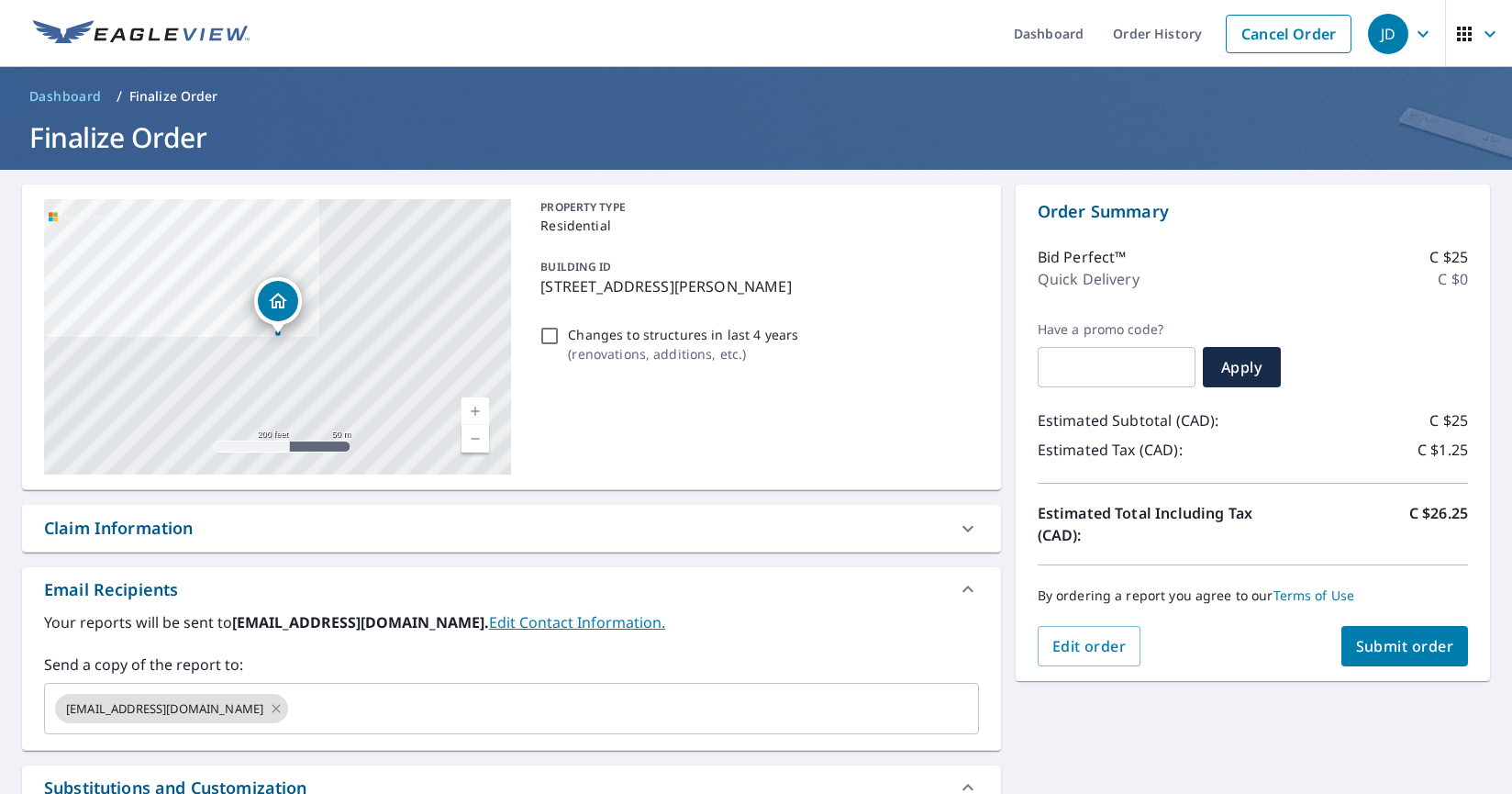
scroll to position [0, 0]
click at [1432, 650] on span "Submit order" at bounding box center [1404, 645] width 98 height 20
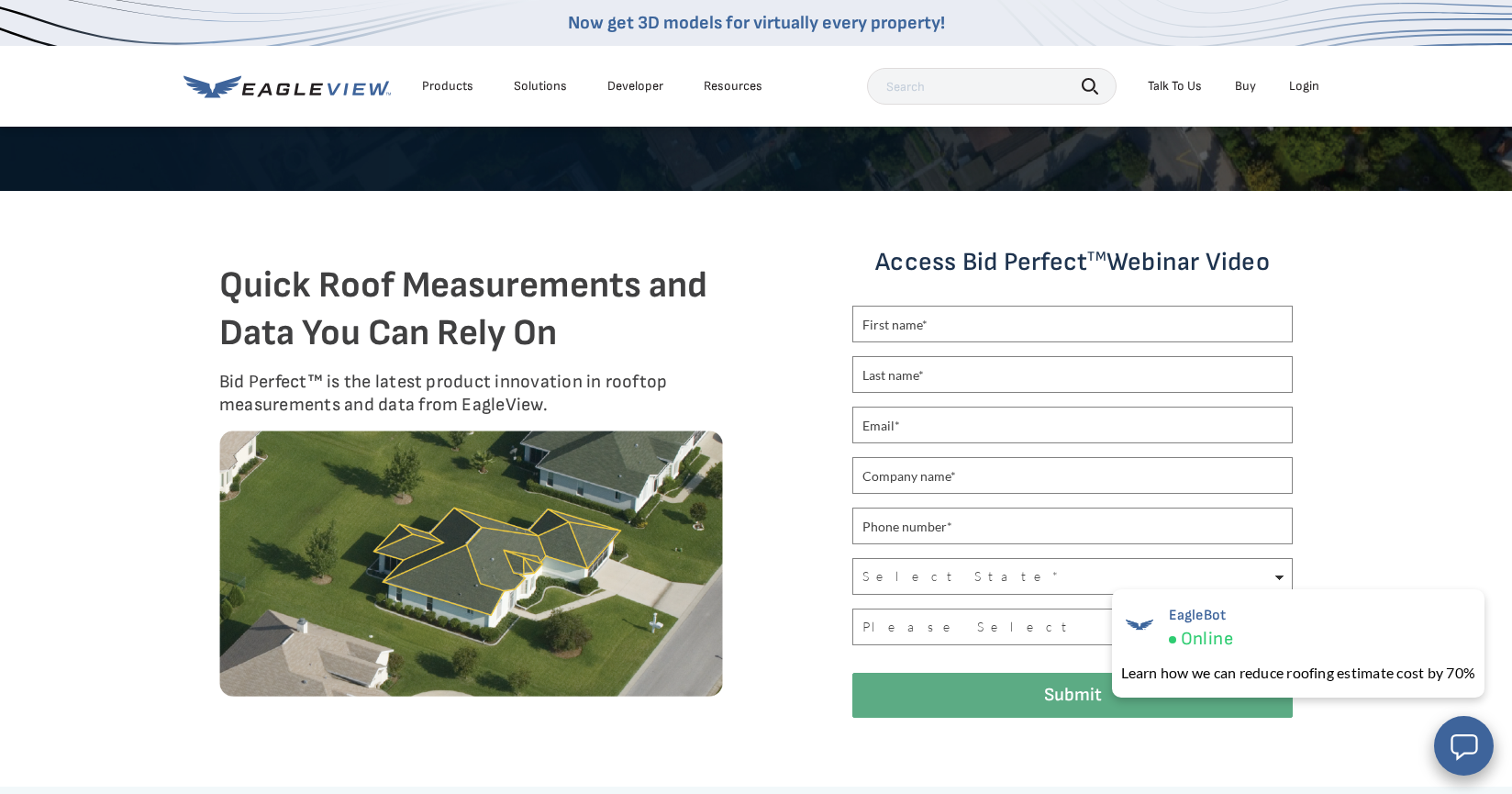
scroll to position [392, 0]
